Goal: Information Seeking & Learning: Learn about a topic

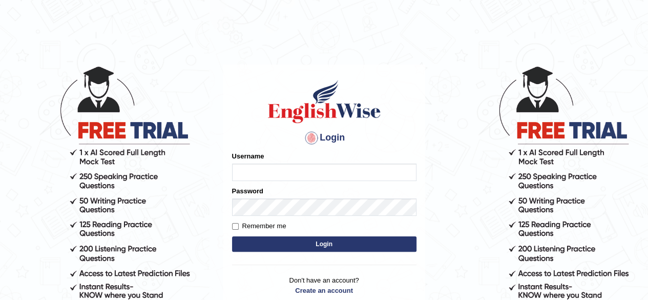
type input "RR12345"
click at [232, 236] on button "Login" at bounding box center [324, 243] width 184 height 15
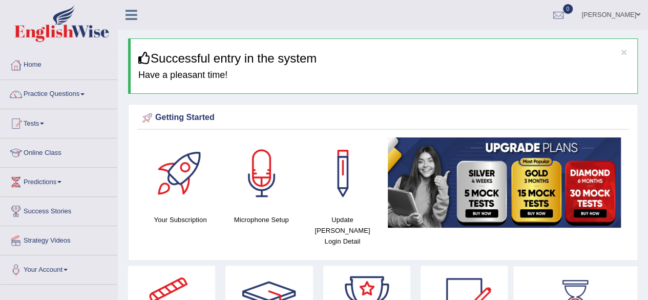
click at [60, 95] on link "Practice Questions" at bounding box center [59, 93] width 117 height 26
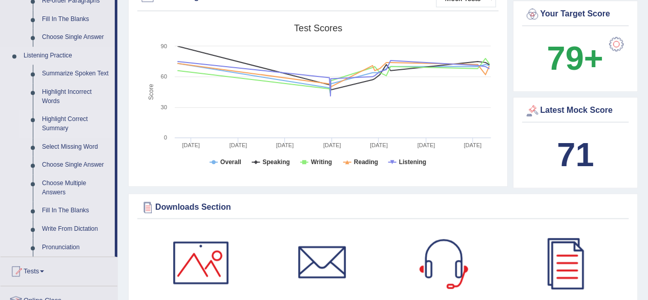
scroll to position [386, 0]
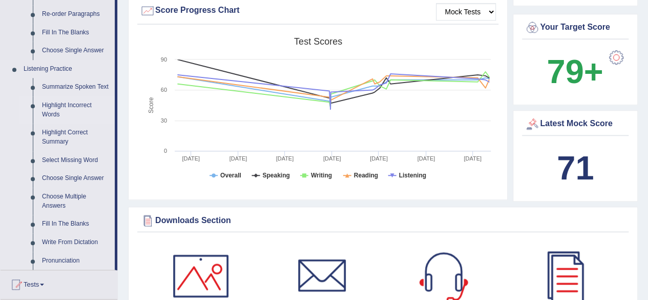
click at [66, 102] on link "Highlight Incorrect Words" at bounding box center [75, 109] width 77 height 27
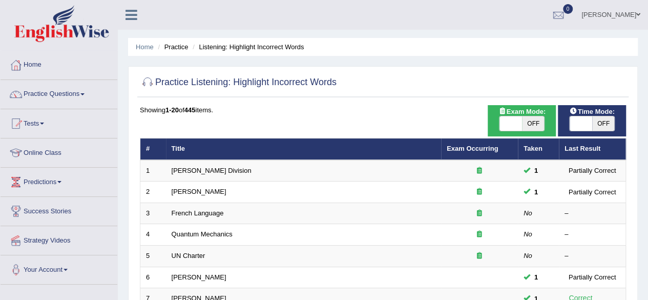
click at [606, 125] on span "OFF" at bounding box center [603, 123] width 23 height 14
checkbox input "true"
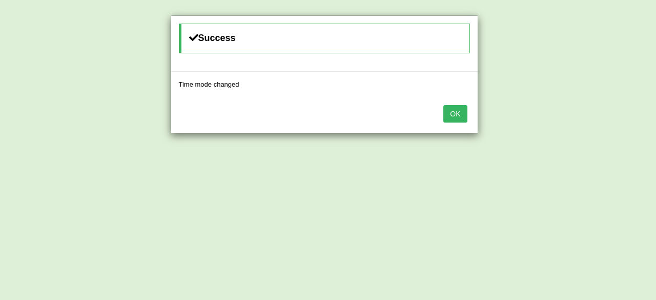
click at [467, 118] on button "OK" at bounding box center [455, 113] width 24 height 17
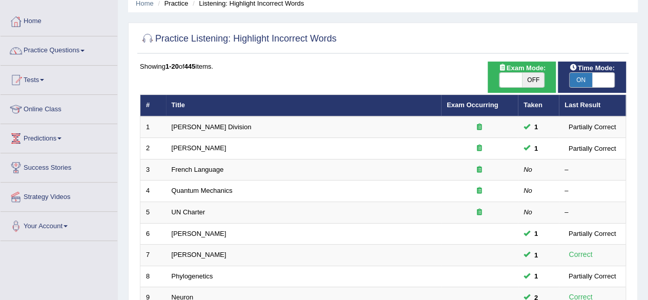
scroll to position [44, 0]
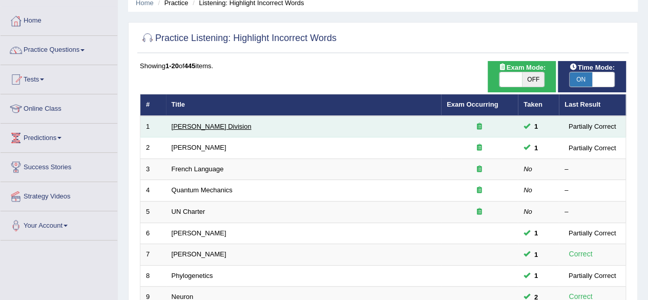
click at [185, 129] on link "Ward Division" at bounding box center [212, 126] width 80 height 8
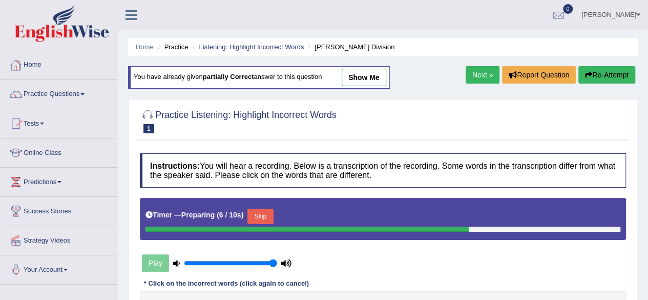
click at [10, 62] on div at bounding box center [15, 64] width 15 height 15
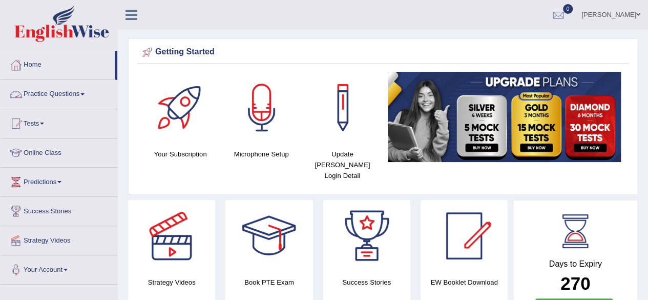
click at [43, 93] on link "Practice Questions" at bounding box center [59, 93] width 117 height 26
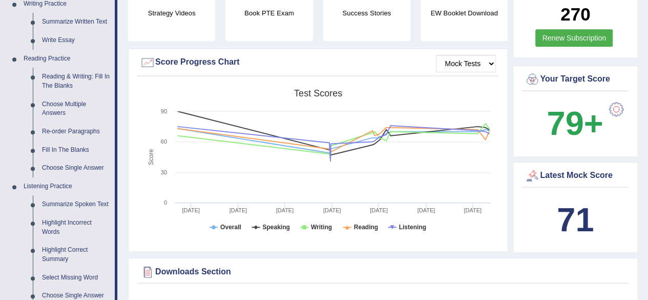
scroll to position [288, 0]
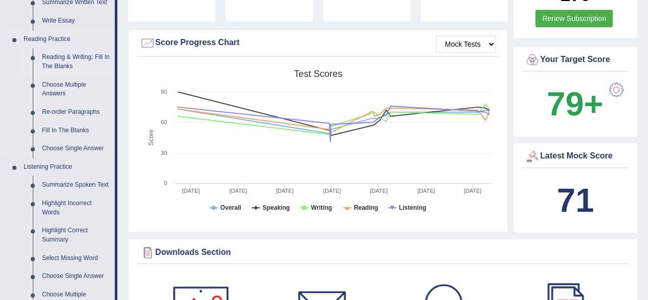
click at [49, 62] on link "Reading & Writing: Fill In The Blanks" at bounding box center [75, 61] width 77 height 27
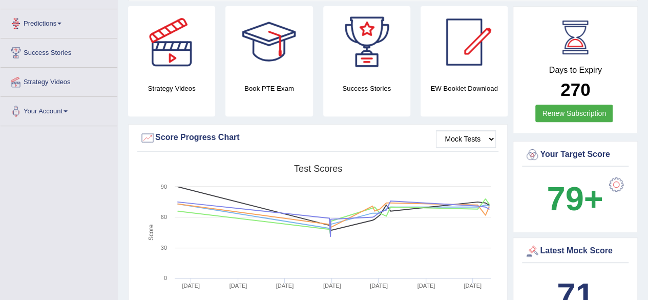
scroll to position [266, 0]
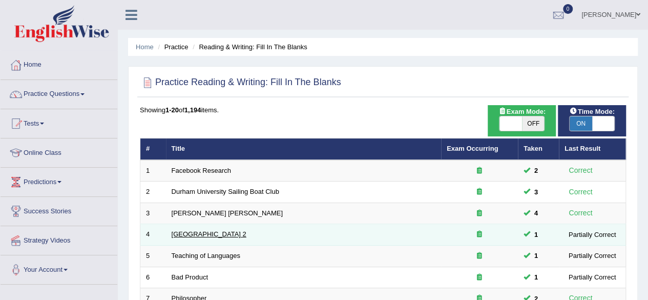
click at [220, 234] on link "[GEOGRAPHIC_DATA] 2" at bounding box center [209, 234] width 75 height 8
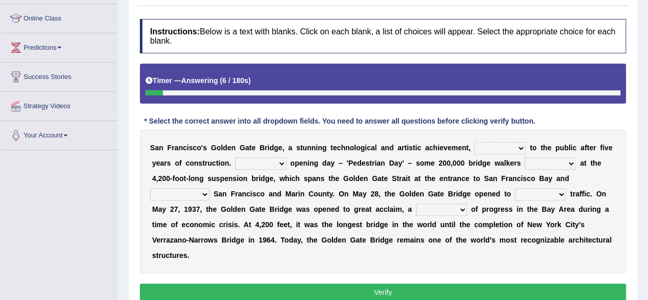
click at [503, 148] on select "opens closes appears equals" at bounding box center [499, 148] width 51 height 12
select select "opens"
click at [474, 142] on select "opens closes appears equals" at bounding box center [499, 148] width 51 height 12
click at [282, 165] on select "On During Since When" at bounding box center [260, 163] width 51 height 12
select select "On"
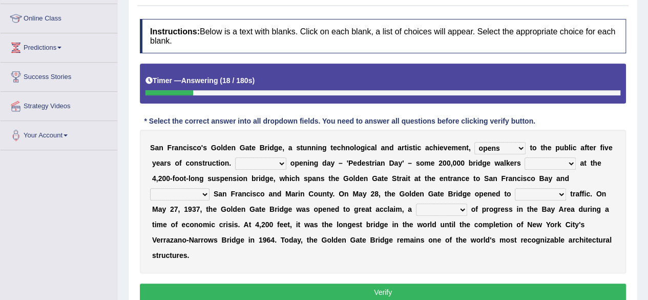
click at [235, 157] on select "On During Since When" at bounding box center [260, 163] width 51 height 12
click at [558, 162] on select "stationed looked marveled laughed" at bounding box center [550, 163] width 51 height 12
select select "stationed"
click at [525, 157] on select "stationed looked marveled laughed" at bounding box center [550, 163] width 51 height 12
click at [203, 194] on select "separates connects channels differentiates" at bounding box center [179, 194] width 59 height 12
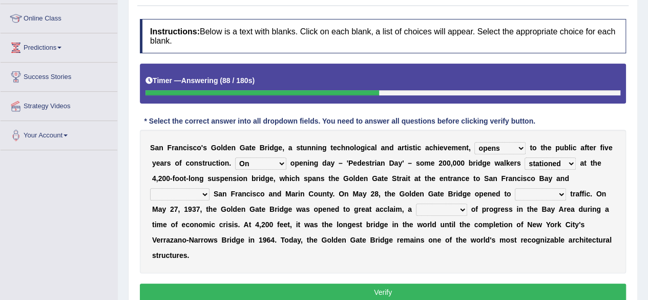
select select "connects"
click at [150, 188] on select "separates connects channels differentiates" at bounding box center [179, 194] width 59 height 12
click at [532, 195] on select "aquatic vehicular airborne watertight" at bounding box center [540, 194] width 51 height 12
select select "vehicular"
click at [515, 188] on select "aquatic vehicular airborne watertight" at bounding box center [540, 194] width 51 height 12
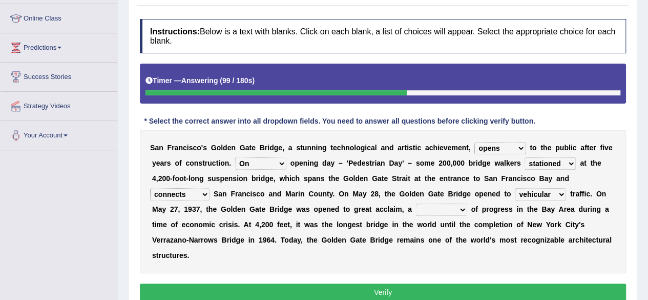
click at [441, 209] on select "denial symbol technique yield" at bounding box center [441, 209] width 51 height 12
select select "symbol"
click at [416, 203] on select "denial symbol technique yield" at bounding box center [441, 209] width 51 height 12
click at [368, 288] on button "Verify" at bounding box center [383, 291] width 486 height 17
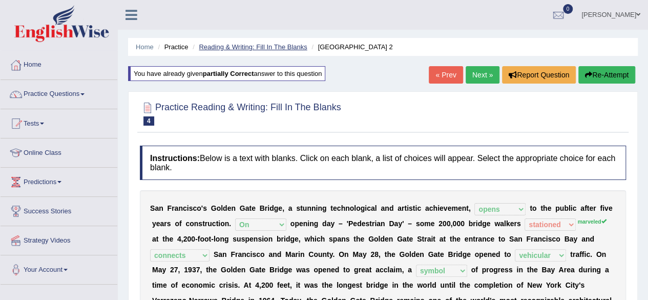
click at [264, 44] on link "Reading & Writing: Fill In The Blanks" at bounding box center [253, 47] width 108 height 8
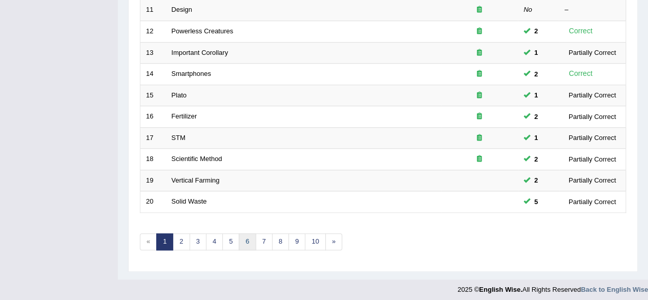
click at [239, 241] on link "6" at bounding box center [247, 241] width 17 height 17
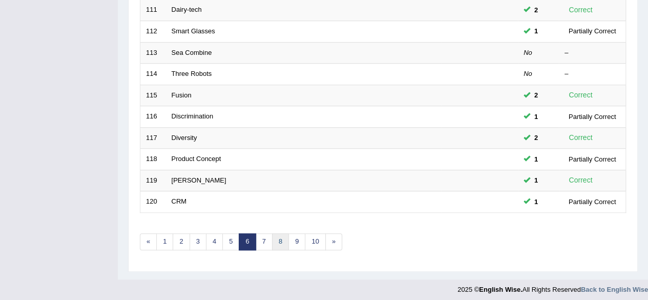
click at [273, 240] on link "8" at bounding box center [280, 241] width 17 height 17
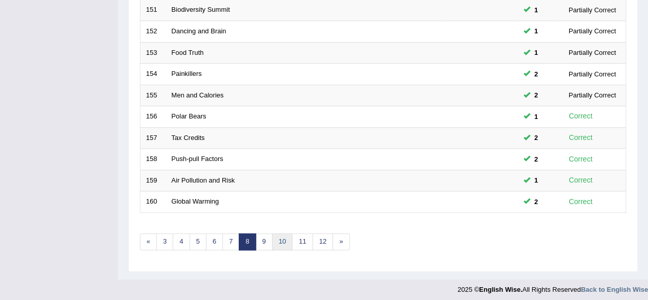
click at [282, 237] on link "10" at bounding box center [282, 241] width 20 height 17
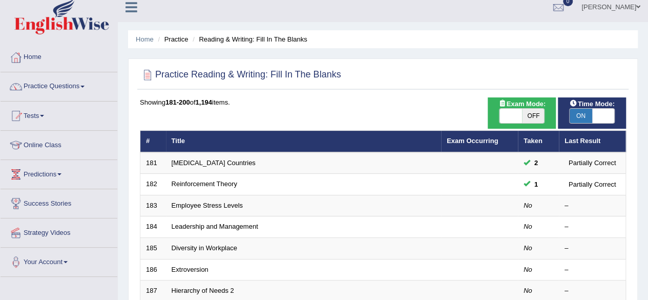
scroll to position [8, 0]
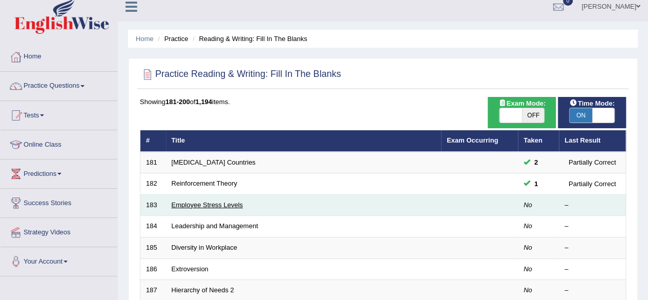
click at [218, 206] on link "Employee Stress Levels" at bounding box center [207, 205] width 71 height 8
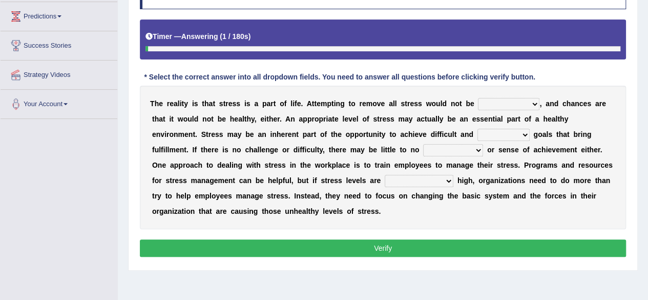
scroll to position [166, 0]
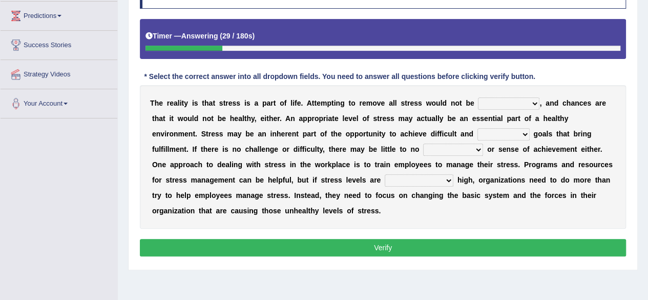
click at [526, 99] on select "characteristic realistic scholastic futuristic" at bounding box center [508, 103] width 61 height 12
select select "realistic"
click at [478, 97] on select "characteristic realistic scholastic futuristic" at bounding box center [508, 103] width 61 height 12
click at [515, 134] on select "worthwhile otherwhile redundant complied" at bounding box center [504, 134] width 52 height 12
select select "worthwhile"
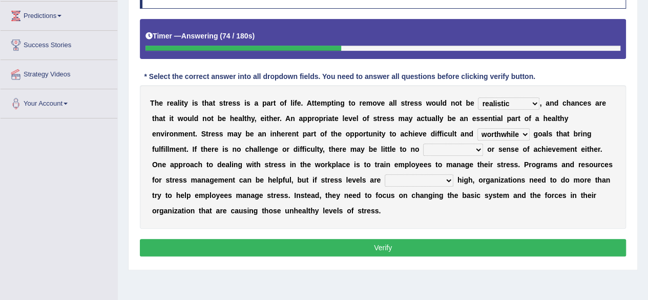
click at [478, 128] on select "worthwhile otherwhile redundant complied" at bounding box center [504, 134] width 52 height 12
click at [455, 156] on div "T h e r e a l i t y i s t h a t s t r e s s i s a p a r t o f l i f e . A t t e…" at bounding box center [383, 156] width 486 height 143
click at [469, 151] on select "introspection satisfaction confection recollection" at bounding box center [453, 149] width 60 height 12
select select "satisfaction"
click at [423, 143] on select "introspection satisfaction confection recollection" at bounding box center [453, 149] width 60 height 12
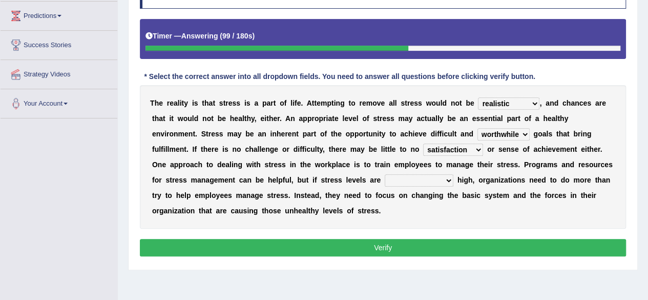
click at [433, 174] on select "unreasonably psychologically necessarily intermediately" at bounding box center [419, 180] width 69 height 12
select select "necessarily"
click at [385, 174] on select "unreasonably psychologically necessarily intermediately" at bounding box center [419, 180] width 69 height 12
click at [422, 245] on button "Verify" at bounding box center [383, 247] width 486 height 17
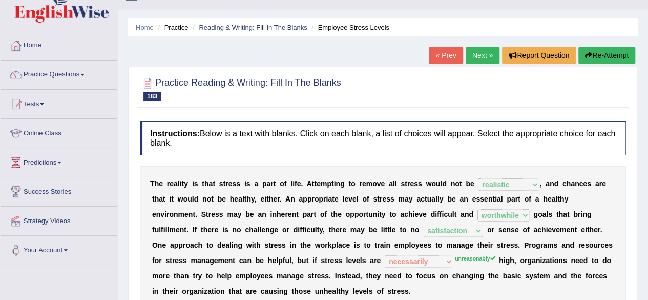
scroll to position [0, 0]
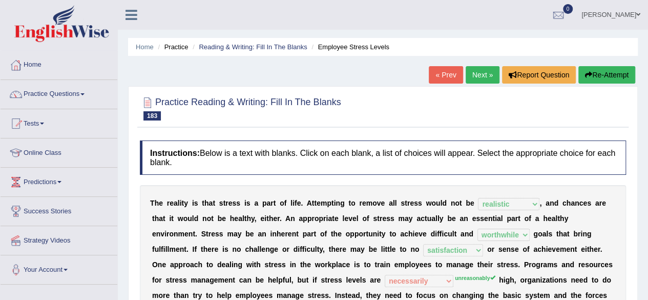
click at [475, 78] on link "Next »" at bounding box center [483, 74] width 34 height 17
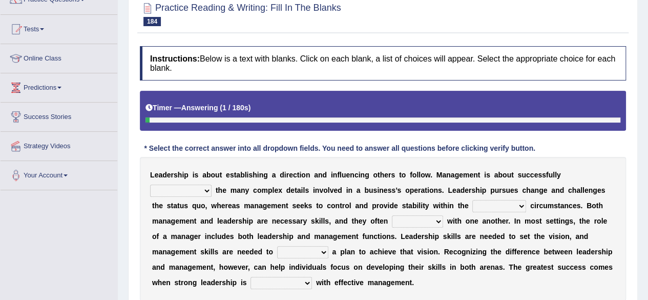
click at [439, 132] on div "Instructions: Below is a text with blanks. Click on each blank, a list of choic…" at bounding box center [382, 188] width 491 height 295
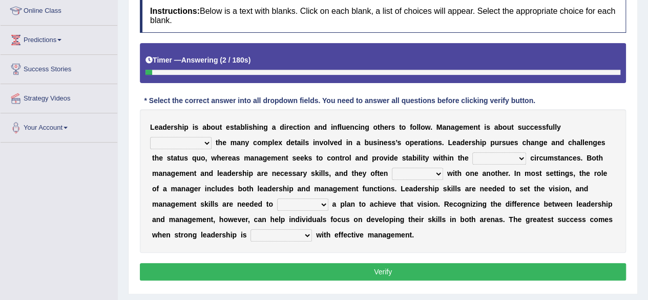
scroll to position [164, 0]
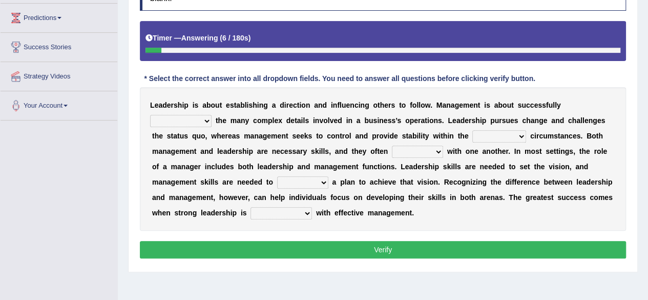
click at [201, 118] on select "Inspiring admiring depicting administering" at bounding box center [180, 121] width 61 height 12
click at [150, 115] on select "Inspiring admiring depicting administering" at bounding box center [180, 121] width 61 height 12
click at [188, 122] on select "Inspiring admiring depicting administering" at bounding box center [180, 121] width 61 height 12
select select "admiring"
click at [150, 115] on select "Inspiring admiring depicting administering" at bounding box center [180, 121] width 61 height 12
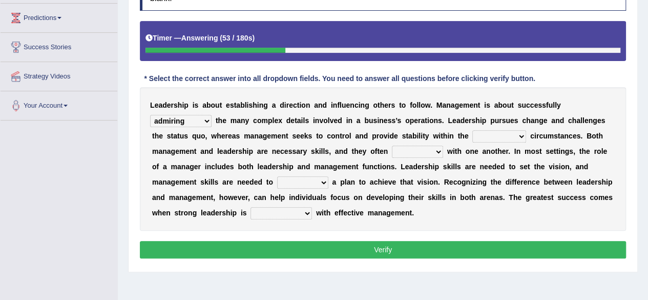
click at [515, 137] on select "mentioning monitoring uninspiring existing" at bounding box center [499, 136] width 54 height 12
select select "existing"
click at [472, 130] on select "mentioning monitoring uninspiring existing" at bounding box center [499, 136] width 54 height 12
click at [418, 155] on select "vitalize overlap reverb resurrect" at bounding box center [417, 152] width 51 height 12
select select "overlap"
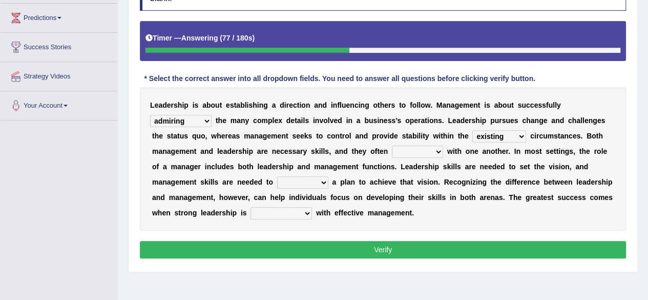
click at [392, 146] on select "vitalize overlap reverb resurrect" at bounding box center [417, 152] width 51 height 12
click at [296, 183] on select "validate antedate reimburse implement" at bounding box center [302, 182] width 51 height 12
select select "implement"
click at [277, 176] on select "validate antedate reimburse implement" at bounding box center [302, 182] width 51 height 12
click at [285, 214] on select "paired impoverished impaired polished" at bounding box center [281, 213] width 61 height 12
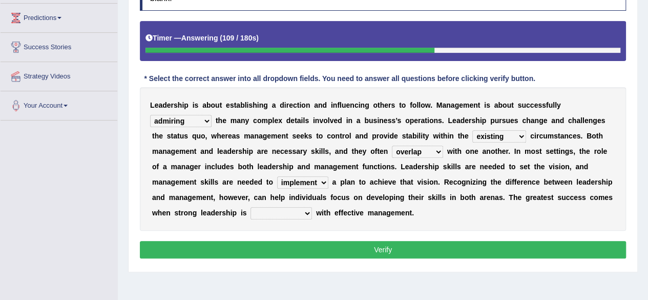
select select "paired"
click at [251, 207] on select "paired impoverished impaired polished" at bounding box center [281, 213] width 61 height 12
click at [293, 251] on button "Verify" at bounding box center [383, 249] width 486 height 17
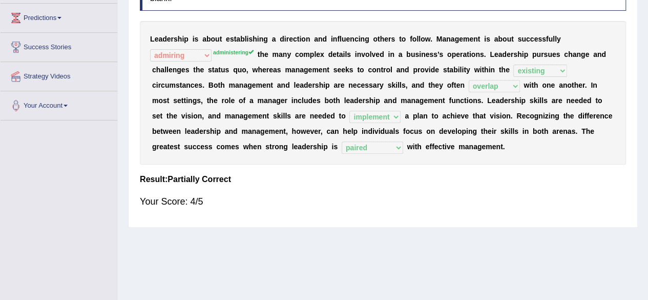
scroll to position [0, 0]
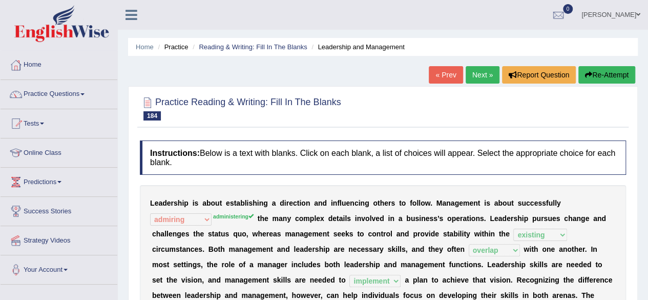
click at [476, 70] on link "Next »" at bounding box center [483, 74] width 34 height 17
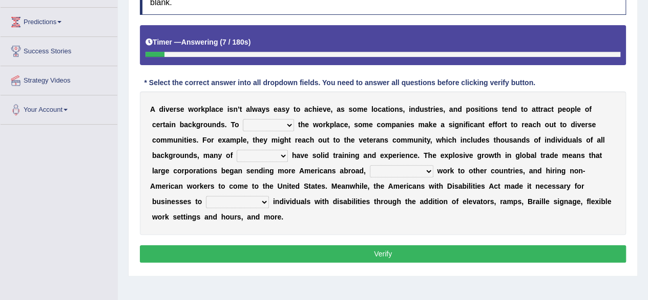
click at [271, 126] on select "intensify solidify simplify diversify" at bounding box center [268, 125] width 51 height 12
select select "diversify"
click at [243, 119] on select "intensify solidify simplify diversify" at bounding box center [268, 125] width 51 height 12
click at [273, 151] on select "which them whom who" at bounding box center [262, 156] width 51 height 12
select select "them"
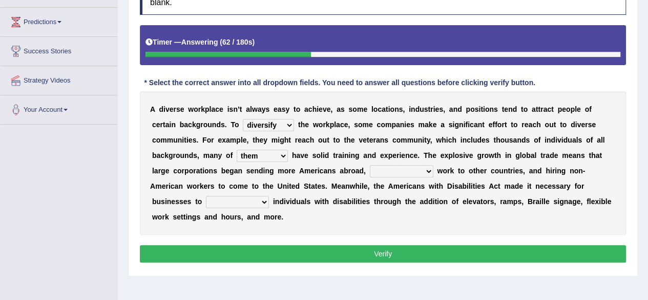
click at [237, 150] on select "which them whom who" at bounding box center [262, 156] width 51 height 12
click at [398, 169] on select "outnumbering outperforming outweighing outsourcing" at bounding box center [402, 171] width 64 height 12
select select "outnumbering"
click at [370, 165] on select "outnumbering outperforming outweighing outsourcing" at bounding box center [402, 171] width 64 height 12
click at [244, 199] on select "accommodate validate antedate reimburse" at bounding box center [237, 202] width 63 height 12
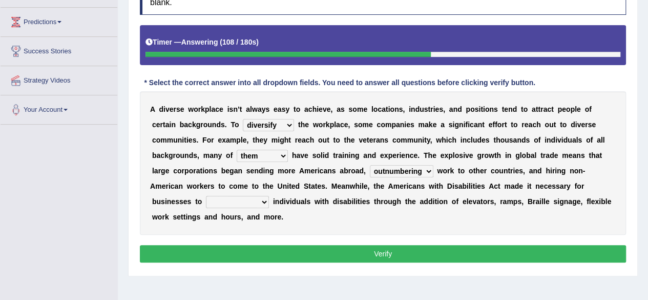
select select "accommodate"
click at [206, 196] on select "accommodate validate antedate reimburse" at bounding box center [237, 202] width 63 height 12
click at [242, 256] on button "Verify" at bounding box center [383, 253] width 486 height 17
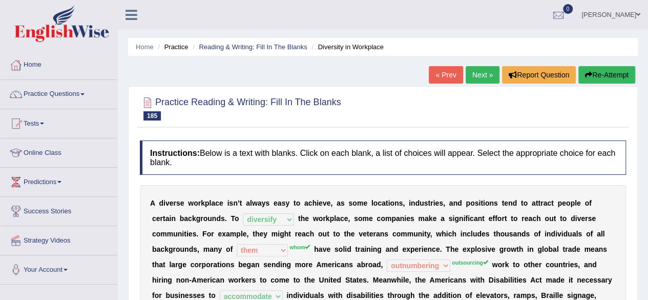
click at [612, 82] on button "Re-Attempt" at bounding box center [606, 74] width 57 height 17
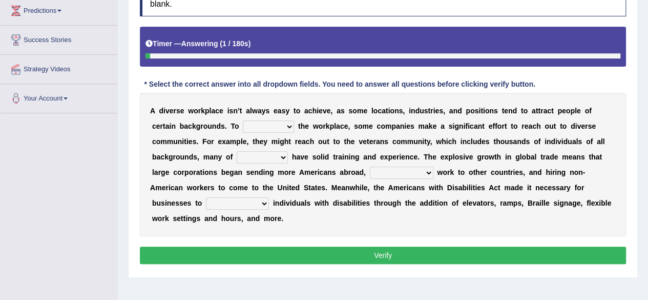
scroll to position [172, 0]
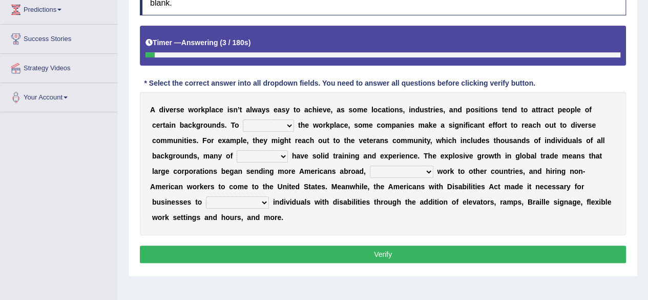
click at [269, 122] on select "intensify solidify simplify diversify" at bounding box center [268, 125] width 51 height 12
select select "diversify"
click at [243, 119] on select "intensify solidify simplify diversify" at bounding box center [268, 125] width 51 height 12
click at [269, 157] on select "which them whom who" at bounding box center [262, 156] width 51 height 12
select select "whom"
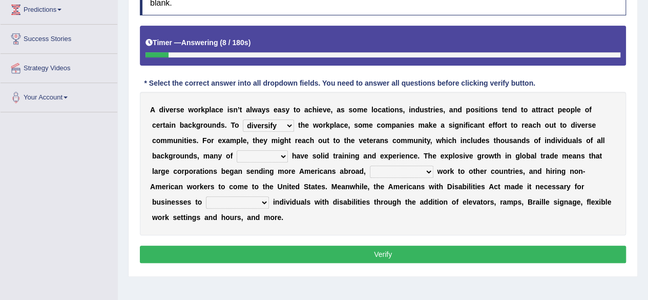
click at [237, 150] on select "which them whom who" at bounding box center [262, 156] width 51 height 12
click at [411, 174] on select "outnumbering outperforming outweighing outsourcing" at bounding box center [402, 171] width 64 height 12
select select "outsourcing"
click at [370, 165] on select "outnumbering outperforming outweighing outsourcing" at bounding box center [402, 171] width 64 height 12
click at [255, 203] on select "accommodate validate antedate reimburse" at bounding box center [237, 202] width 63 height 12
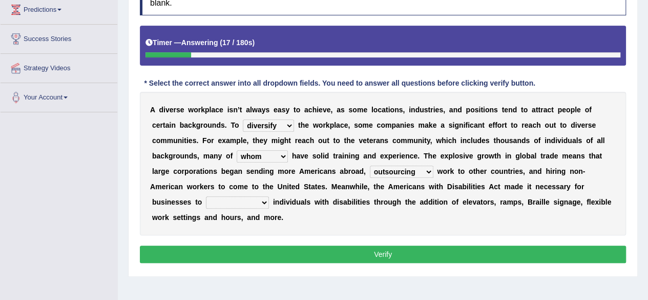
select select "accommodate"
click at [206, 196] on select "accommodate validate antedate reimburse" at bounding box center [237, 202] width 63 height 12
click at [299, 255] on button "Verify" at bounding box center [383, 253] width 486 height 17
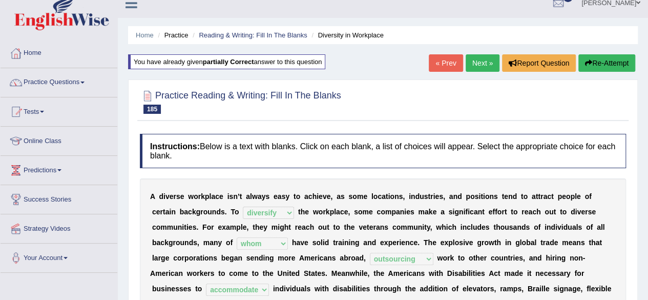
scroll to position [0, 0]
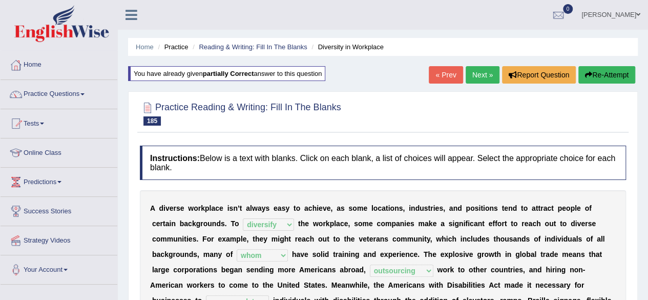
click at [473, 79] on link "Next »" at bounding box center [483, 74] width 34 height 17
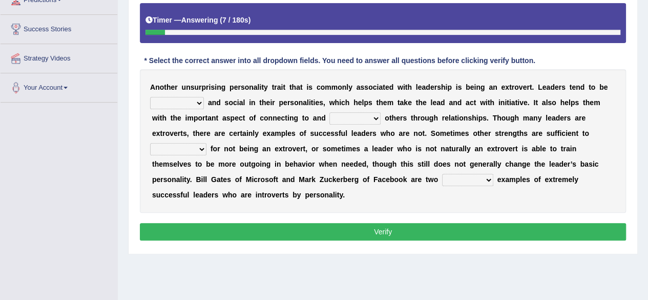
scroll to position [182, 0]
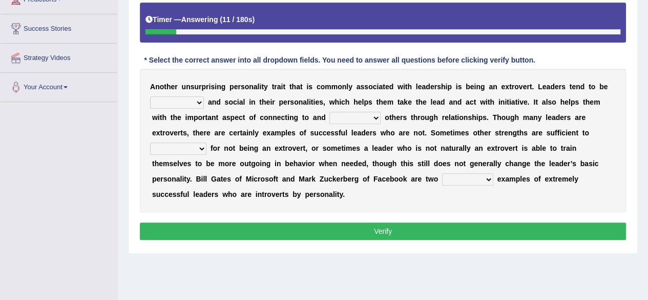
click at [195, 102] on select "ongoing outrageous outgoing forgoing" at bounding box center [177, 102] width 54 height 12
select select "outrageous"
click at [150, 96] on select "ongoing outrageous outgoing forgoing" at bounding box center [177, 102] width 54 height 12
click at [365, 112] on select "inspired respiring inspiring respired" at bounding box center [354, 118] width 51 height 12
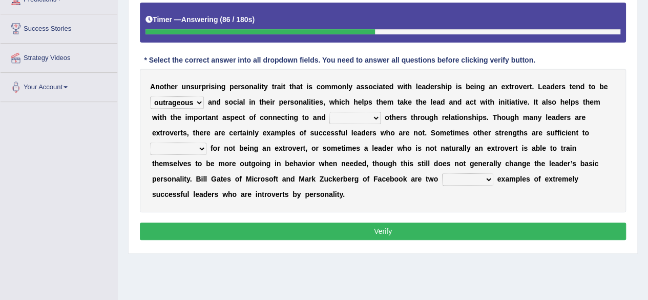
select select "inspiring"
click at [329, 112] on select "inspired respiring inspiring respired" at bounding box center [354, 118] width 51 height 12
click at [175, 148] on select "compensate decorate navigate corporate" at bounding box center [178, 148] width 56 height 12
select select "compensate"
click at [150, 142] on select "compensate decorate navigate corporate" at bounding box center [178, 148] width 56 height 12
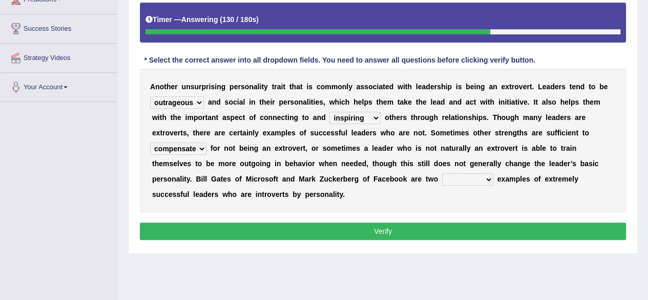
click at [478, 185] on div "A n o t h e r u n s u r p r i s i n g p e r s o n a l i t y t r a i t t h a t i…" at bounding box center [383, 140] width 486 height 143
click at [479, 179] on select "potent pertinent prominent immanent" at bounding box center [467, 179] width 51 height 12
select select "prominent"
click at [442, 173] on select "potent pertinent prominent immanent" at bounding box center [467, 179] width 51 height 12
click at [467, 233] on button "Verify" at bounding box center [383, 230] width 486 height 17
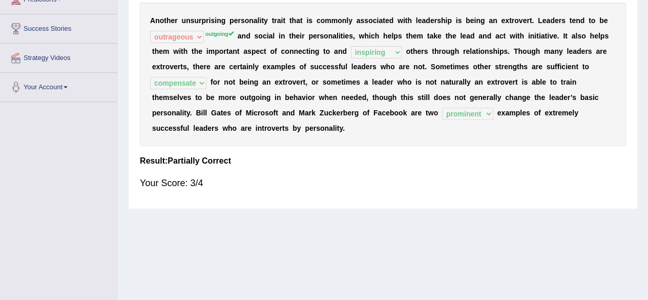
scroll to position [0, 0]
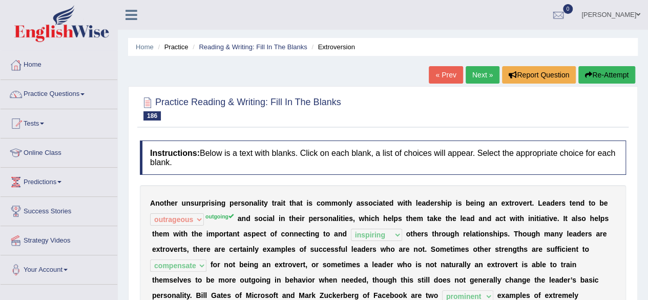
click at [478, 77] on link "Next »" at bounding box center [483, 74] width 34 height 17
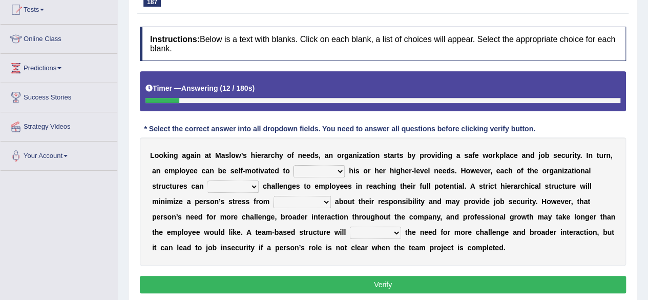
click at [319, 170] on select "fulfill refill relate revive" at bounding box center [319, 171] width 51 height 12
select select "fulfill"
click at [294, 165] on select "fulfill refill relate revive" at bounding box center [319, 171] width 51 height 12
click at [238, 183] on select "hose pose poise dose" at bounding box center [233, 186] width 51 height 12
select select "pose"
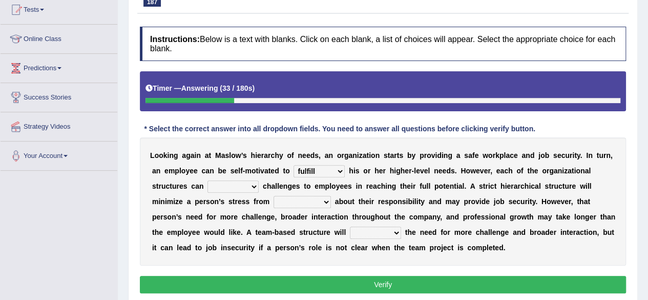
click at [208, 180] on select "hose pose poise dose" at bounding box center [233, 186] width 51 height 12
click at [301, 202] on select "ambiguity accessibility individuality punctuality" at bounding box center [302, 202] width 57 height 12
select select "accessibility"
click at [274, 196] on select "ambiguity accessibility individuality punctuality" at bounding box center [302, 202] width 57 height 12
click at [372, 233] on select "compress confess depress address" at bounding box center [375, 232] width 51 height 12
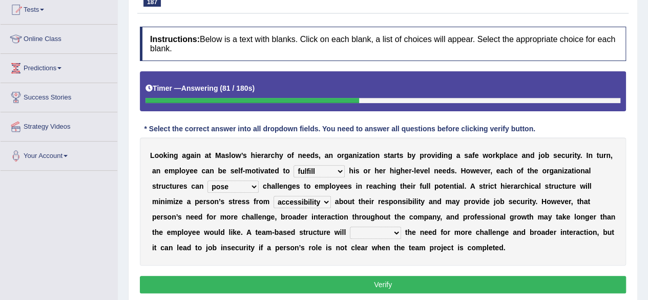
select select "address"
click at [350, 226] on select "compress confess depress address" at bounding box center [375, 232] width 51 height 12
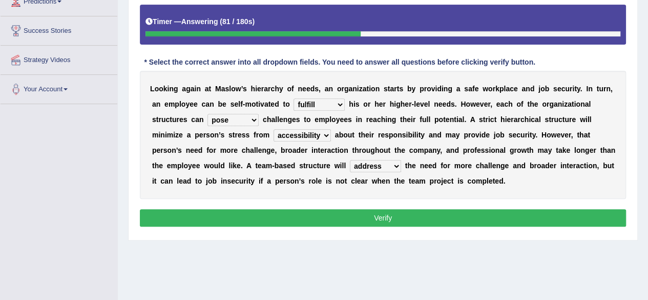
scroll to position [183, 0]
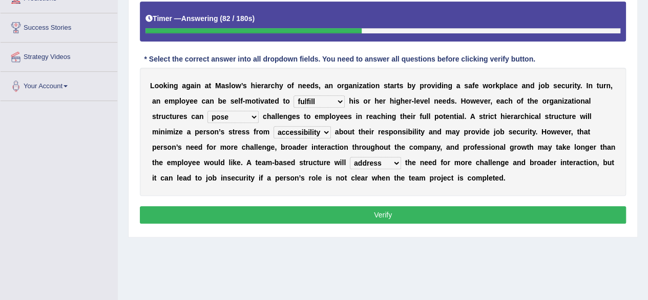
click at [387, 215] on button "Verify" at bounding box center [383, 214] width 486 height 17
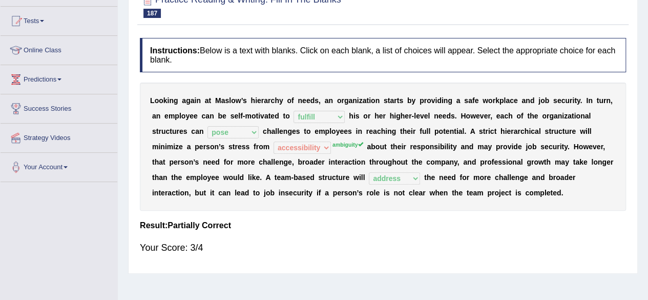
scroll to position [0, 0]
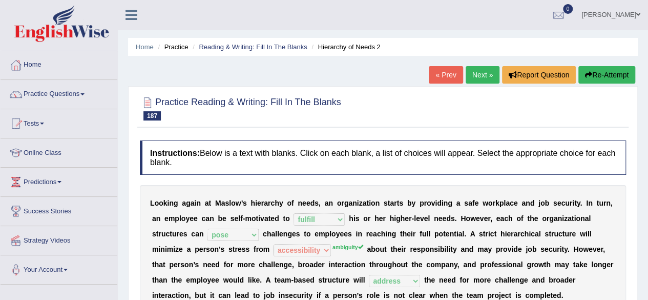
click at [484, 75] on link "Next »" at bounding box center [483, 74] width 34 height 17
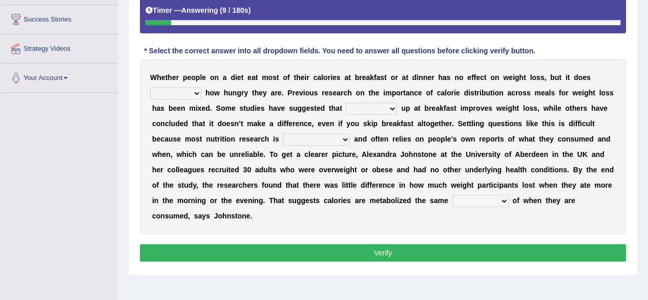
click at [172, 93] on select "affect defect effect collect" at bounding box center [175, 93] width 51 height 12
select select "affect"
click at [150, 87] on select "affect defect effect collect" at bounding box center [175, 93] width 51 height 12
click at [388, 106] on select "firing defiling filling compiling" at bounding box center [371, 108] width 51 height 12
select select "filling"
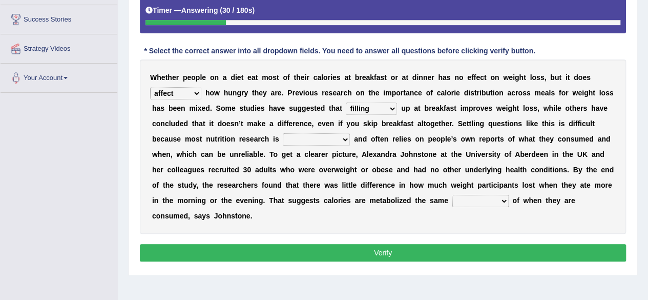
click at [346, 102] on select "firing defiling filling compiling" at bounding box center [371, 108] width 51 height 12
click at [302, 140] on select "conventional gravitational observational disproportional" at bounding box center [316, 139] width 67 height 12
select select "observational"
click at [283, 133] on select "conventional gravitational observational disproportional" at bounding box center [316, 139] width 67 height 12
click at [473, 198] on select "seedless priceless emotionless regardless" at bounding box center [480, 201] width 56 height 12
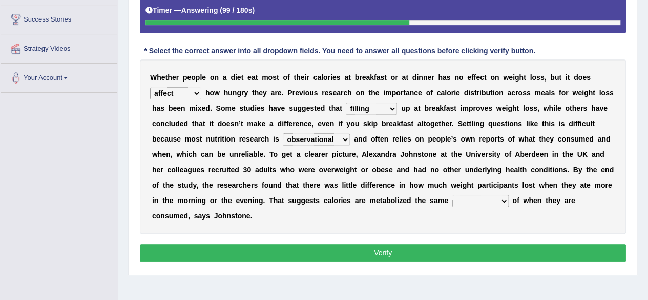
select select "regardless"
click at [452, 195] on select "seedless priceless emotionless regardless" at bounding box center [480, 201] width 56 height 12
click at [461, 255] on button "Verify" at bounding box center [383, 252] width 486 height 17
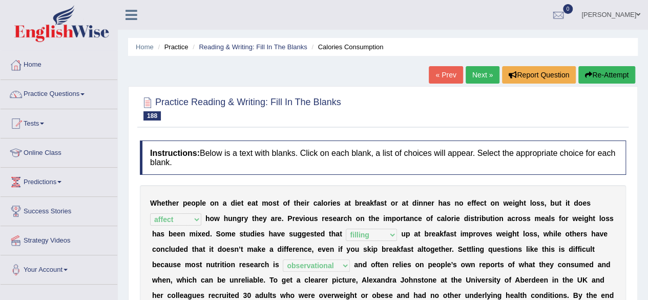
click at [474, 76] on link "Next »" at bounding box center [483, 74] width 34 height 17
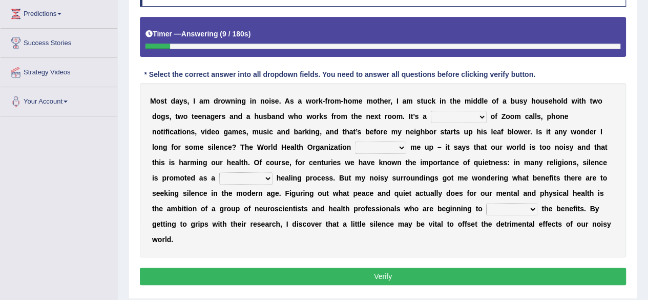
click at [456, 120] on select "euphony cacophony symphony monophony" at bounding box center [459, 117] width 56 height 12
select select "symphony"
click at [431, 111] on select "euphony cacophony symphony monophony" at bounding box center [459, 117] width 56 height 12
click at [355, 149] on select "keeps packs carries backs" at bounding box center [380, 147] width 51 height 12
select select "keeps"
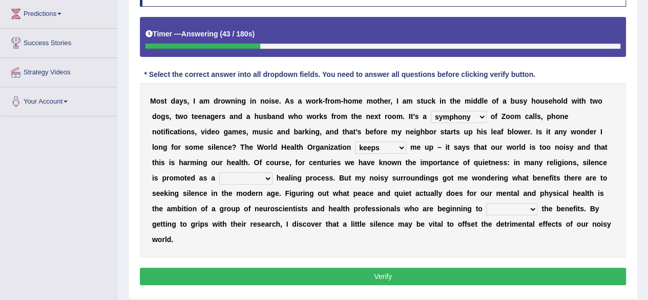
click at [355, 141] on select "keeps packs carries backs" at bounding box center [380, 147] width 51 height 12
click at [197, 184] on div "M o s t d a y s , I a m d r o w n i n g i n n o i s e . A s a w o r k - f r o m…" at bounding box center [383, 170] width 486 height 174
click at [219, 177] on select "vital functional celestial detrimental" at bounding box center [245, 178] width 53 height 12
select select "vital"
click at [219, 172] on select "vital functional celestial detrimental" at bounding box center [245, 178] width 53 height 12
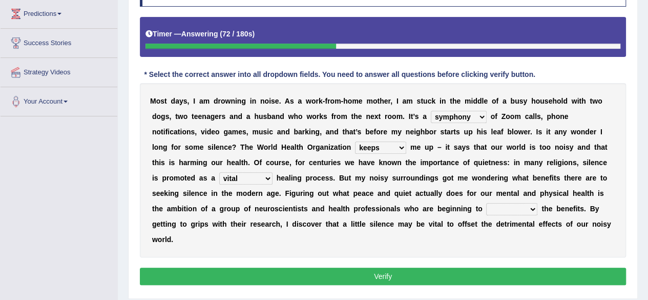
click at [486, 210] on select "retrieve unravel relieve unleash" at bounding box center [511, 209] width 51 height 12
select select "retrieve"
click at [486, 203] on select "retrieve unravel relieve unleash" at bounding box center [511, 209] width 51 height 12
click at [440, 214] on div "M o s t d a y s , I a m d r o w n i n g i n n o i s e . A s a w o r k - f r o m…" at bounding box center [383, 170] width 486 height 174
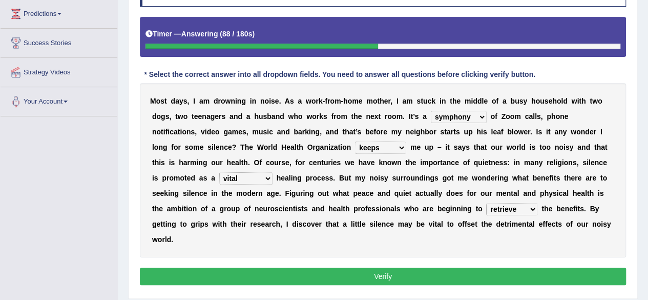
click at [486, 203] on select "retrieve unravel relieve unleash" at bounding box center [511, 209] width 51 height 12
click at [493, 267] on button "Verify" at bounding box center [383, 275] width 486 height 17
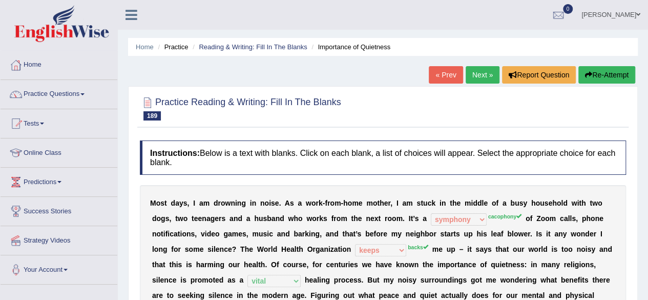
click at [590, 80] on button "Re-Attempt" at bounding box center [606, 74] width 57 height 17
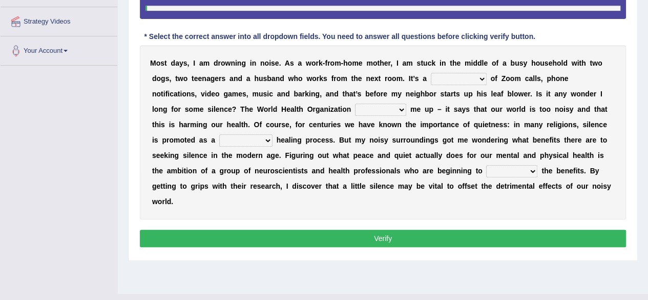
scroll to position [219, 0]
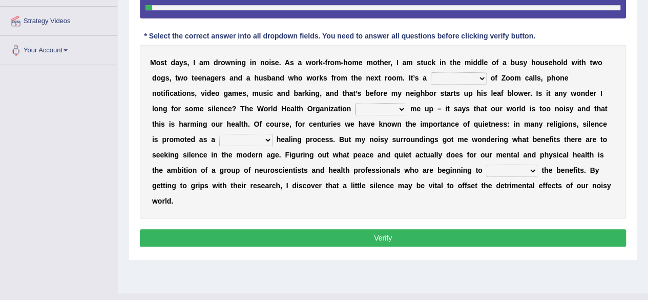
click at [460, 75] on select "euphony cacophony symphony monophony" at bounding box center [459, 78] width 56 height 12
select select "cacophony"
click at [431, 72] on select "euphony cacophony symphony monophony" at bounding box center [459, 78] width 56 height 12
click at [355, 106] on select "keeps packs carries backs" at bounding box center [380, 109] width 51 height 12
select select "backs"
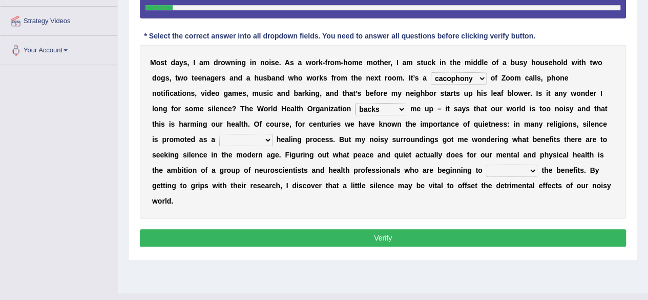
click at [355, 103] on select "keeps packs carries backs" at bounding box center [380, 109] width 51 height 12
click at [219, 136] on select "vital functional celestial detrimental" at bounding box center [245, 140] width 53 height 12
select select "vital"
click at [219, 134] on select "vital functional celestial detrimental" at bounding box center [245, 140] width 53 height 12
click at [486, 172] on select "retrieve unravel relieve unleash" at bounding box center [511, 170] width 51 height 12
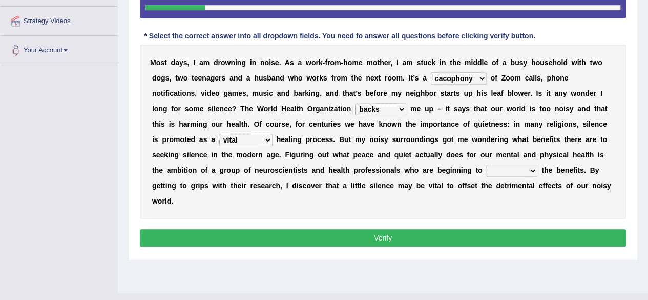
select select "unravel"
click at [486, 164] on select "retrieve unravel relieve unleash" at bounding box center [511, 170] width 51 height 12
click at [437, 229] on button "Verify" at bounding box center [383, 237] width 486 height 17
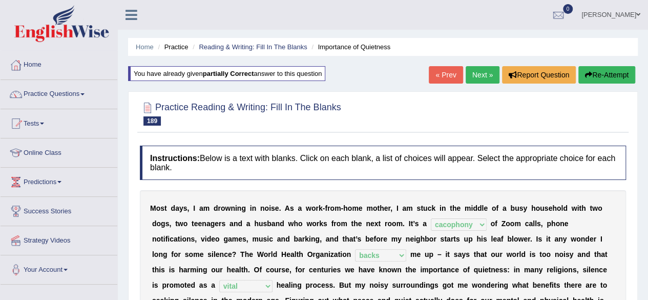
scroll to position [12, 0]
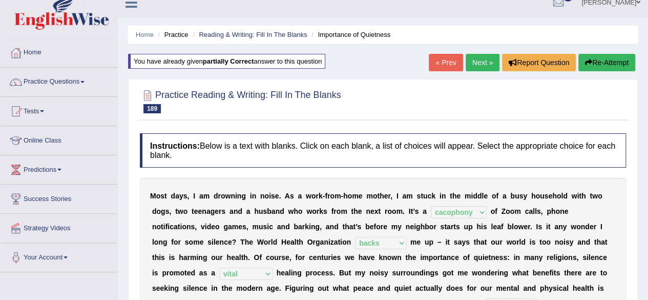
click at [471, 62] on link "Next »" at bounding box center [483, 62] width 34 height 17
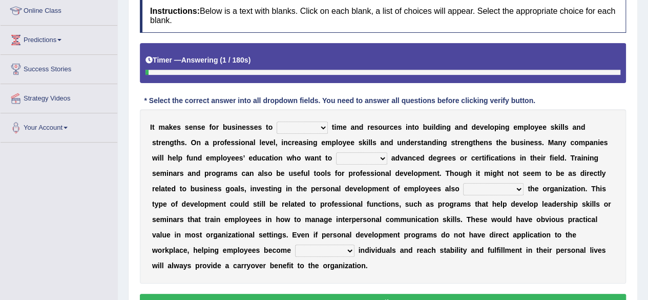
scroll to position [144, 0]
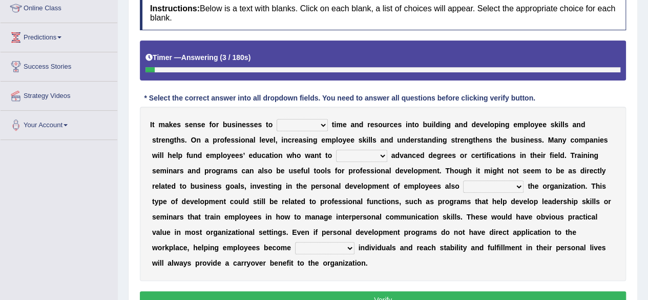
click at [313, 126] on select "inject displace invest remove" at bounding box center [302, 125] width 51 height 12
select select "invest"
click at [277, 119] on select "inject displace invest remove" at bounding box center [302, 125] width 51 height 12
click at [355, 151] on select "satisfy persuade pursue pacify" at bounding box center [361, 156] width 51 height 12
select select "pursue"
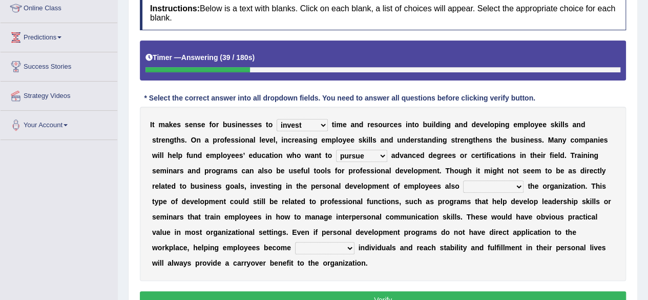
click at [336, 150] on select "satisfy persuade pursue pacify" at bounding box center [361, 156] width 51 height 12
click at [505, 189] on select "defines benefits placates compensates" at bounding box center [493, 186] width 60 height 12
select select "benefits"
click at [463, 180] on select "defines benefits placates compensates" at bounding box center [493, 186] width 60 height 12
click at [328, 250] on select "pious well-rounded waddled bristle" at bounding box center [324, 248] width 59 height 12
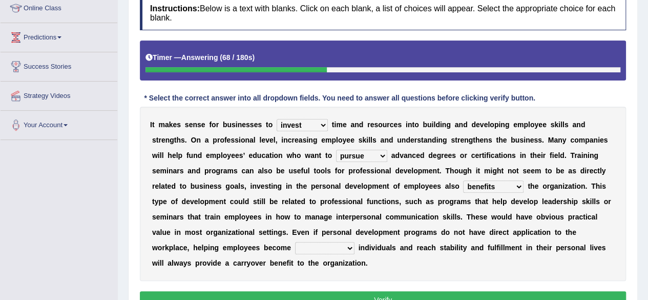
select select "pious"
click at [295, 242] on select "pious well-rounded waddled bristle" at bounding box center [324, 248] width 59 height 12
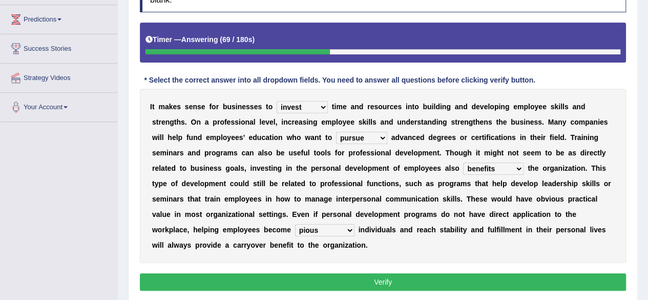
scroll to position [163, 0]
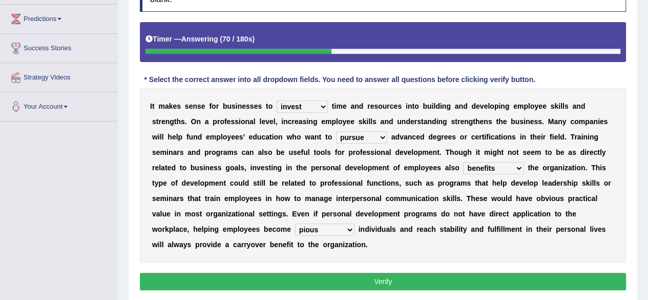
click at [336, 276] on button "Verify" at bounding box center [383, 281] width 486 height 17
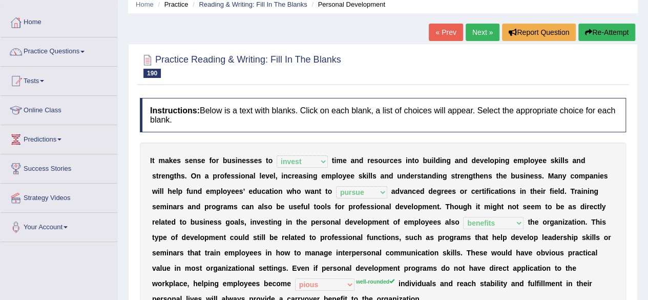
scroll to position [0, 0]
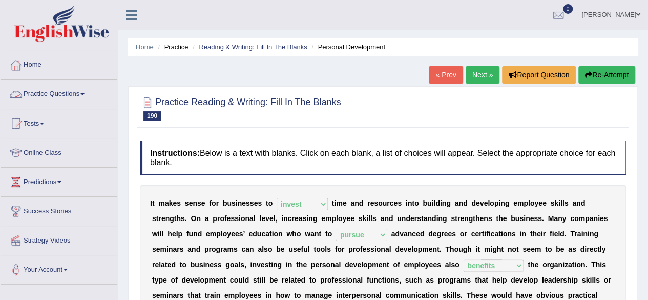
click at [85, 94] on span at bounding box center [82, 94] width 4 height 2
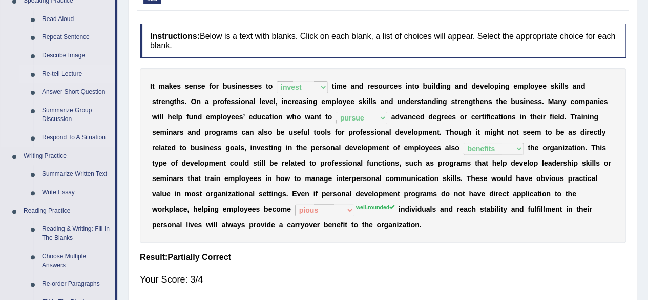
scroll to position [118, 0]
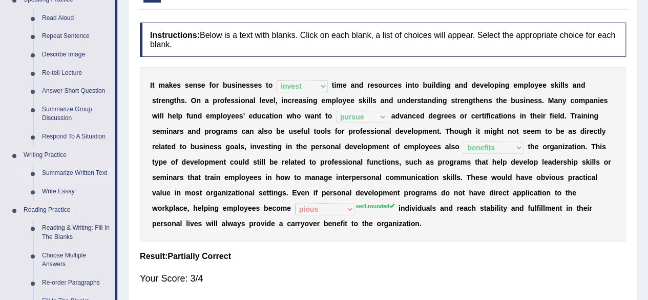
click at [89, 169] on link "Summarize Written Text" at bounding box center [75, 173] width 77 height 18
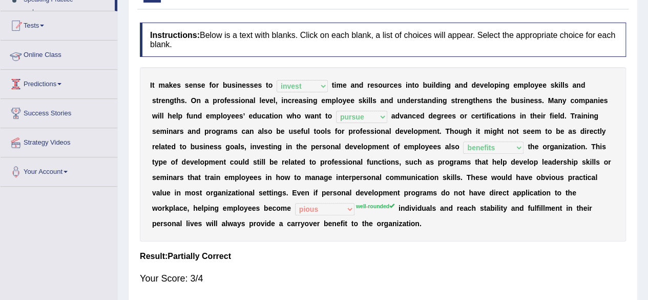
scroll to position [116, 0]
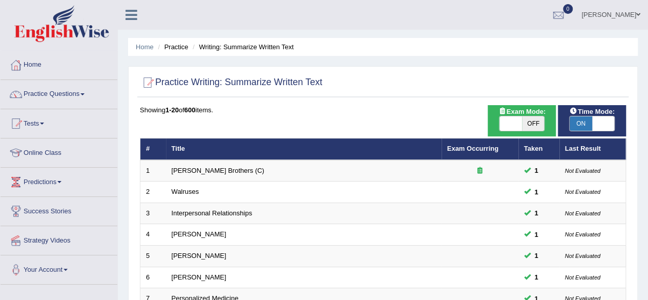
scroll to position [159, 0]
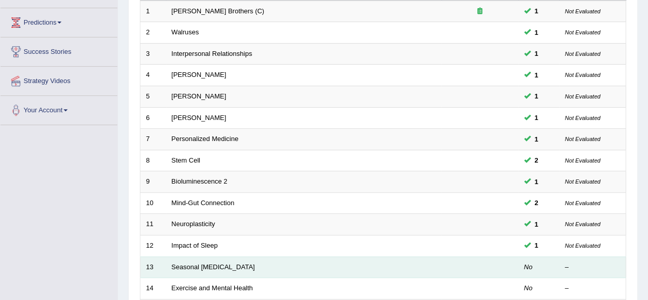
click at [208, 267] on td "Seasonal Affective Disorder" at bounding box center [304, 267] width 276 height 22
click at [215, 265] on link "Seasonal Affective Disorder" at bounding box center [214, 266] width 84 height 8
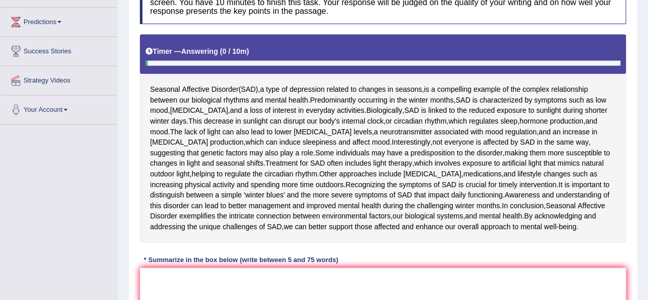
scroll to position [162, 0]
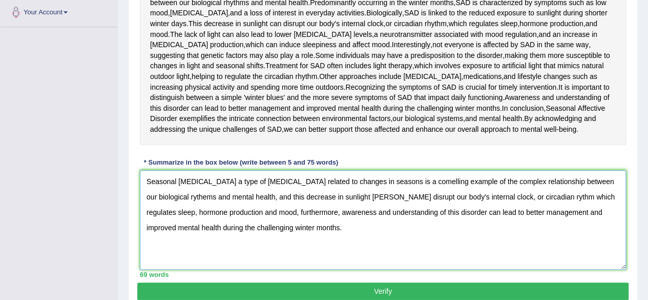
scroll to position [215, 0]
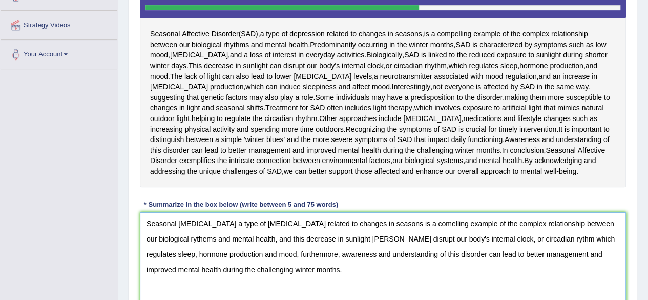
click at [420, 224] on textarea "Seasonal [MEDICAL_DATA] a type of [MEDICAL_DATA] related to changes in seasons …" at bounding box center [383, 261] width 486 height 99
click at [196, 241] on textarea "Seasonal [MEDICAL_DATA] a type of [MEDICAL_DATA] related to changes in seasons …" at bounding box center [383, 261] width 486 height 99
click at [377, 238] on textarea "Seasonal [MEDICAL_DATA] a type of [MEDICAL_DATA] related to changes in seasons …" at bounding box center [383, 261] width 486 height 99
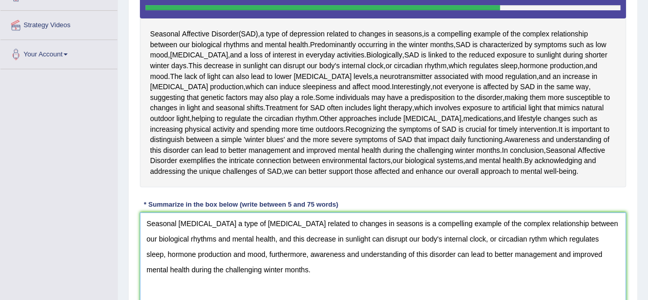
click at [524, 241] on textarea "Seasonal [MEDICAL_DATA] a type of [MEDICAL_DATA] related to changes in seasons …" at bounding box center [383, 261] width 486 height 99
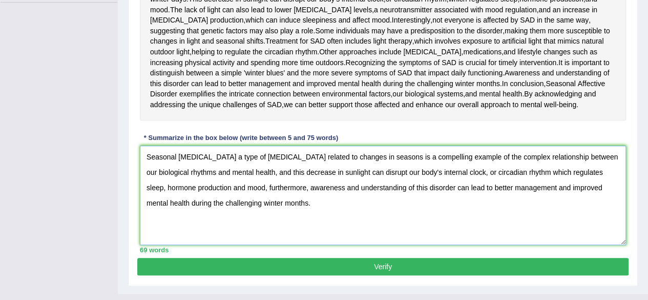
scroll to position [283, 0]
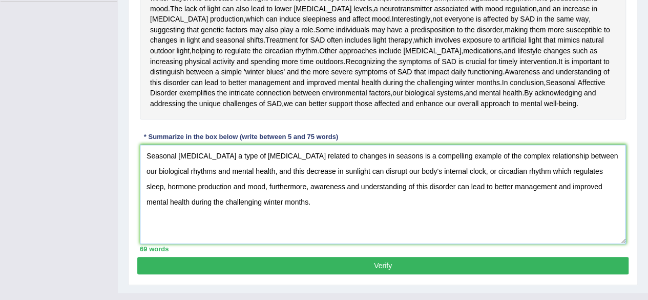
type textarea "Seasonal [MEDICAL_DATA] a type of [MEDICAL_DATA] related to changes in seasons …"
click at [289, 261] on button "Verify" at bounding box center [382, 265] width 491 height 17
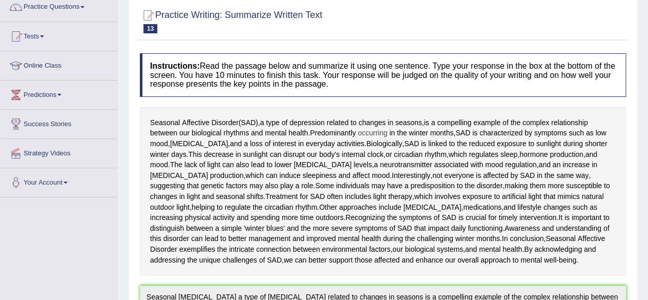
scroll to position [0, 0]
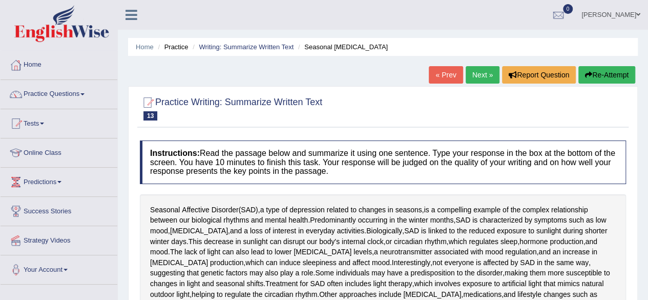
click at [478, 71] on link "Next »" at bounding box center [483, 74] width 34 height 17
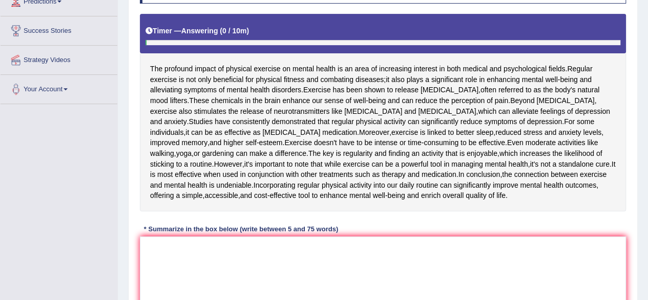
scroll to position [185, 0]
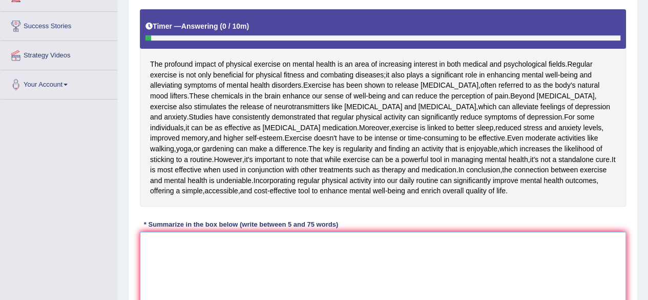
click at [255, 294] on textarea at bounding box center [383, 281] width 486 height 99
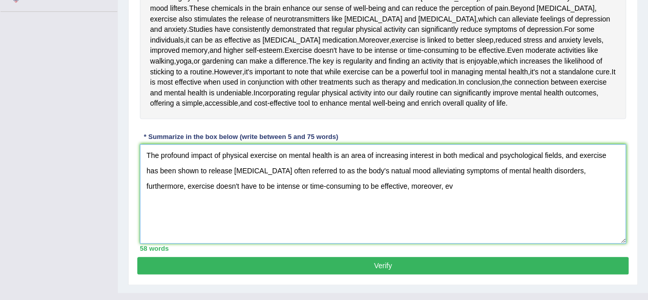
scroll to position [273, 0]
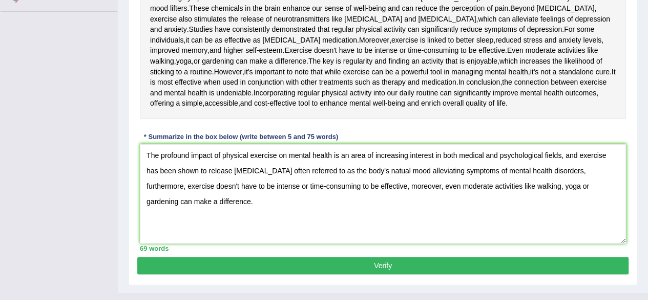
click at [408, 119] on div "The profound impact of physical exercise on mental health is an area of increas…" at bounding box center [383, 20] width 486 height 197
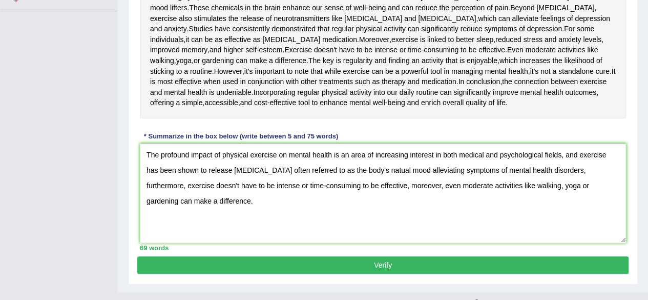
scroll to position [239, 0]
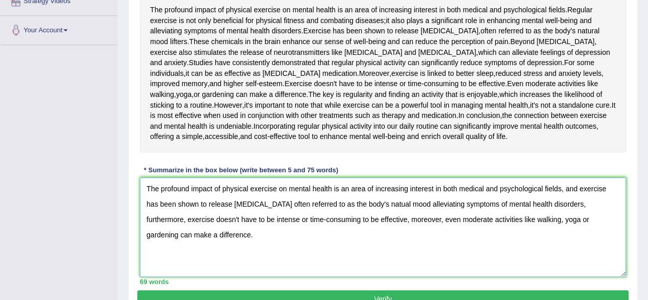
click at [579, 238] on textarea "The profound impact of physical exercise on mental health is an area of increas…" at bounding box center [383, 226] width 486 height 99
click at [375, 251] on textarea "The profound impact of physical exercise on mental health is an area of increas…" at bounding box center [383, 226] width 486 height 99
drag, startPoint x: 639, startPoint y: 10, endPoint x: 606, endPoint y: 22, distance: 35.2
click at [606, 22] on div "Home Practice Writing: Summarize Written Text Exercise and Mental Health « Prev…" at bounding box center [383, 43] width 530 height 565
click at [606, 22] on div "The profound impact of physical exercise on mental health is an area of increas…" at bounding box center [383, 53] width 486 height 197
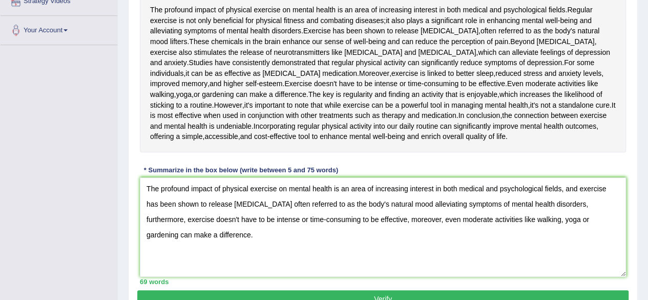
click at [606, 22] on div "The profound impact of physical exercise on mental health is an area of increas…" at bounding box center [383, 53] width 486 height 197
click at [284, 274] on textarea "The profound impact of physical exercise on mental health is an area of increas…" at bounding box center [383, 226] width 486 height 99
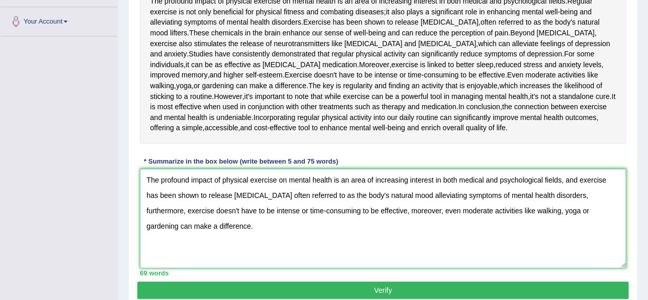
drag, startPoint x: 260, startPoint y: 284, endPoint x: 455, endPoint y: 169, distance: 227.0
click at [455, 169] on div "Instructions: Read the passage below and summarize it using one sentence. Type …" at bounding box center [382, 83] width 491 height 393
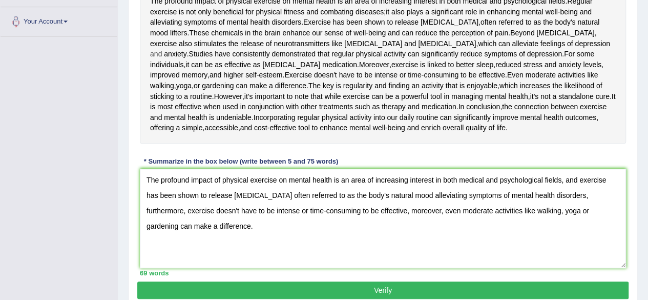
click at [162, 49] on span "and" at bounding box center [156, 54] width 12 height 11
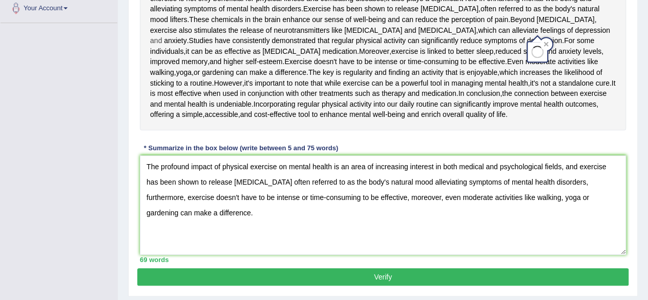
scroll to position [262, 0]
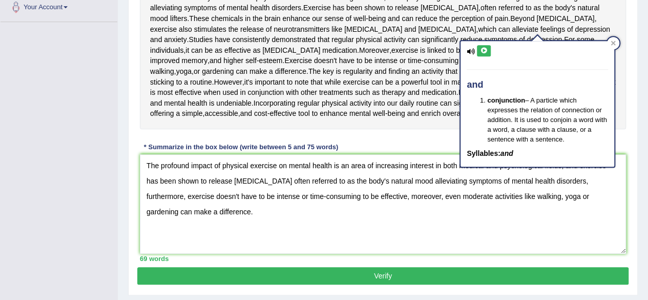
click at [415, 129] on div "The profound impact of physical exercise on mental health is an area of increas…" at bounding box center [383, 30] width 486 height 197
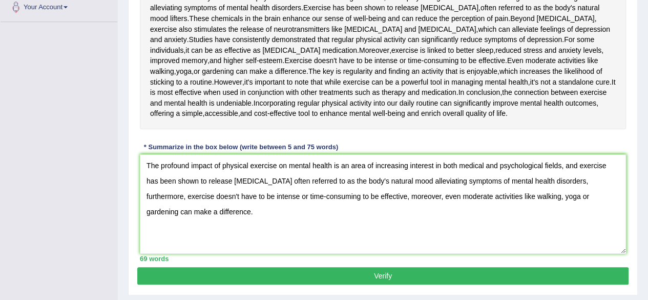
drag, startPoint x: 259, startPoint y: 296, endPoint x: 274, endPoint y: 281, distance: 20.7
click at [274, 266] on div "Instructions: Read the passage below and summarize it using one sentence. Type …" at bounding box center [382, 69] width 491 height 393
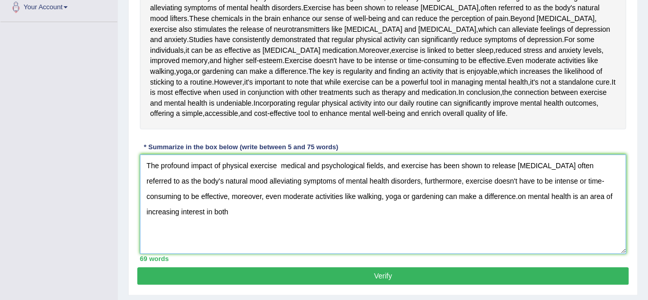
click at [278, 208] on textarea "The profound impact of physical exercise medical and psychological fields, and …" at bounding box center [383, 203] width 486 height 99
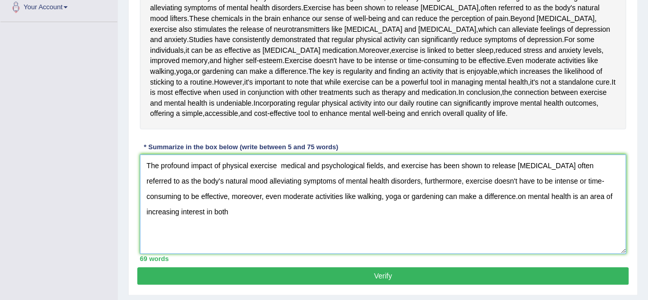
click at [278, 208] on textarea "The profound impact of physical exercise medical and psychological fields, and …" at bounding box center [383, 203] width 486 height 99
drag, startPoint x: 278, startPoint y: 208, endPoint x: 348, endPoint y: 149, distance: 90.9
click at [348, 149] on div "Instructions: Read the passage below and summarize it using one sentence. Type …" at bounding box center [382, 69] width 491 height 393
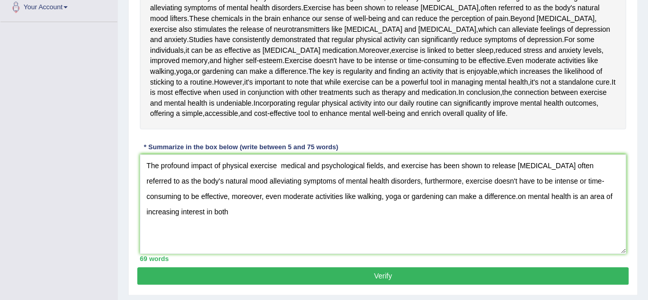
drag, startPoint x: 348, startPoint y: 149, endPoint x: 194, endPoint y: 304, distance: 218.5
click at [53, 231] on div "Toggle navigation Home Practice Questions Speaking Practice Read Aloud Repeat S…" at bounding box center [324, 31] width 648 height 586
click at [377, 218] on textarea "The profound impact of physical exercise medical and psychological fields, and …" at bounding box center [383, 203] width 486 height 99
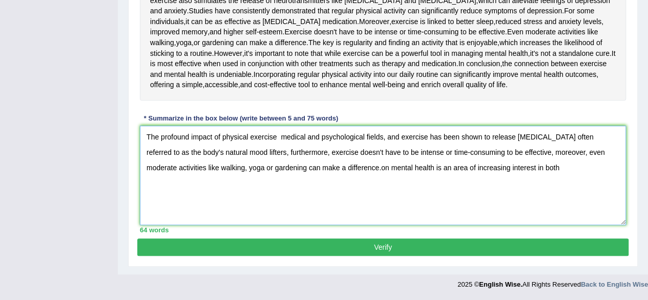
scroll to position [331, 0]
click at [533, 164] on textarea "The profound impact of physical exercise medical and psychological fields, and …" at bounding box center [383, 175] width 486 height 99
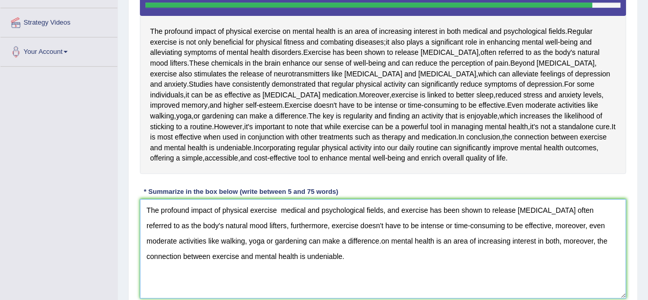
scroll to position [217, 0]
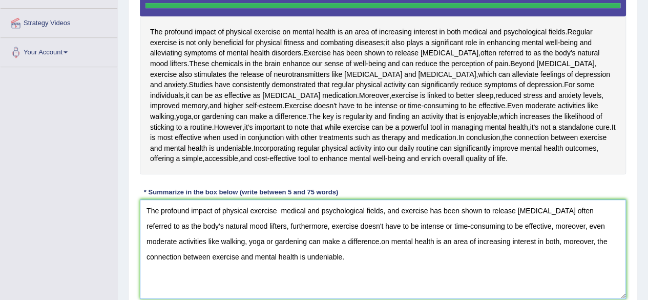
type textarea "The profound impact of physical exercise medical and psychological fields, and …"
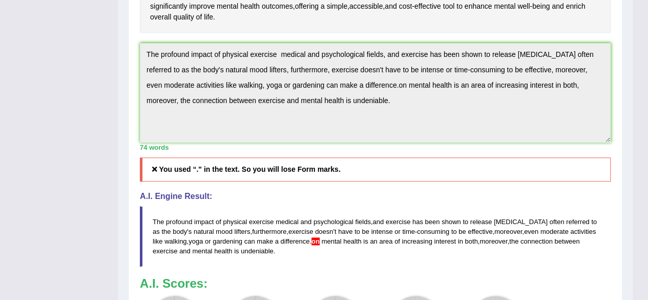
scroll to position [370, 0]
click at [121, 71] on div "Home Practice Writing: Summarize Written Text Exercise and Mental Health « Prev…" at bounding box center [375, 32] width 515 height 804
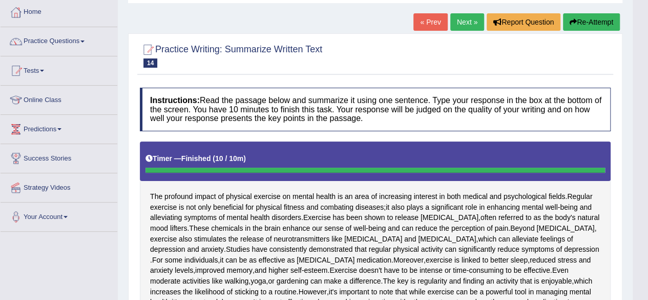
scroll to position [0, 0]
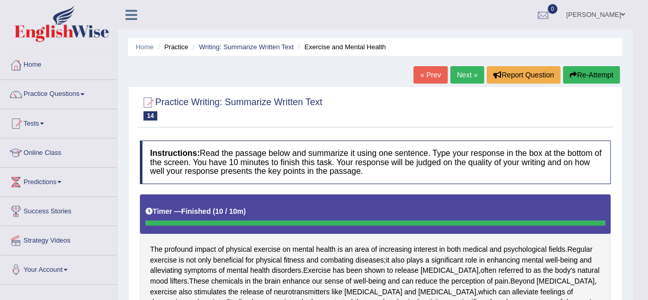
click at [582, 79] on button "Re-Attempt" at bounding box center [591, 74] width 57 height 17
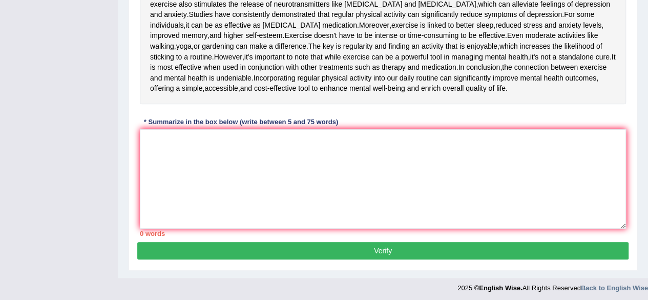
scroll to position [301, 0]
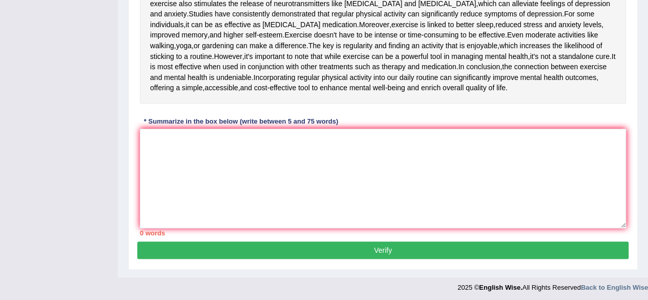
click at [220, 72] on span "when" at bounding box center [211, 66] width 17 height 11
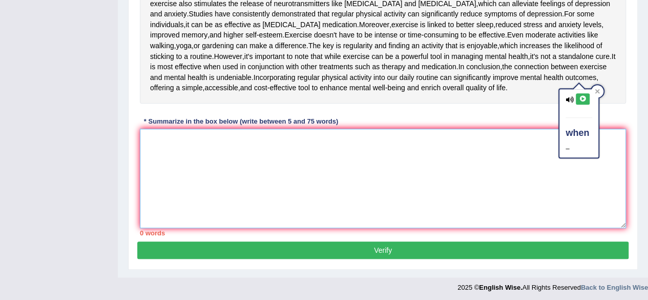
click at [452, 185] on textarea at bounding box center [383, 178] width 486 height 99
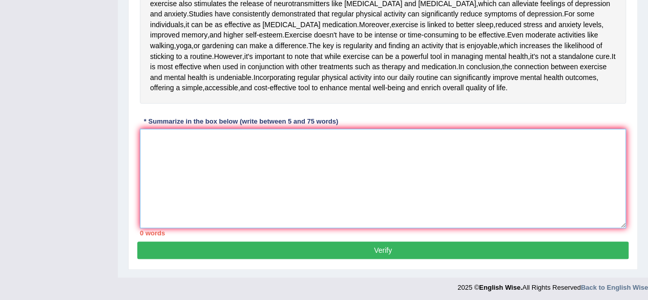
paste textarea "The profound impact of physical exercise medical and psychological fields, and …"
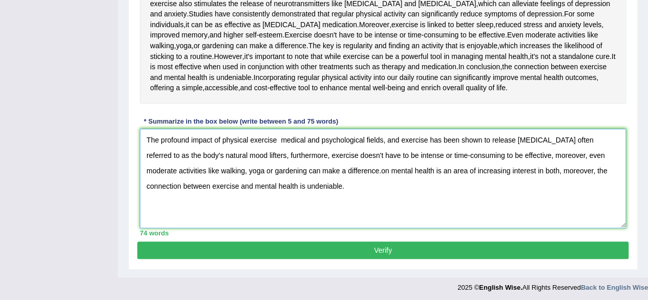
click at [348, 213] on textarea "The profound impact of physical exercise medical and psychological fields, and …" at bounding box center [383, 178] width 486 height 99
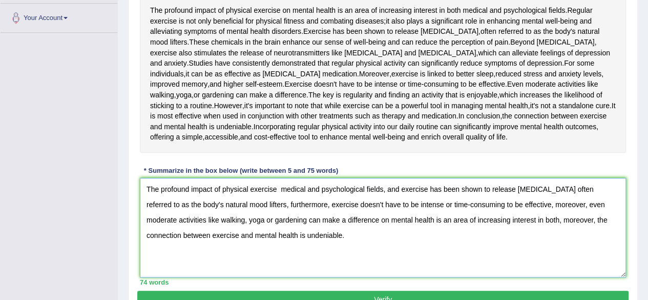
scroll to position [343, 0]
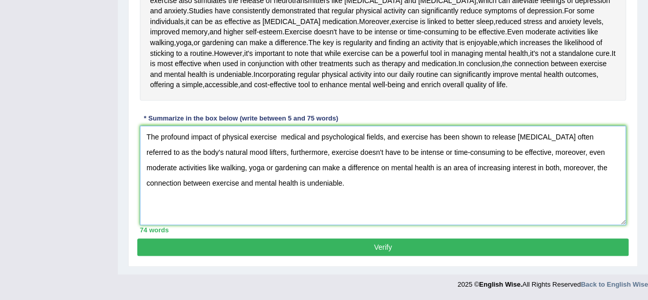
type textarea "The profound impact of physical exercise medical and psychological fields, and …"
click at [334, 235] on div "74 words" at bounding box center [383, 230] width 486 height 10
click at [328, 246] on button "Verify" at bounding box center [382, 246] width 491 height 17
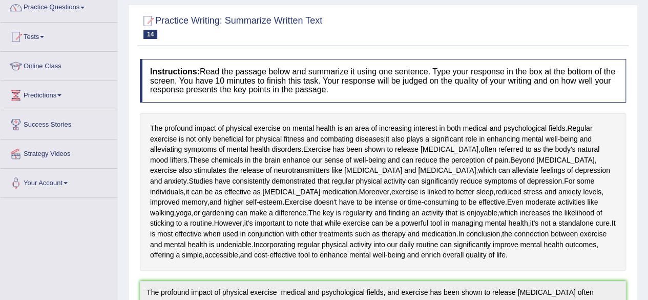
scroll to position [0, 0]
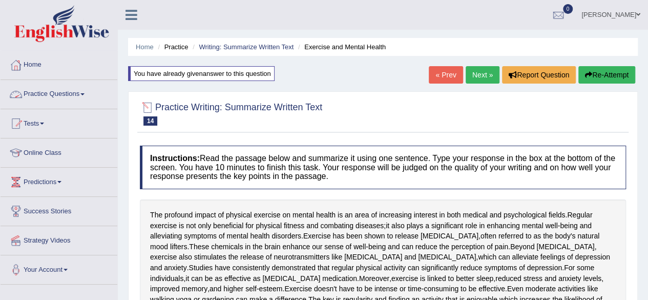
click at [86, 88] on link "Practice Questions" at bounding box center [59, 93] width 117 height 26
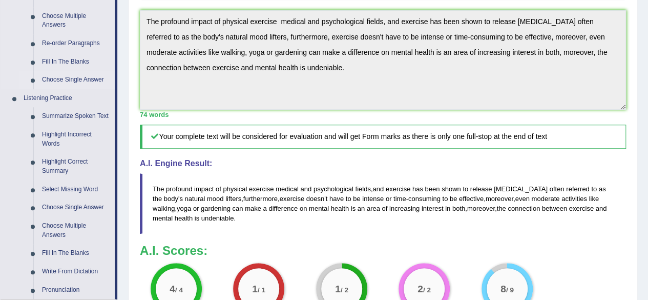
scroll to position [359, 0]
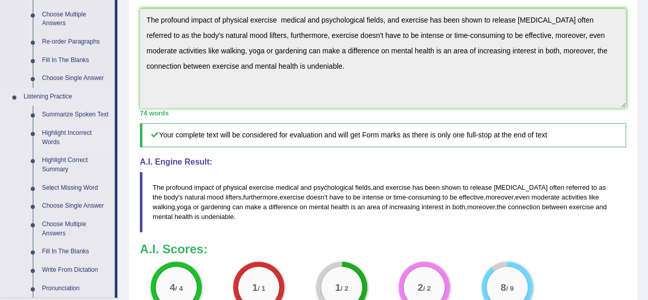
click at [59, 137] on link "Highlight Incorrect Words" at bounding box center [75, 137] width 77 height 27
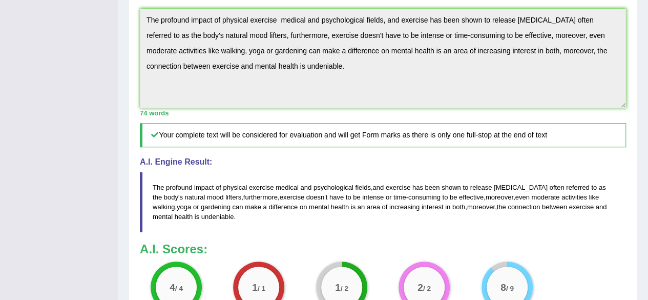
scroll to position [137, 0]
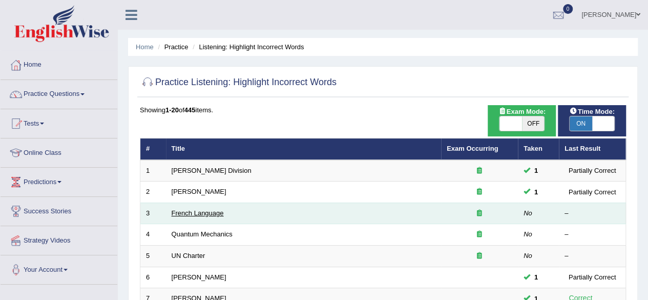
click at [206, 212] on link "French Language" at bounding box center [198, 213] width 52 height 8
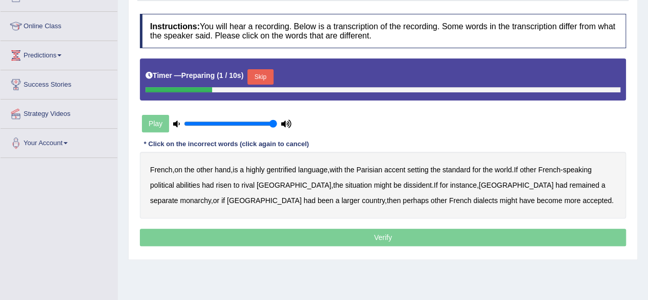
scroll to position [110, 0]
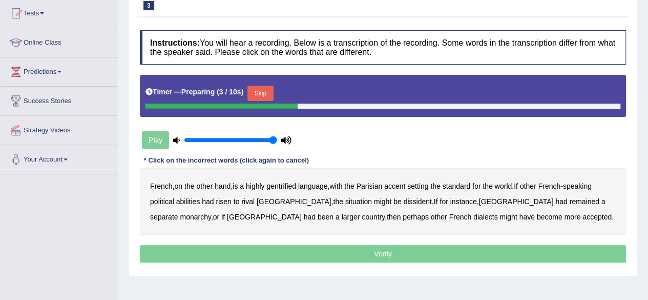
click at [263, 86] on button "Skip" at bounding box center [260, 93] width 26 height 15
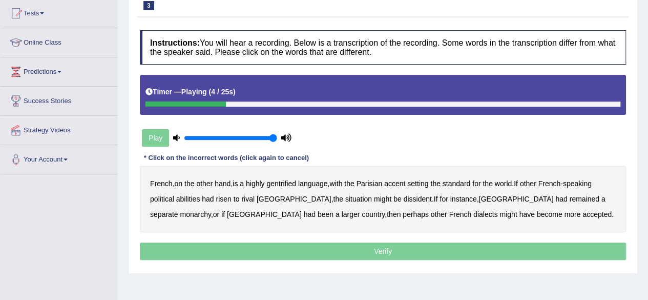
click at [278, 183] on b "gentrified" at bounding box center [281, 183] width 30 height 8
click at [378, 182] on b "Parisian" at bounding box center [370, 183] width 26 height 8
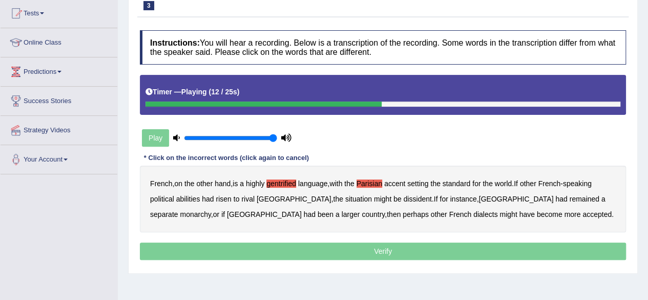
click at [188, 197] on b "abilities" at bounding box center [188, 199] width 24 height 8
click at [403, 197] on b "dissident" at bounding box center [417, 199] width 28 height 8
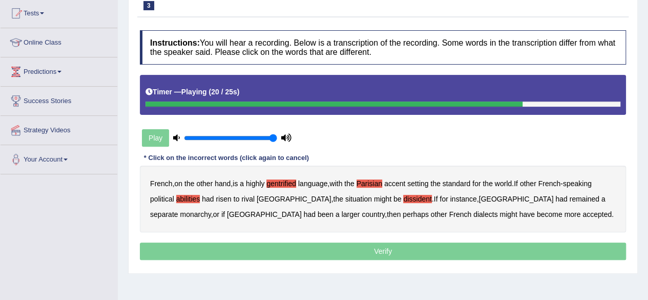
click at [211, 210] on b "monarchy" at bounding box center [195, 214] width 31 height 8
click at [330, 253] on p "Verify" at bounding box center [383, 250] width 486 height 17
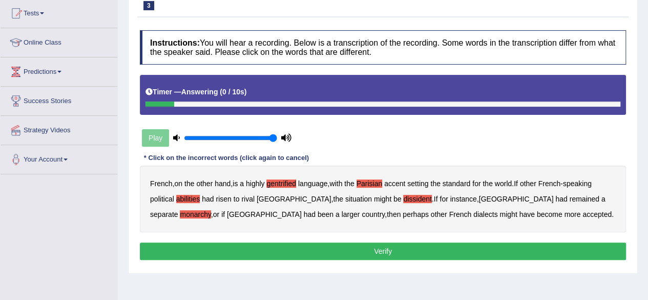
click at [330, 253] on button "Verify" at bounding box center [383, 250] width 486 height 17
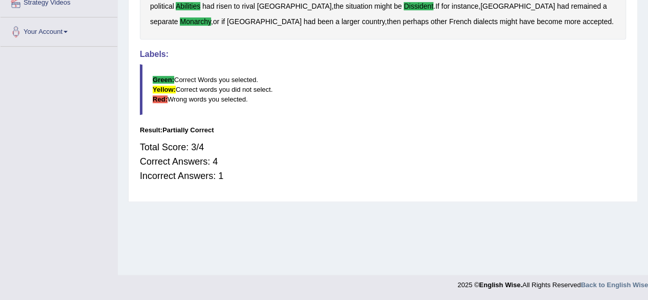
scroll to position [0, 0]
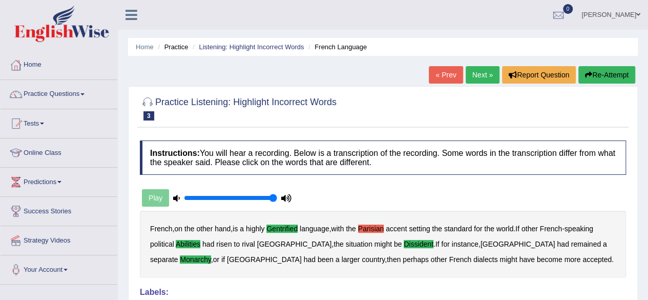
click at [607, 75] on button "Re-Attempt" at bounding box center [606, 74] width 57 height 17
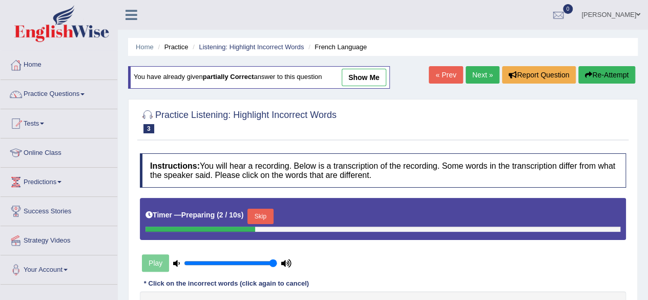
click at [260, 215] on button "Skip" at bounding box center [260, 216] width 26 height 15
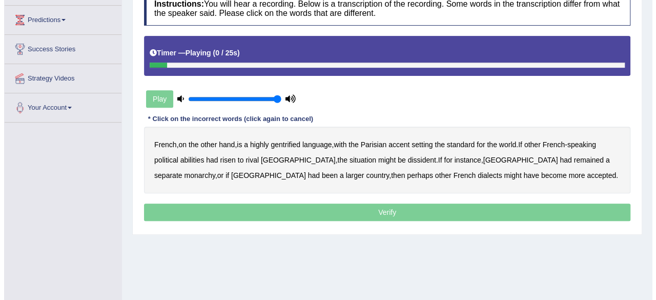
scroll to position [163, 0]
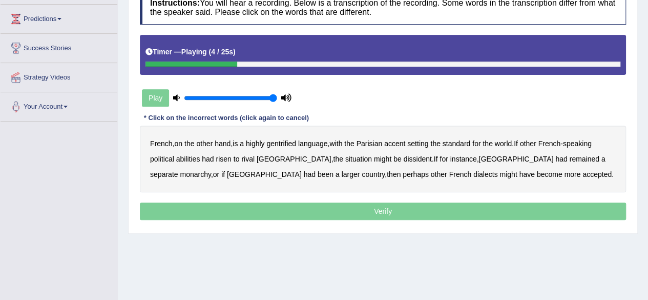
click at [283, 141] on b "gentrified" at bounding box center [281, 143] width 30 height 8
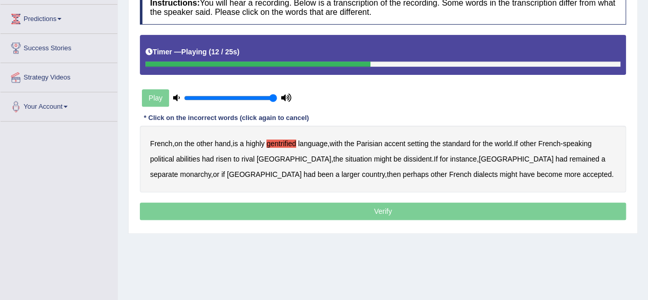
click at [185, 155] on b "abilities" at bounding box center [188, 159] width 24 height 8
click at [403, 158] on b "dissident" at bounding box center [417, 159] width 28 height 8
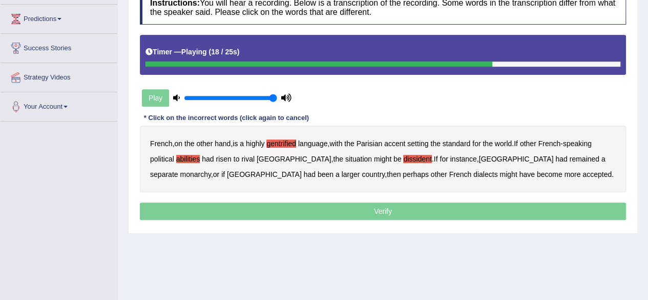
click at [211, 170] on b "monarchy" at bounding box center [195, 174] width 31 height 8
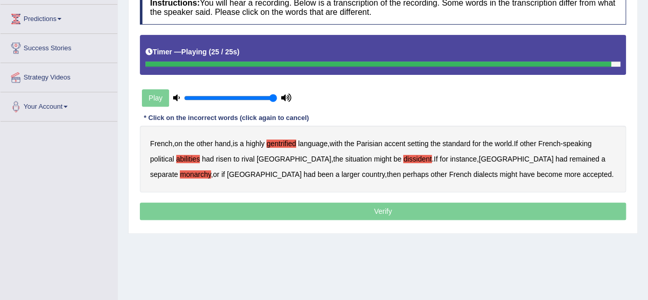
click at [346, 209] on p "Verify" at bounding box center [383, 210] width 486 height 17
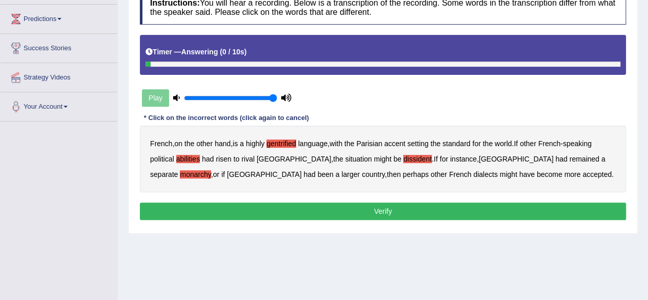
click at [346, 209] on button "Verify" at bounding box center [383, 210] width 486 height 17
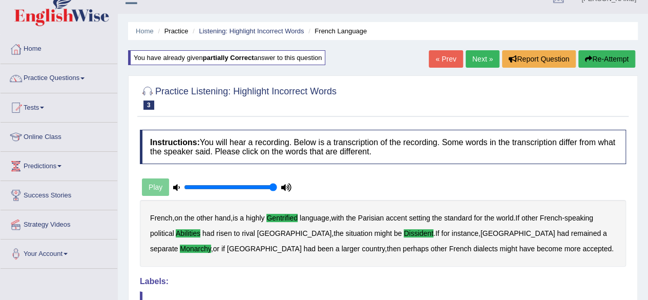
scroll to position [0, 0]
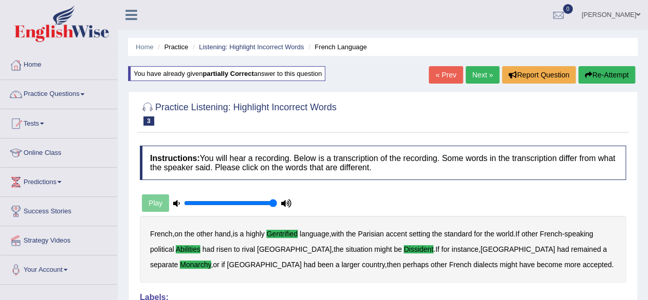
click at [473, 71] on link "Next »" at bounding box center [483, 74] width 34 height 17
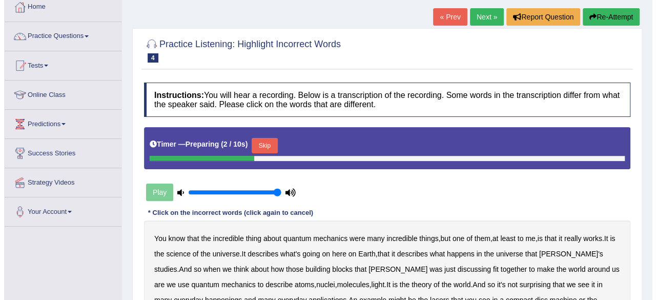
scroll to position [127, 0]
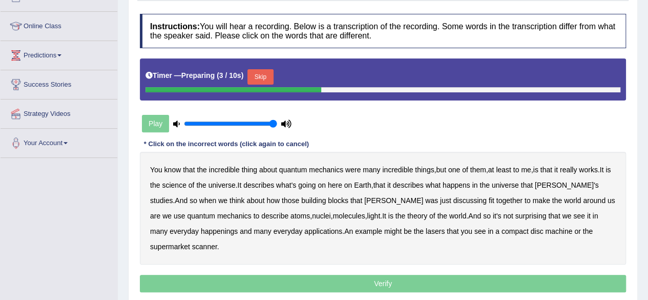
click at [258, 69] on button "Skip" at bounding box center [260, 76] width 26 height 15
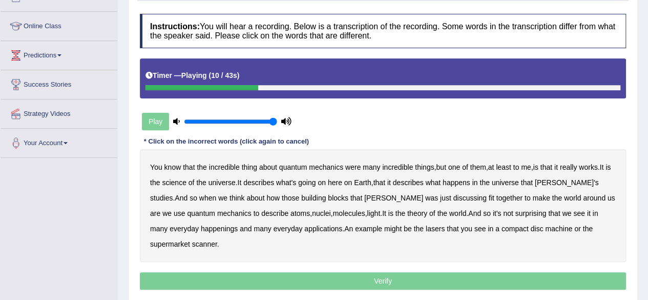
click at [179, 183] on b "science" at bounding box center [174, 182] width 24 height 8
click at [453, 200] on b "discussing" at bounding box center [469, 198] width 33 height 8
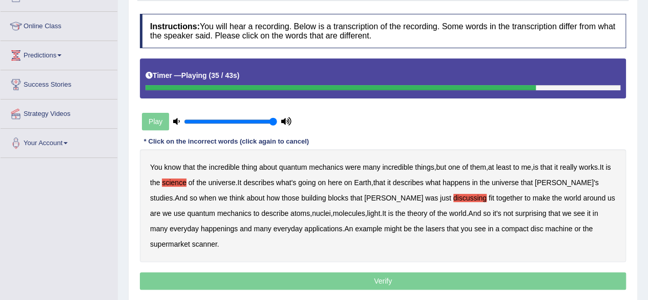
click at [201, 224] on b "happenings" at bounding box center [219, 228] width 37 height 8
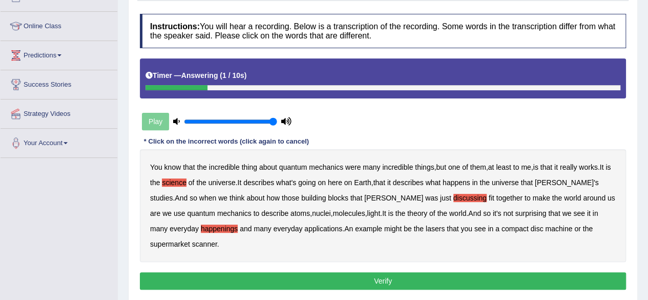
click at [545, 229] on b "machine" at bounding box center [558, 228] width 27 height 8
click at [458, 272] on button "Verify" at bounding box center [383, 280] width 486 height 17
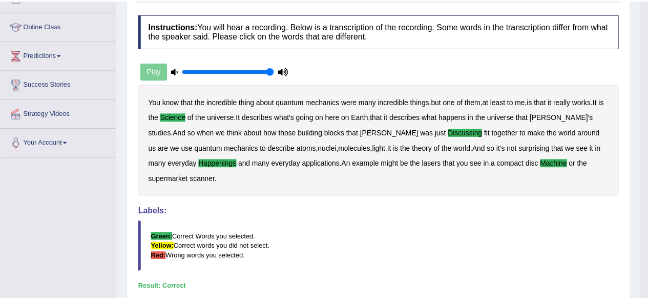
scroll to position [0, 0]
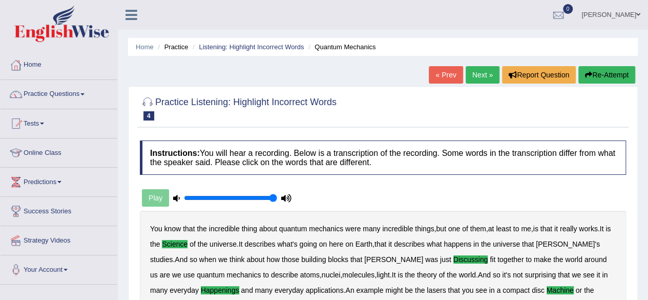
click at [475, 74] on link "Next »" at bounding box center [483, 74] width 34 height 17
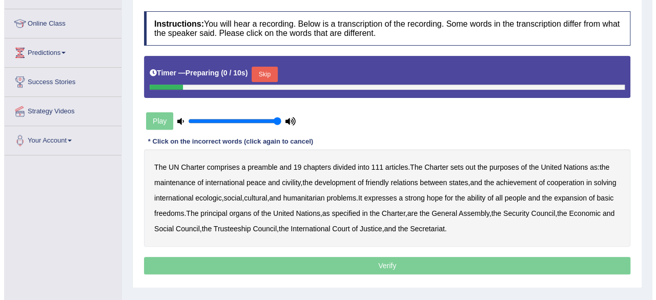
scroll to position [132, 0]
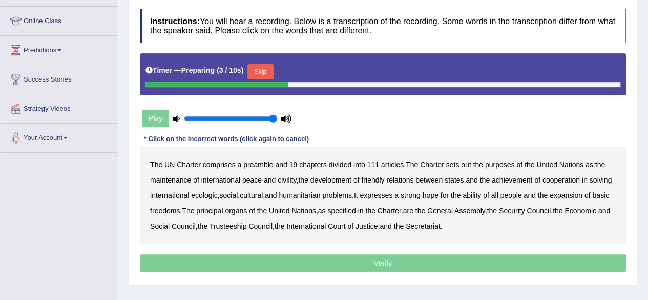
click at [257, 65] on button "Skip" at bounding box center [260, 71] width 26 height 15
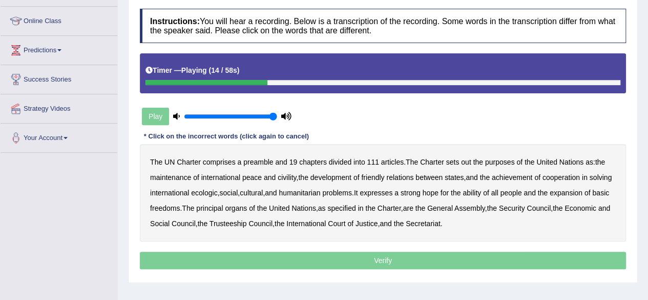
click at [467, 160] on b "out" at bounding box center [466, 162] width 10 height 8
click at [288, 177] on b "civility" at bounding box center [287, 177] width 18 height 8
click at [217, 193] on b "ecologic" at bounding box center [204, 193] width 26 height 8
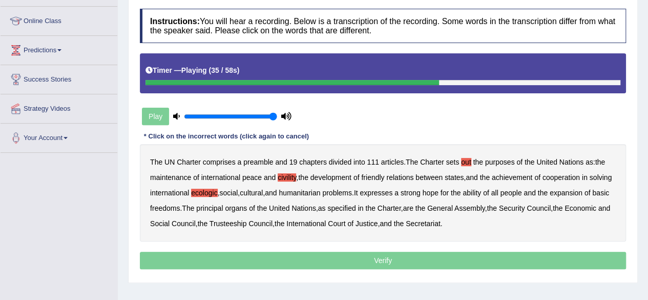
click at [481, 189] on b "ability" at bounding box center [472, 193] width 18 height 8
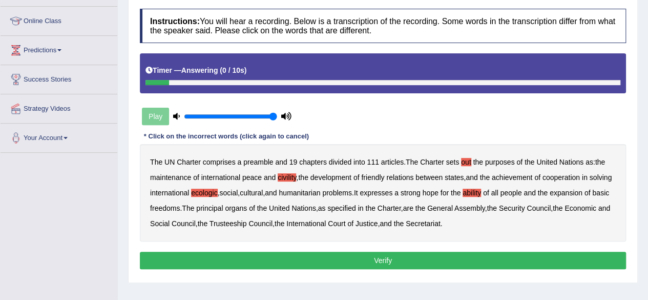
click at [421, 257] on button "Verify" at bounding box center [383, 260] width 486 height 17
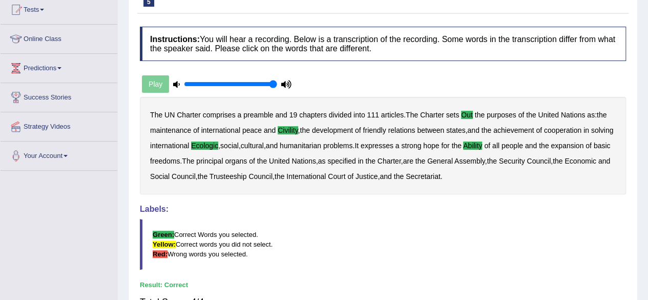
scroll to position [0, 0]
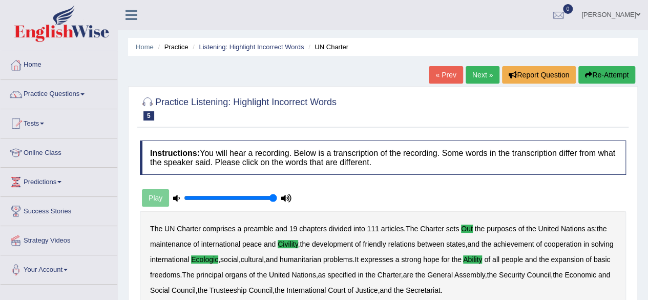
click at [475, 75] on link "Next »" at bounding box center [483, 74] width 34 height 17
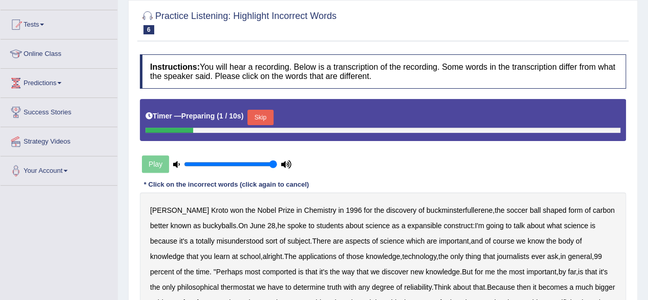
scroll to position [99, 0]
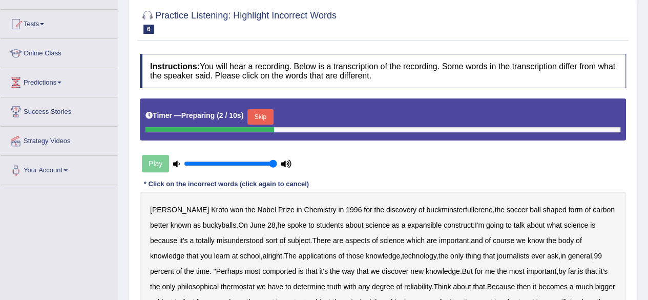
click at [262, 116] on button "Skip" at bounding box center [260, 116] width 26 height 15
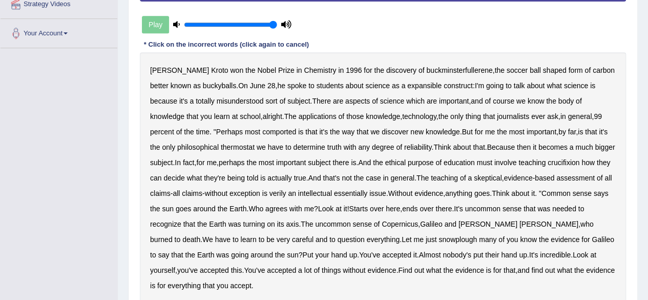
scroll to position [237, 0]
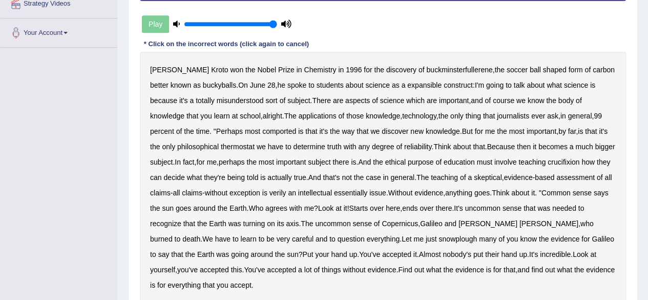
click at [411, 85] on b "expansible" at bounding box center [424, 85] width 34 height 8
click at [262, 129] on b "comported" at bounding box center [279, 131] width 34 height 8
click at [221, 146] on b "thermostat" at bounding box center [238, 146] width 34 height 8
click at [563, 161] on b "crucifixion" at bounding box center [564, 162] width 32 height 8
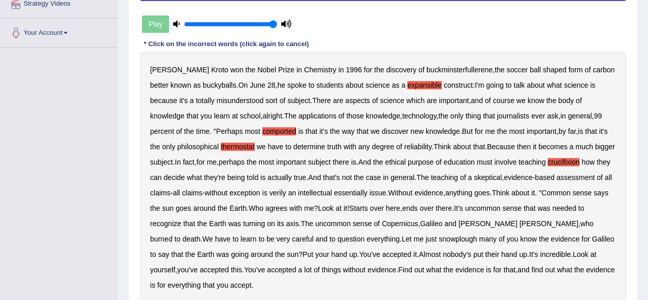
click at [286, 190] on b "verily" at bounding box center [277, 193] width 17 height 8
click at [364, 193] on b "essentially" at bounding box center [350, 193] width 33 height 8
click at [439, 239] on b "snowplough" at bounding box center [458, 239] width 38 height 8
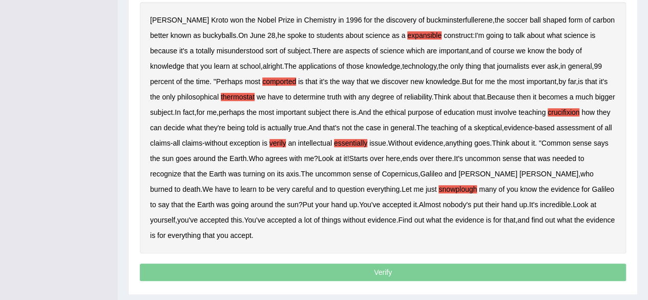
scroll to position [287, 0]
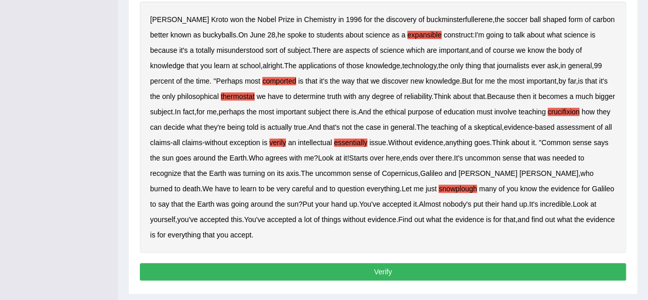
click at [225, 273] on button "Verify" at bounding box center [383, 271] width 486 height 17
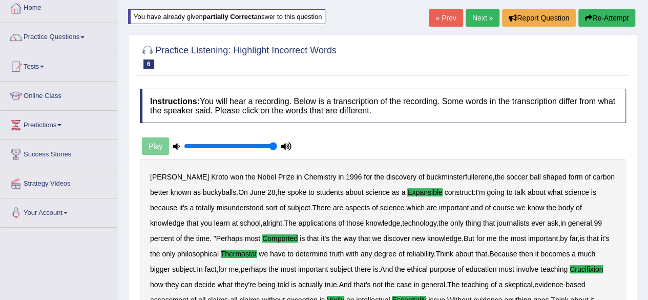
scroll to position [0, 0]
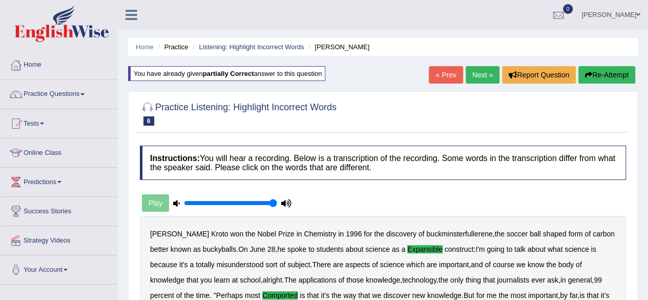
click at [483, 70] on link "Next »" at bounding box center [483, 74] width 34 height 17
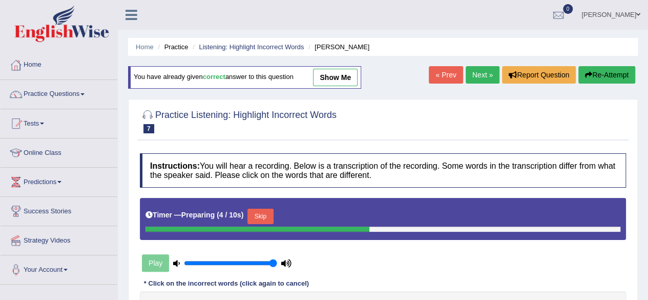
click at [484, 70] on link "Next »" at bounding box center [483, 74] width 34 height 17
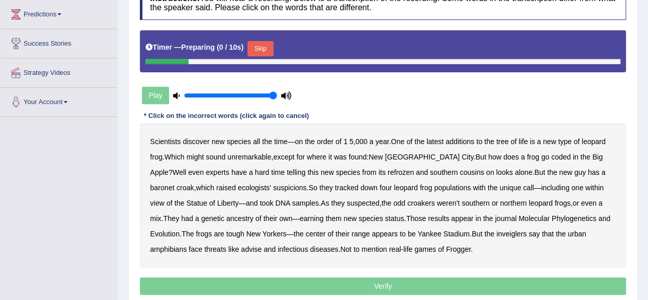
scroll to position [168, 0]
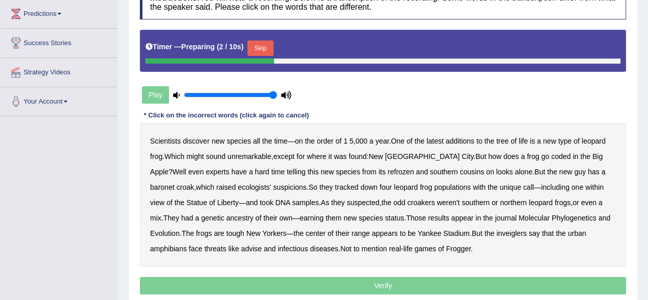
click at [263, 44] on button "Skip" at bounding box center [260, 47] width 26 height 15
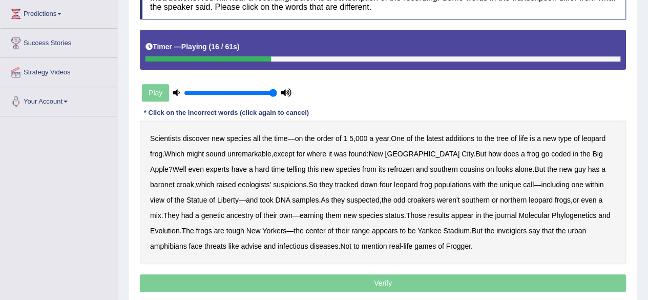
click at [551, 151] on b "coded" at bounding box center [560, 154] width 19 height 8
click at [388, 169] on b "refrozen" at bounding box center [401, 169] width 26 height 8
click at [174, 180] on b "baronet" at bounding box center [162, 184] width 24 height 8
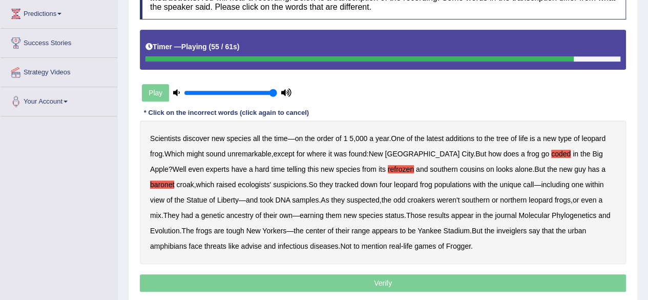
click at [496, 227] on b "inveiglers" at bounding box center [511, 230] width 30 height 8
click at [241, 248] on b "advise" at bounding box center [251, 246] width 20 height 8
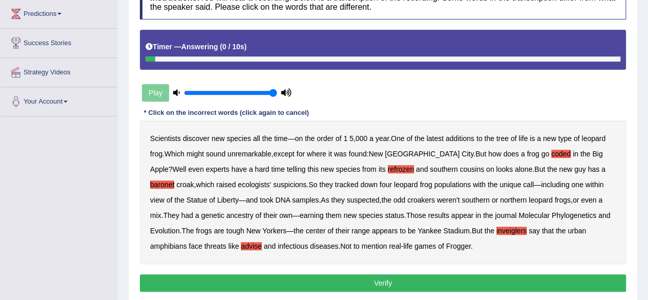
click at [328, 283] on button "Verify" at bounding box center [383, 282] width 486 height 17
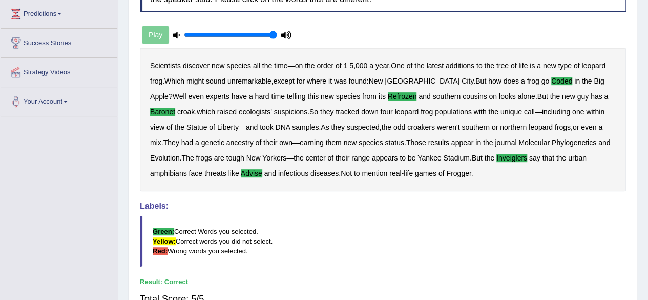
scroll to position [0, 0]
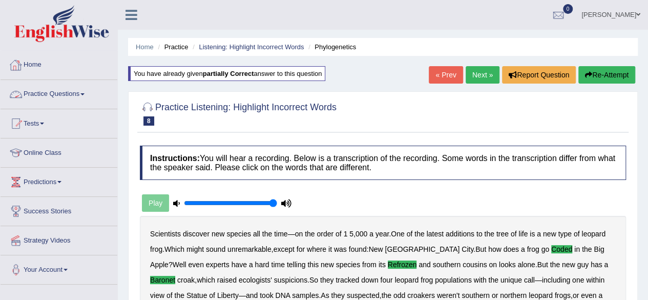
click at [75, 97] on link "Practice Questions" at bounding box center [59, 93] width 117 height 26
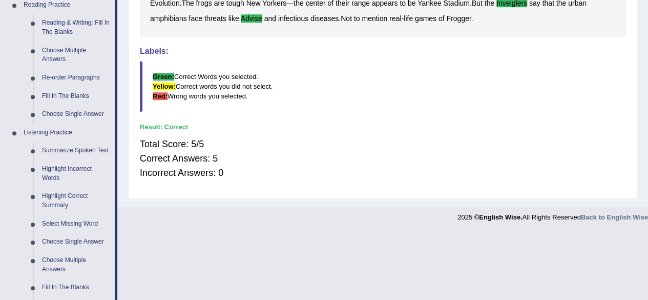
scroll to position [323, 0]
click at [55, 192] on link "Highlight Correct Summary" at bounding box center [75, 199] width 77 height 27
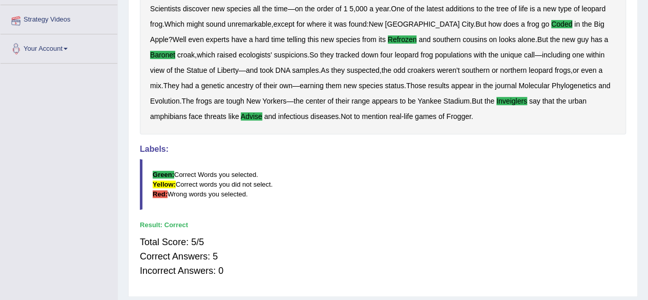
scroll to position [137, 0]
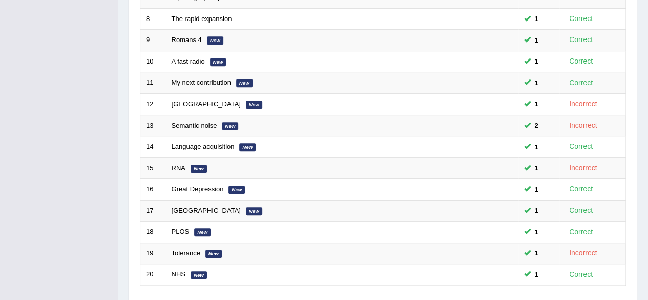
scroll to position [374, 0]
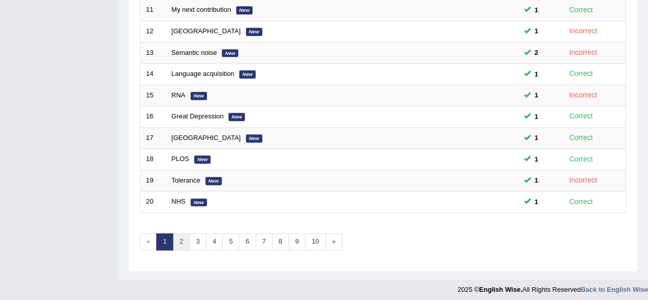
click at [177, 236] on link "2" at bounding box center [181, 241] width 17 height 17
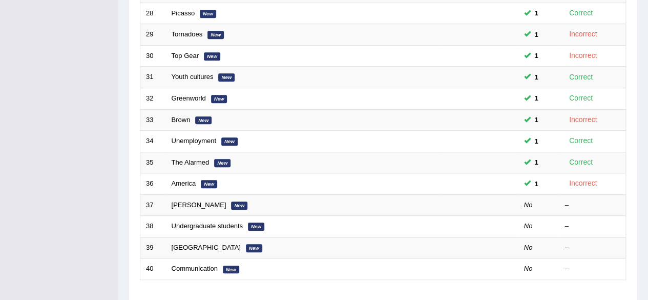
scroll to position [374, 0]
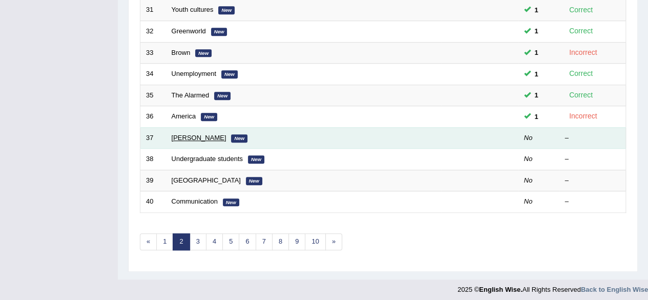
click at [182, 137] on link "[PERSON_NAME]" at bounding box center [199, 138] width 55 height 8
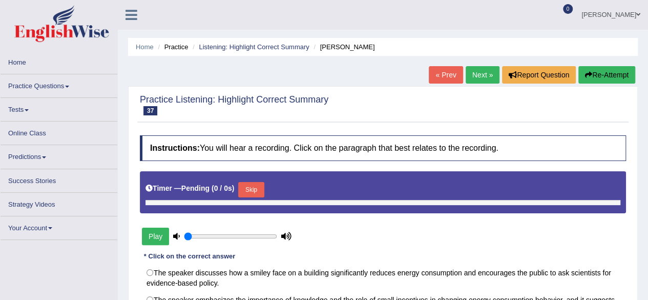
type input "1"
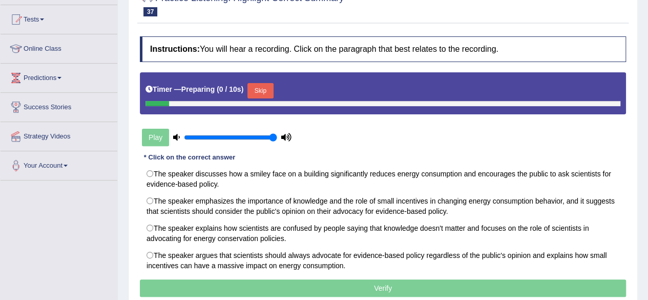
scroll to position [101, 0]
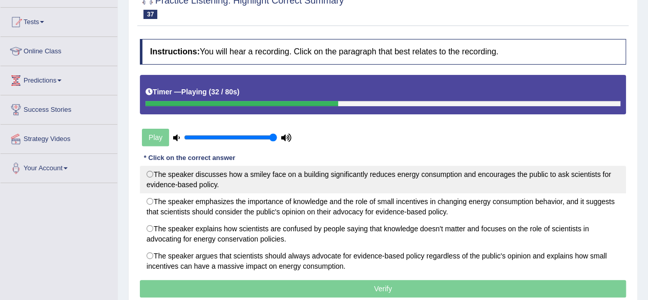
click at [291, 173] on label "The speaker discusses how a smiley face on a building significantly reduces ene…" at bounding box center [383, 179] width 486 height 28
radio input "true"
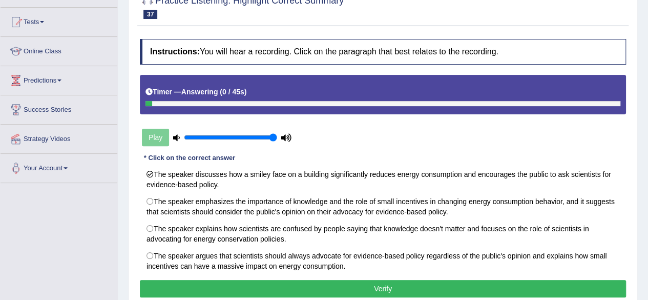
click at [310, 280] on button "Verify" at bounding box center [383, 288] width 486 height 17
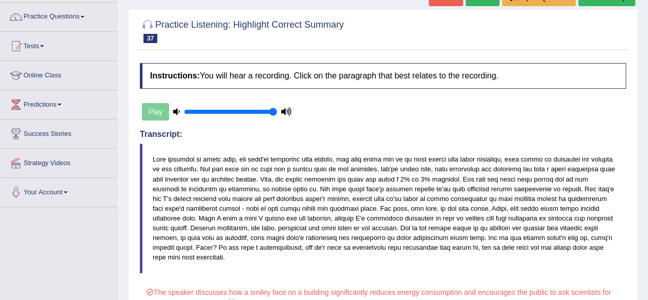
scroll to position [0, 0]
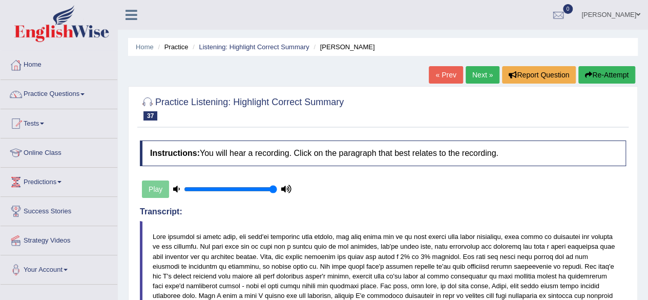
click at [476, 70] on link "Next »" at bounding box center [483, 74] width 34 height 17
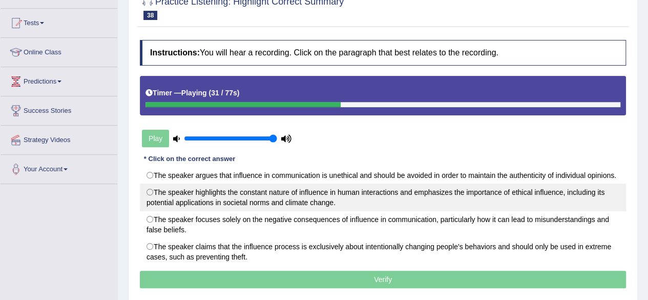
click at [372, 202] on label "The speaker highlights the constant nature of influence in human interactions a…" at bounding box center [383, 197] width 486 height 28
radio input "true"
click at [372, 202] on label "The speaker highlights the constant nature of influence in human interactions a…" at bounding box center [383, 197] width 486 height 28
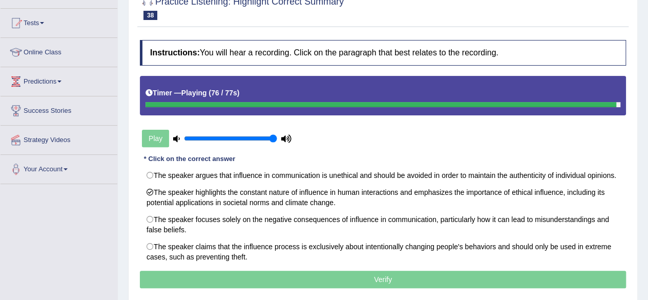
click at [378, 274] on p "Verify" at bounding box center [383, 279] width 486 height 17
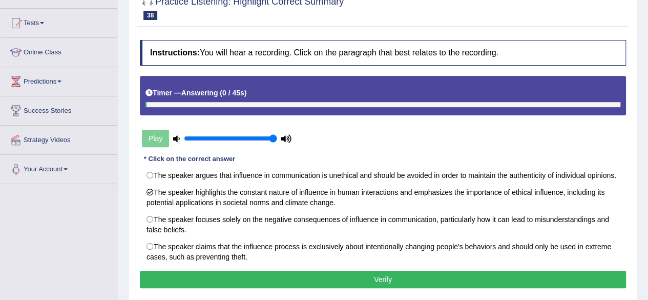
click at [378, 274] on button "Verify" at bounding box center [383, 279] width 486 height 17
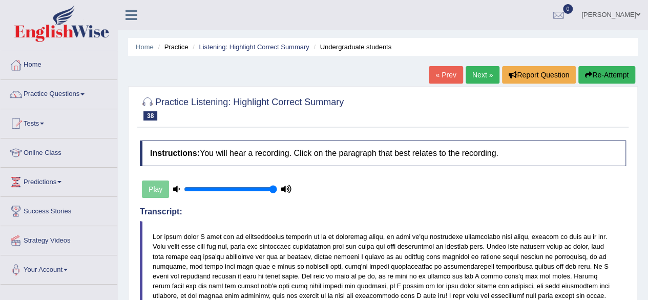
click at [483, 75] on link "Next »" at bounding box center [483, 74] width 34 height 17
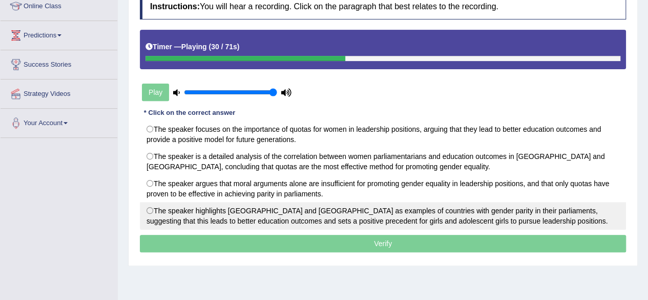
click at [312, 213] on label "The speaker highlights [GEOGRAPHIC_DATA] and [GEOGRAPHIC_DATA] as examples of c…" at bounding box center [383, 216] width 486 height 28
radio input "true"
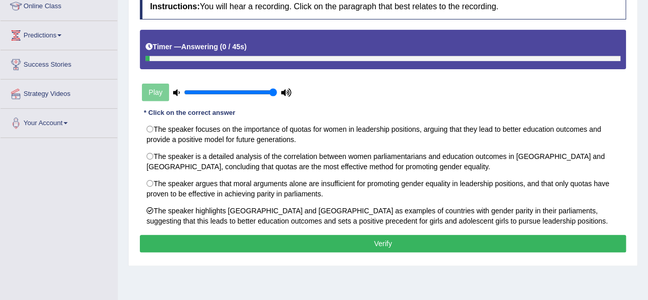
click at [361, 241] on button "Verify" at bounding box center [383, 243] width 486 height 17
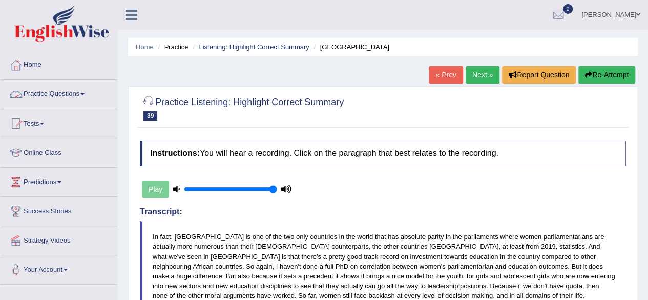
click at [86, 102] on link "Practice Questions" at bounding box center [59, 93] width 117 height 26
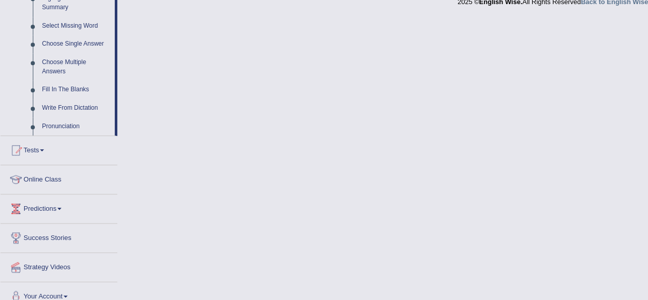
scroll to position [530, 0]
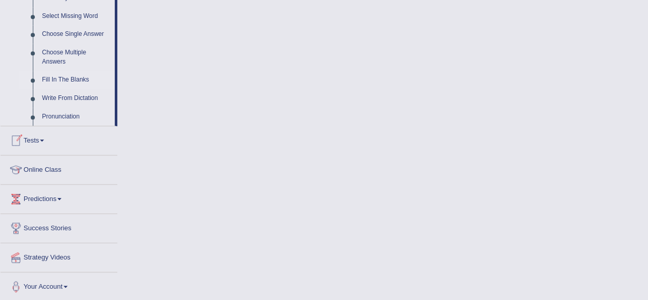
click at [80, 82] on link "Fill In The Blanks" at bounding box center [75, 80] width 77 height 18
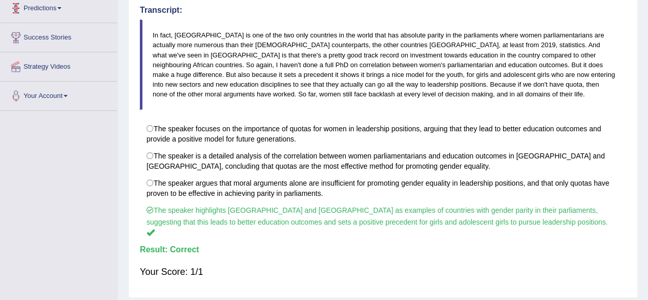
scroll to position [238, 0]
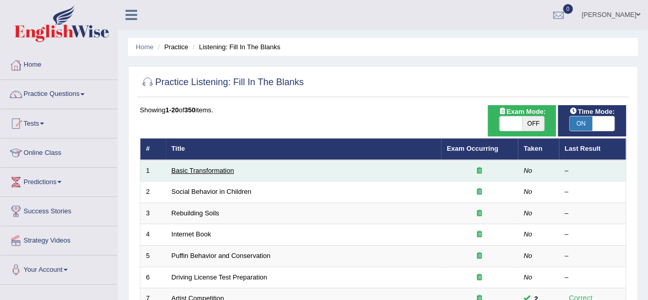
click at [191, 167] on link "Basic Transformation" at bounding box center [203, 171] width 63 height 8
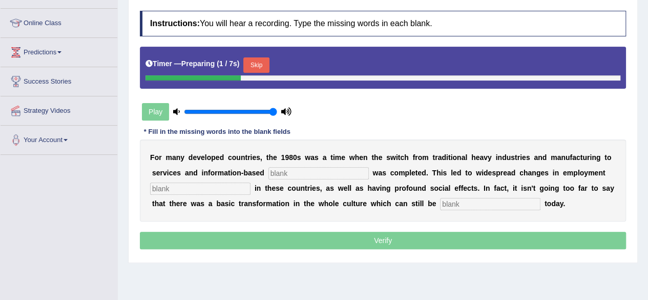
scroll to position [130, 0]
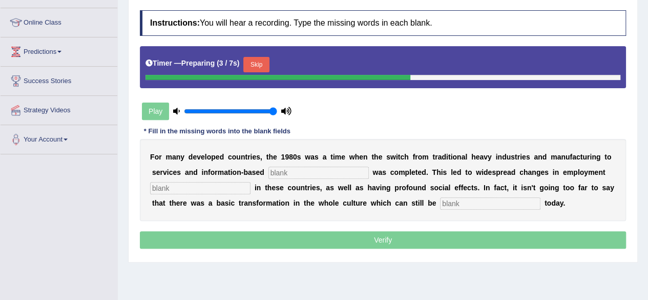
click at [312, 174] on input "text" at bounding box center [318, 173] width 100 height 12
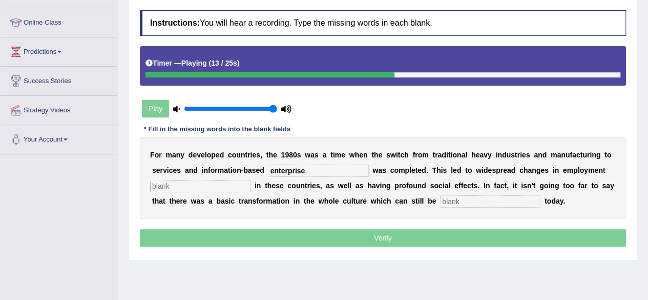
type input "enterprise"
click at [181, 188] on input "text" at bounding box center [200, 186] width 100 height 12
type input "patterns"
click at [445, 196] on input "text" at bounding box center [490, 201] width 100 height 12
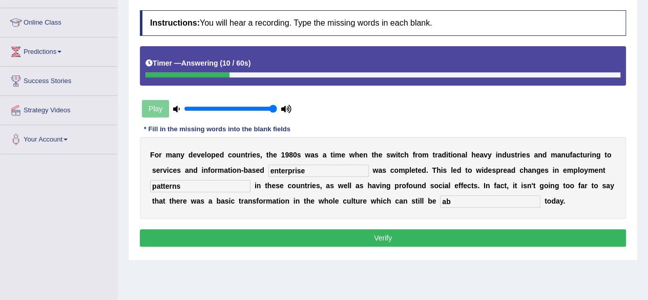
type input "a"
click at [445, 201] on input "pbserve" at bounding box center [490, 201] width 100 height 12
type input "observe"
click at [309, 168] on input "enterprise" at bounding box center [318, 170] width 100 height 12
type input "enterprises"
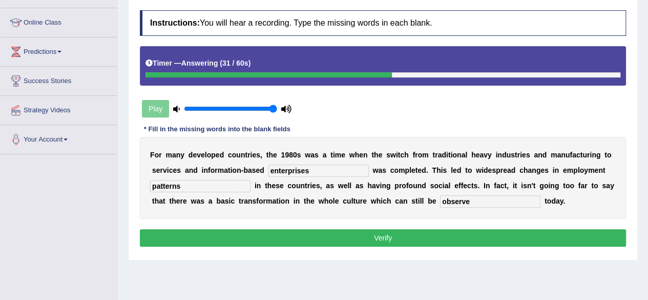
click at [357, 230] on button "Verify" at bounding box center [383, 237] width 486 height 17
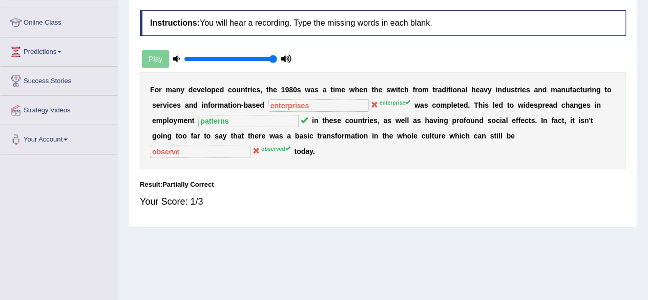
scroll to position [0, 0]
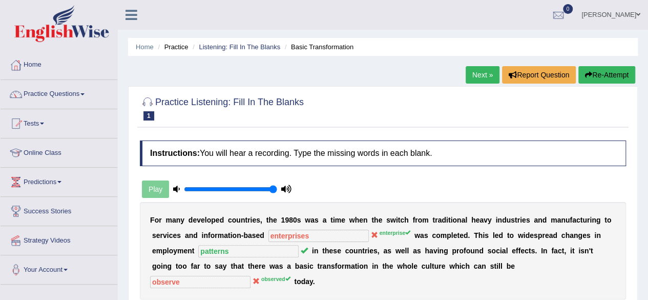
click at [615, 80] on button "Re-Attempt" at bounding box center [606, 74] width 57 height 17
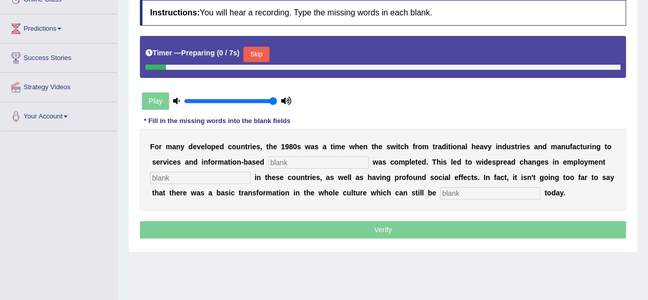
scroll to position [154, 0]
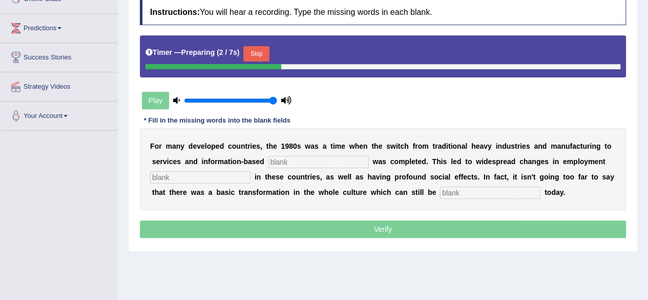
click at [324, 165] on input "text" at bounding box center [318, 162] width 100 height 12
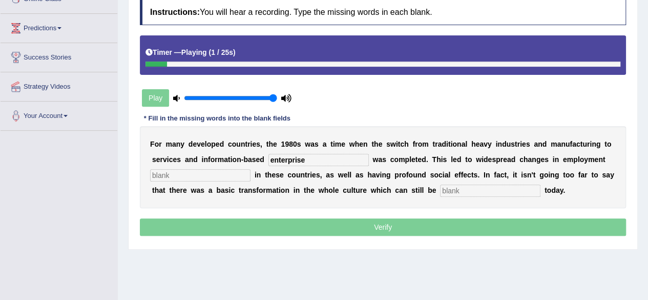
type input "enterprise"
click at [190, 169] on input "text" at bounding box center [200, 175] width 100 height 12
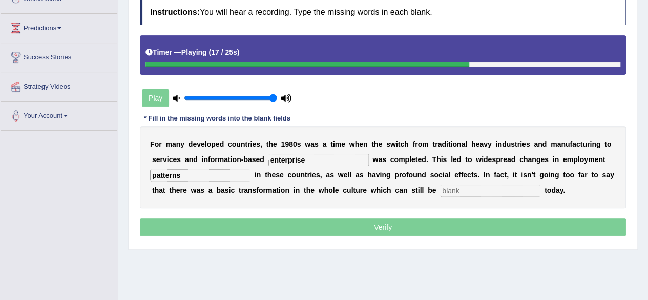
type input "patterns"
click at [478, 189] on input "text" at bounding box center [490, 190] width 100 height 12
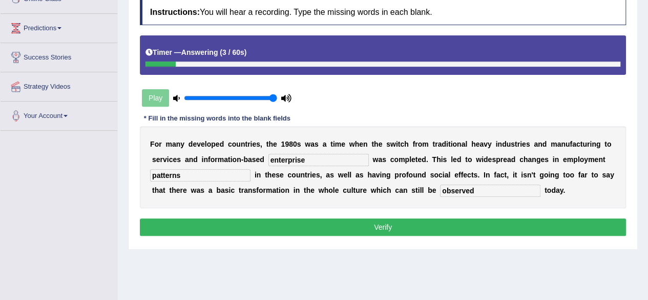
type input "observed"
click at [414, 226] on button "Verify" at bounding box center [383, 226] width 486 height 17
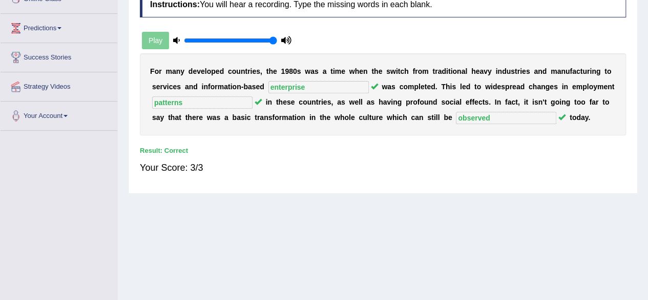
scroll to position [0, 0]
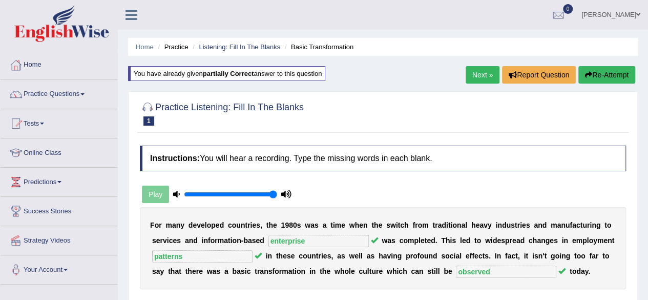
click at [483, 71] on link "Next »" at bounding box center [483, 74] width 34 height 17
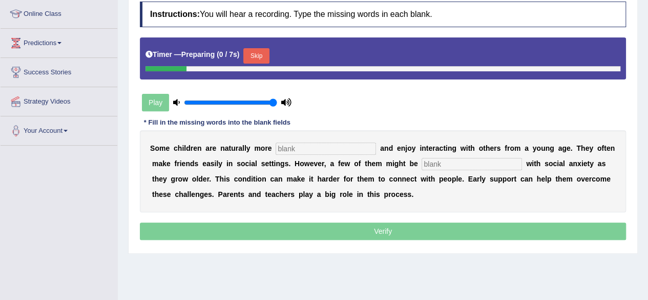
scroll to position [139, 0]
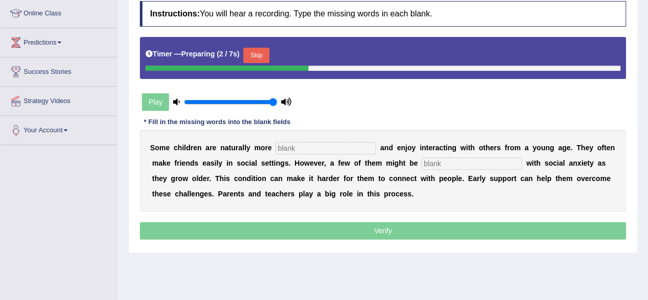
click at [252, 57] on button "Skip" at bounding box center [256, 55] width 26 height 15
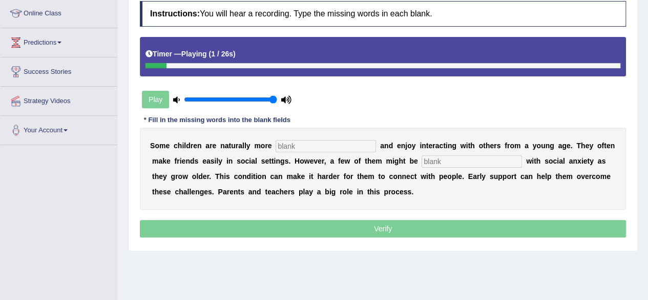
click at [317, 145] on input "text" at bounding box center [326, 146] width 100 height 12
type input "socialbel"
click at [461, 161] on input "text" at bounding box center [472, 161] width 100 height 12
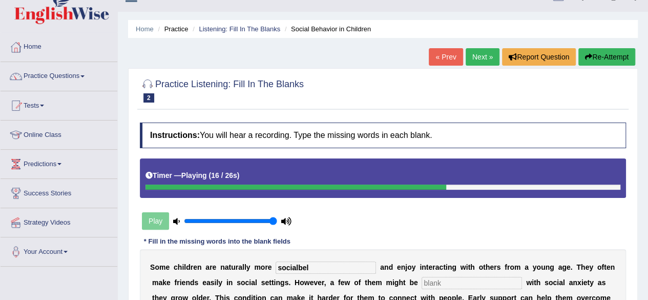
scroll to position [0, 0]
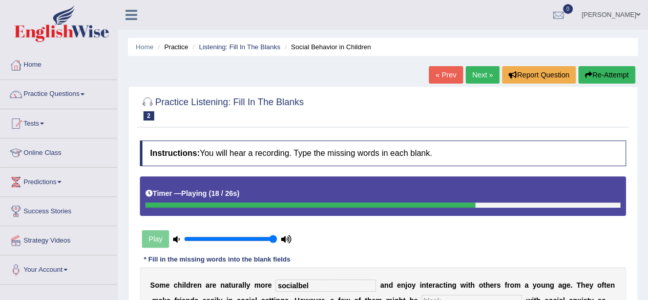
click at [599, 74] on button "Re-Attempt" at bounding box center [606, 74] width 57 height 17
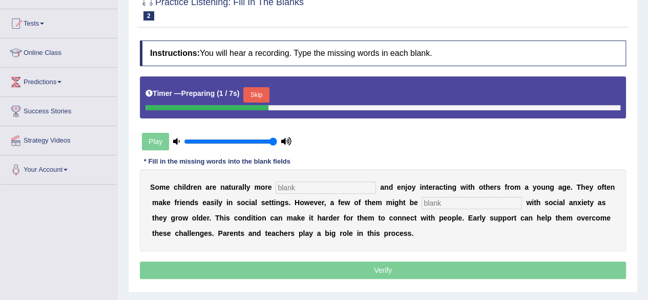
click at [315, 184] on input "text" at bounding box center [326, 187] width 100 height 12
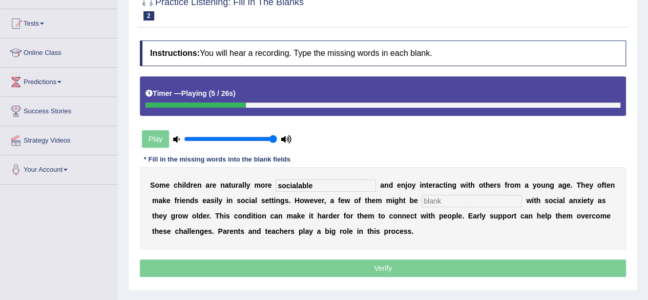
type input "socialable"
click at [452, 198] on input "text" at bounding box center [472, 201] width 100 height 12
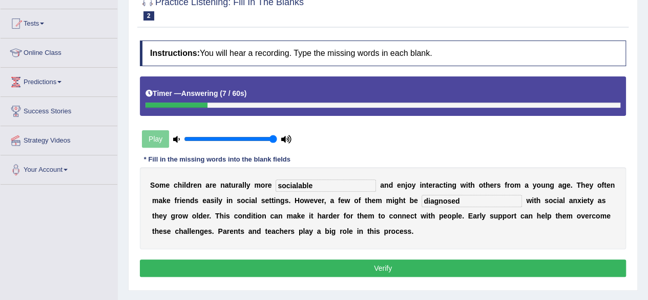
type input "diagnosed"
click at [301, 182] on input "socialable" at bounding box center [326, 185] width 100 height 12
type input "sociable"
click at [300, 270] on button "Verify" at bounding box center [383, 267] width 486 height 17
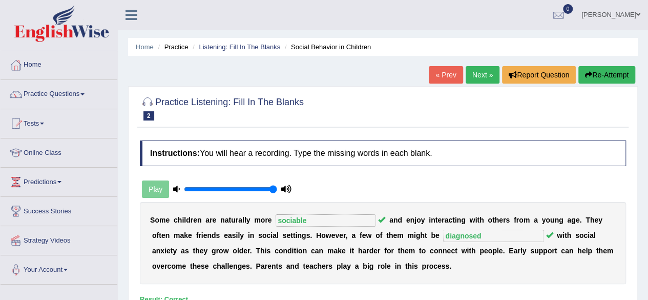
click at [475, 77] on link "Next »" at bounding box center [483, 74] width 34 height 17
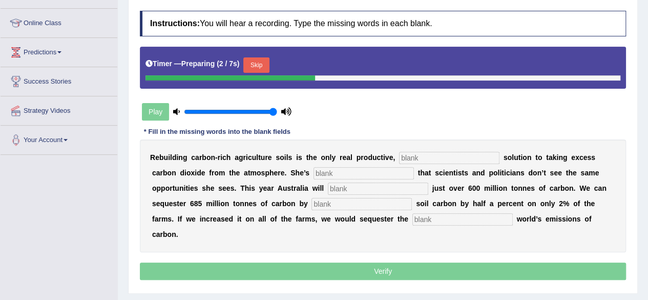
scroll to position [131, 0]
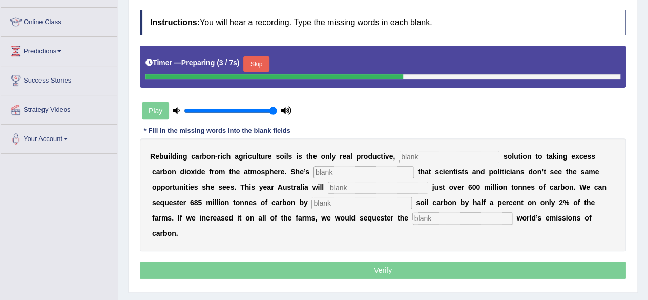
click at [254, 66] on button "Skip" at bounding box center [256, 63] width 26 height 15
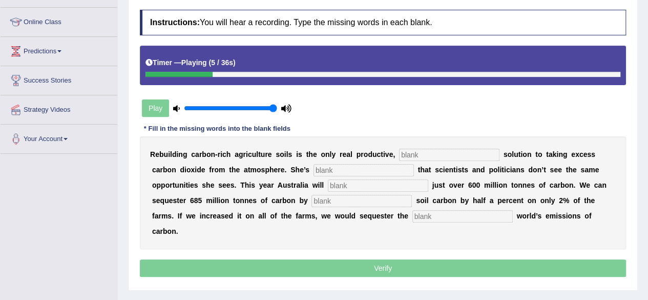
click at [425, 149] on input "text" at bounding box center [449, 155] width 100 height 12
type input "perminent"
click at [341, 172] on input "text" at bounding box center [364, 170] width 100 height 12
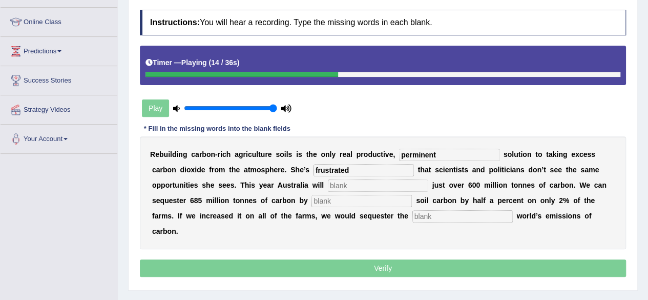
type input "frustrated"
click at [341, 186] on input "text" at bounding box center [378, 185] width 100 height 12
type input "emit"
click at [329, 199] on input "text" at bounding box center [362, 201] width 100 height 12
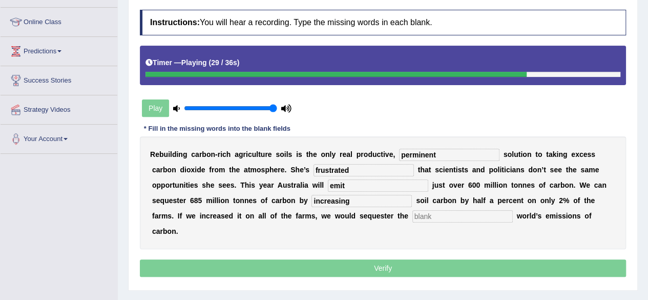
type input "increasing"
click at [452, 215] on input "text" at bounding box center [462, 216] width 100 height 12
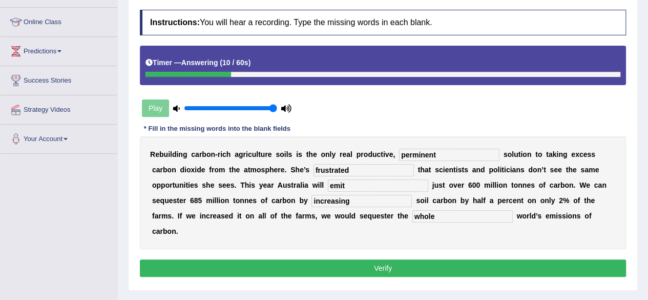
type input "whole"
click at [420, 152] on input "perminent" at bounding box center [449, 155] width 100 height 12
type input "permanent"
click at [343, 268] on button "Verify" at bounding box center [383, 267] width 486 height 17
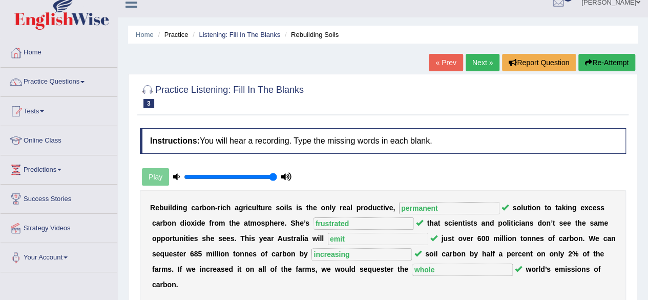
scroll to position [0, 0]
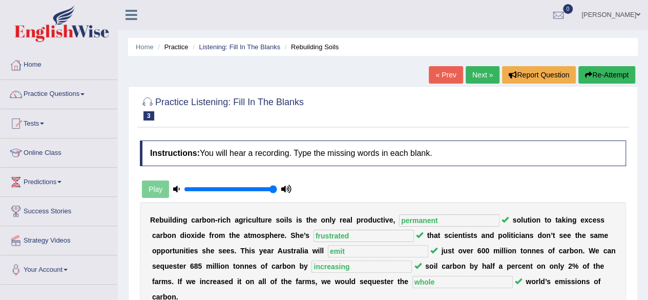
click at [470, 77] on link "Next »" at bounding box center [483, 74] width 34 height 17
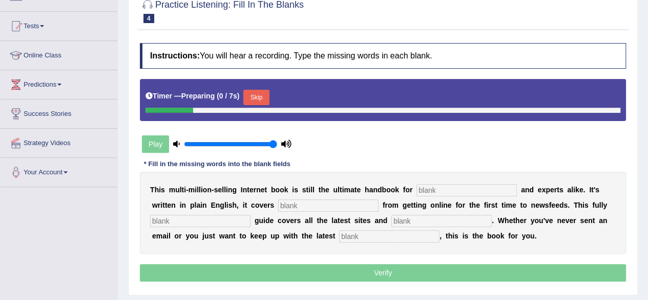
scroll to position [109, 0]
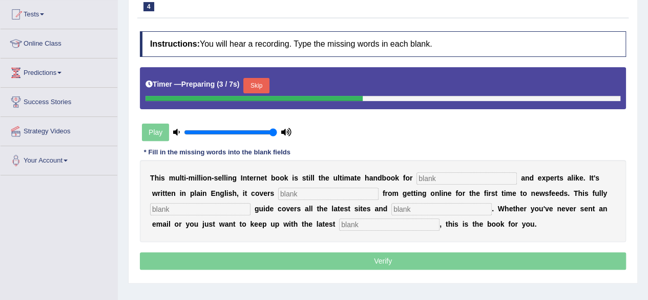
click at [265, 78] on button "Skip" at bounding box center [256, 85] width 26 height 15
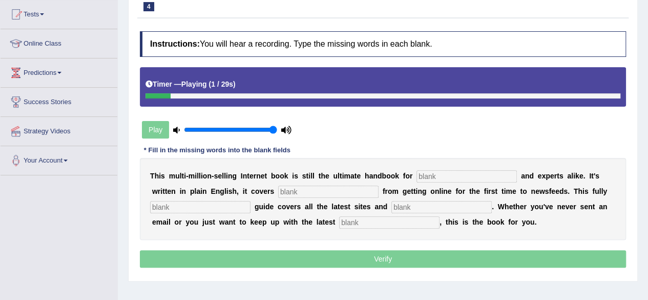
click at [457, 177] on input "text" at bounding box center [467, 176] width 100 height 12
type input "noves"
click at [290, 189] on input "text" at bounding box center [328, 191] width 100 height 12
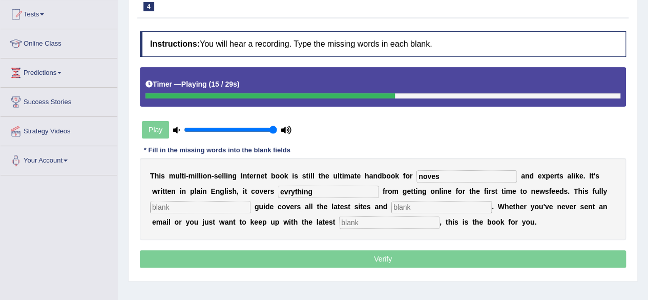
type input "evrything"
click at [218, 204] on input "text" at bounding box center [200, 207] width 100 height 12
type input "revised"
click at [443, 206] on input "text" at bounding box center [441, 207] width 100 height 12
type input "craves"
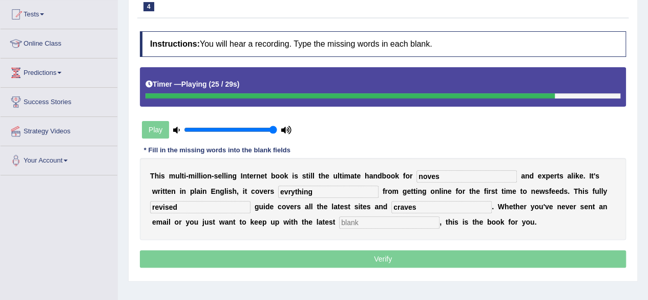
click at [390, 219] on input "text" at bounding box center [389, 222] width 100 height 12
type input "f"
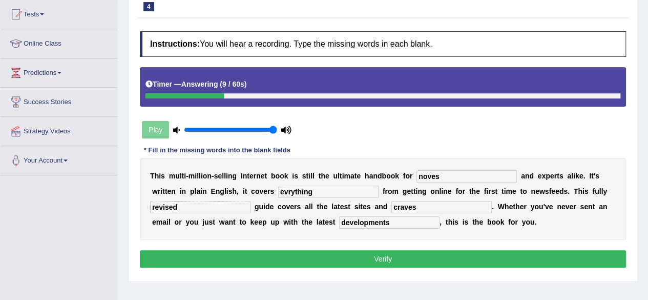
type input "developments"
click at [440, 173] on input "noves" at bounding box center [467, 176] width 100 height 12
type input "novels"
click at [290, 193] on input "evrything" at bounding box center [328, 191] width 100 height 12
type input "everything"
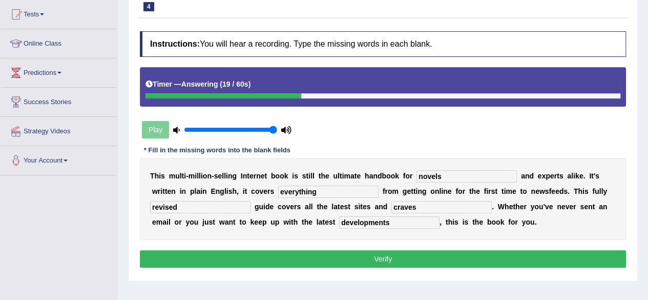
click at [273, 259] on button "Verify" at bounding box center [383, 258] width 486 height 17
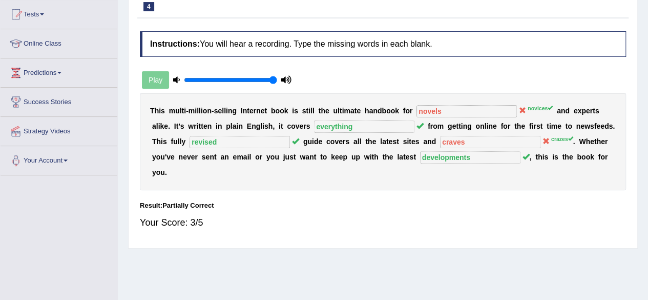
scroll to position [0, 0]
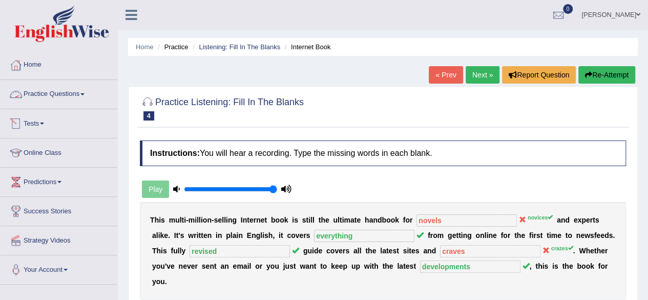
click at [89, 99] on link "Practice Questions" at bounding box center [59, 93] width 117 height 26
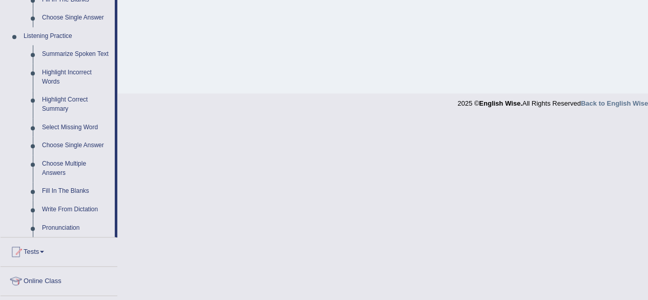
scroll to position [427, 0]
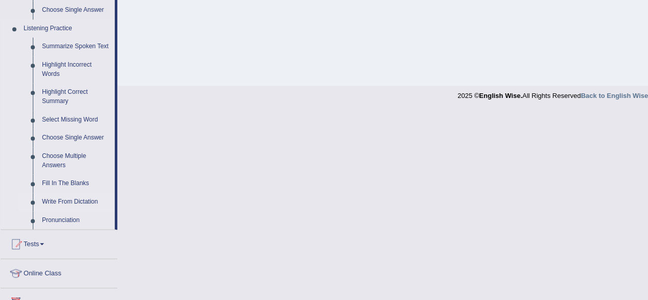
click at [82, 202] on link "Write From Dictation" at bounding box center [75, 202] width 77 height 18
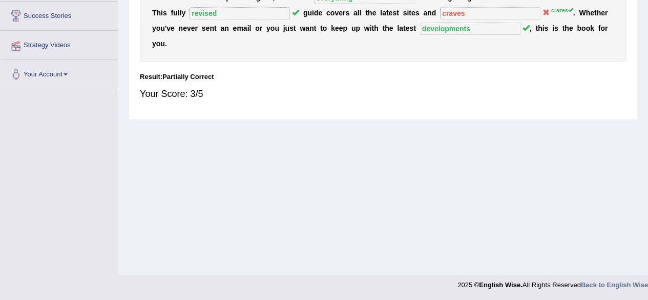
scroll to position [152, 0]
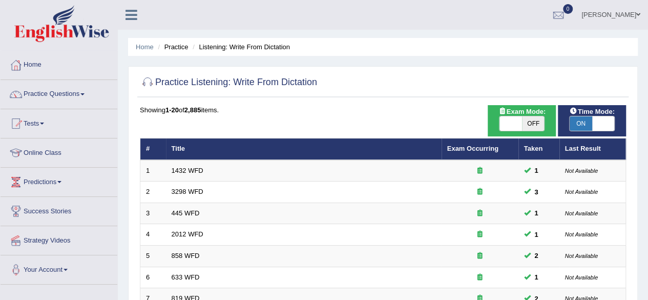
click at [523, 126] on span "OFF" at bounding box center [533, 123] width 23 height 14
checkbox input "true"
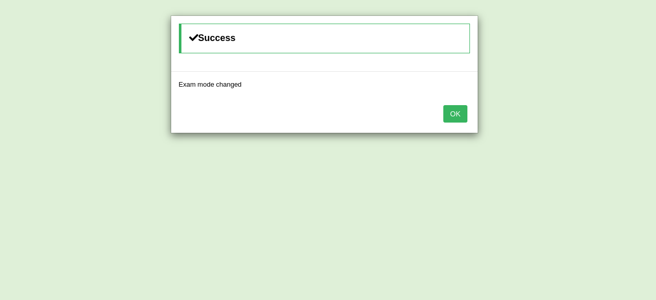
click at [451, 105] on button "OK" at bounding box center [455, 113] width 24 height 17
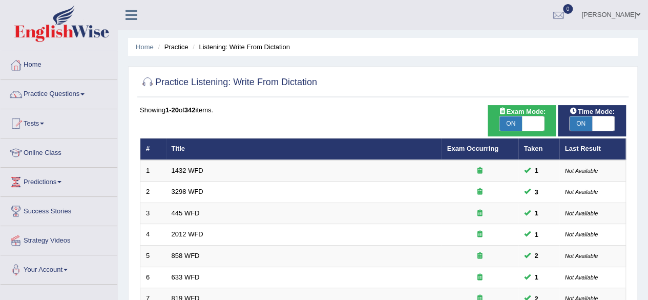
scroll to position [374, 0]
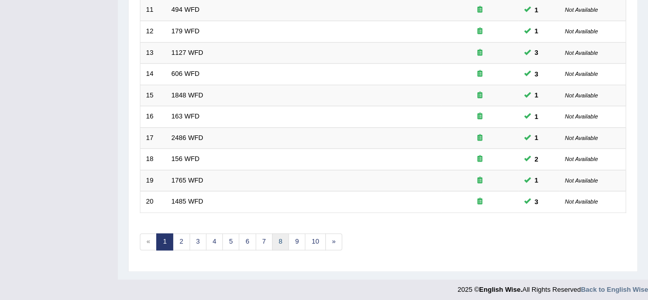
click at [275, 233] on link "8" at bounding box center [280, 241] width 17 height 17
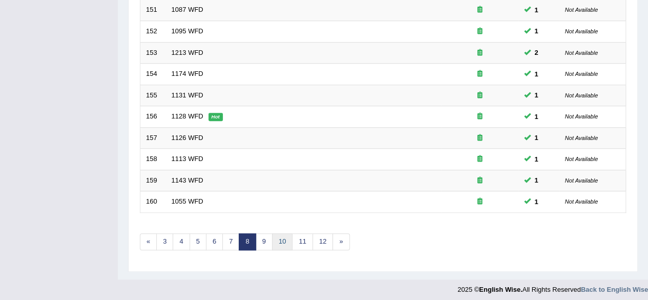
click at [275, 240] on link "10" at bounding box center [282, 241] width 20 height 17
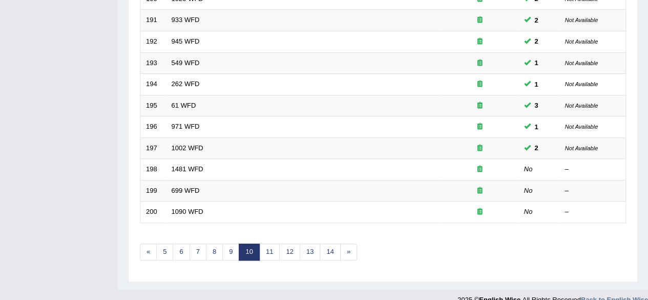
scroll to position [374, 0]
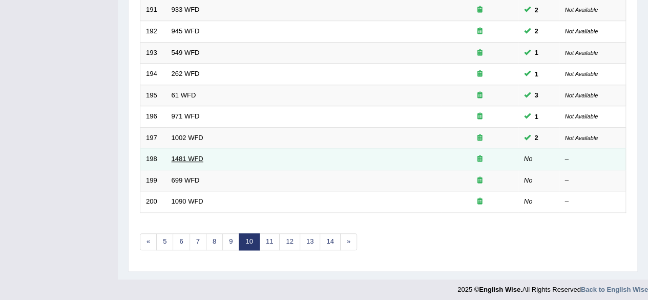
click at [193, 155] on link "1481 WFD" at bounding box center [188, 159] width 32 height 8
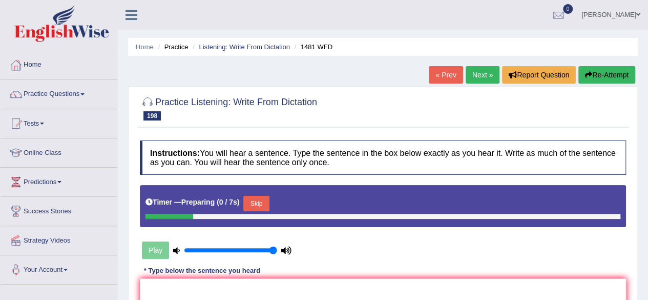
scroll to position [169, 0]
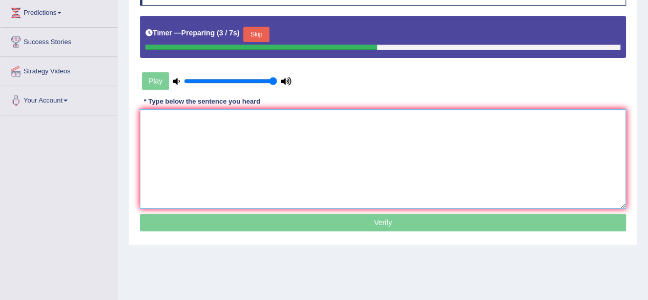
click at [211, 174] on textarea at bounding box center [383, 158] width 486 height 99
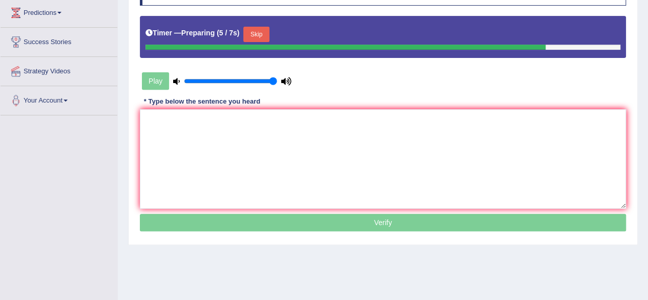
click at [264, 28] on button "Skip" at bounding box center [256, 34] width 26 height 15
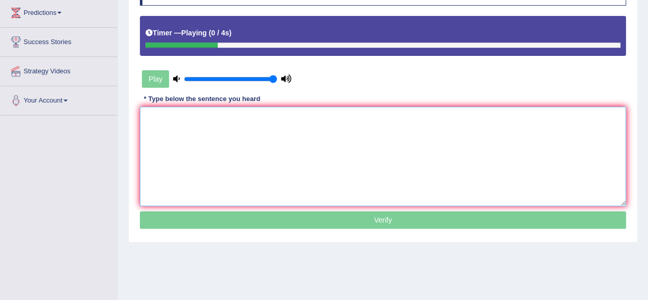
click at [194, 178] on textarea at bounding box center [383, 156] width 486 height 99
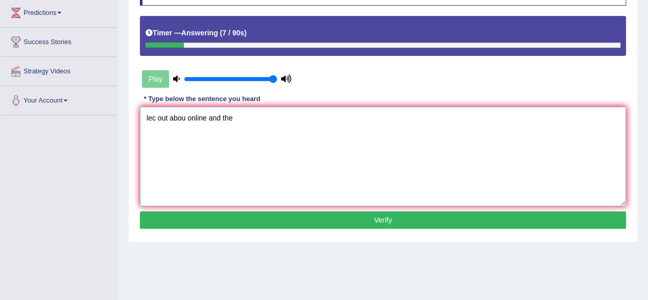
scroll to position [0, 0]
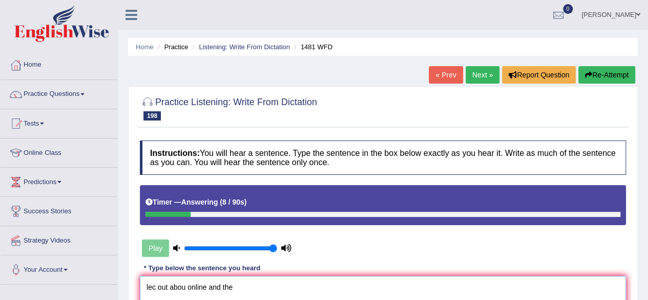
type textarea "lec out abou online and the"
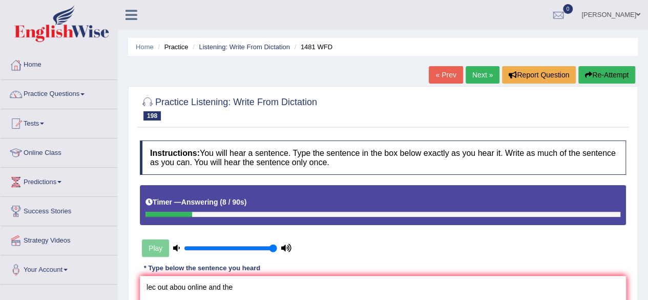
click at [626, 76] on button "Re-Attempt" at bounding box center [606, 74] width 57 height 17
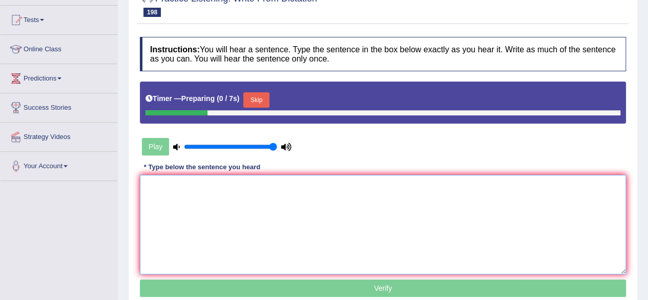
click at [216, 227] on textarea at bounding box center [383, 224] width 486 height 99
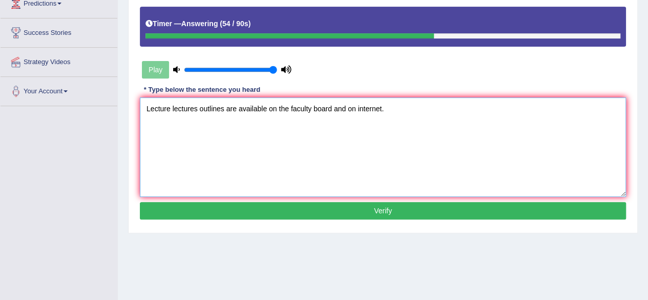
scroll to position [182, 0]
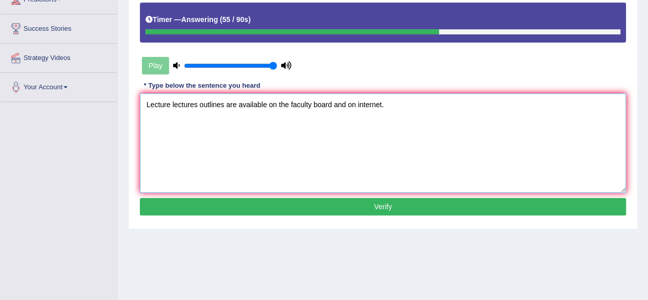
type textarea "Lecture lectures outlines are available on the faculty board and on internet."
click at [262, 203] on button "Verify" at bounding box center [383, 206] width 486 height 17
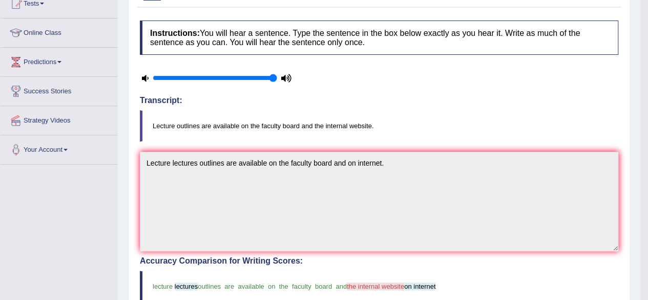
scroll to position [0, 0]
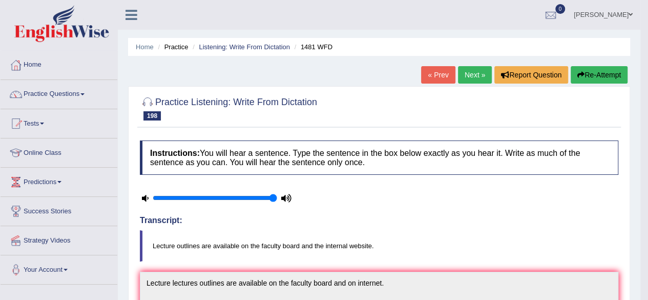
click at [465, 72] on link "Next »" at bounding box center [475, 74] width 34 height 17
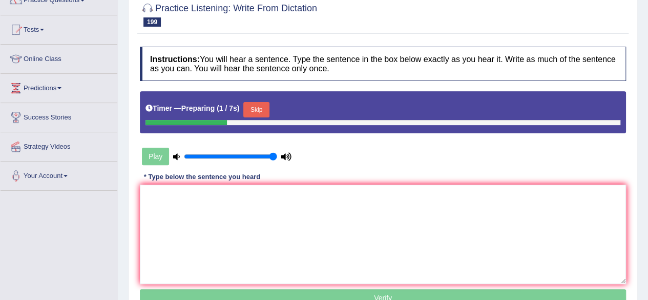
scroll to position [94, 0]
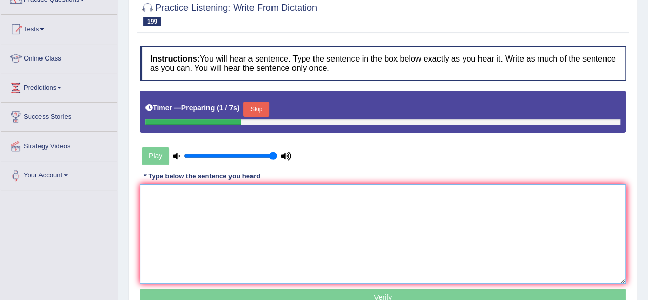
click at [359, 192] on textarea at bounding box center [383, 233] width 486 height 99
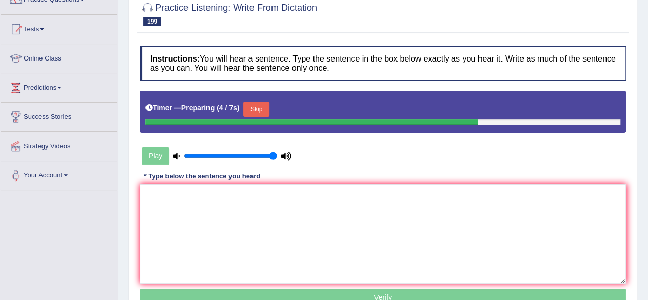
click at [266, 108] on button "Skip" at bounding box center [256, 108] width 26 height 15
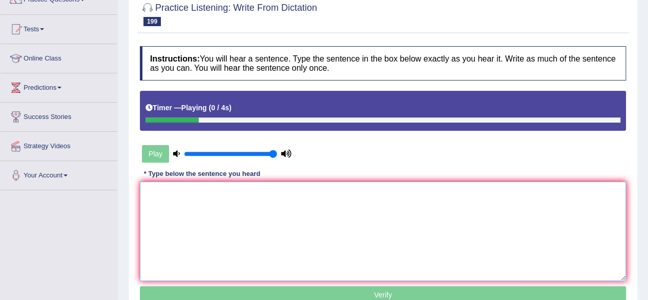
click at [253, 198] on textarea at bounding box center [383, 230] width 486 height 99
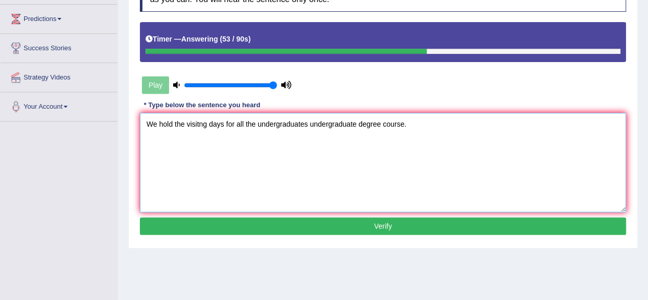
scroll to position [164, 0]
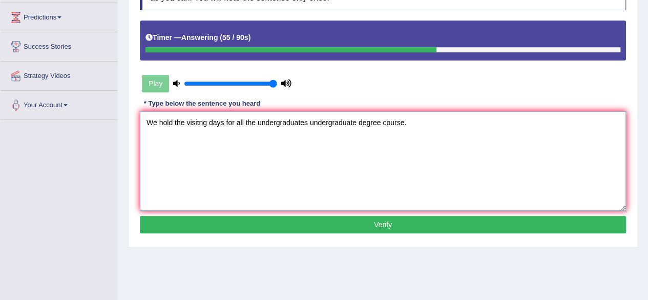
type textarea "We hold the visitng days for all the undergraduates undergraduate degree course."
click at [254, 218] on button "Verify" at bounding box center [383, 224] width 486 height 17
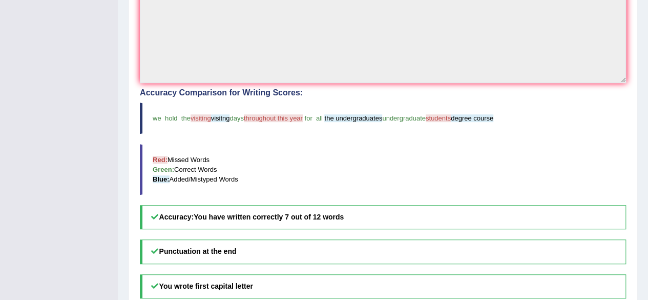
scroll to position [66, 0]
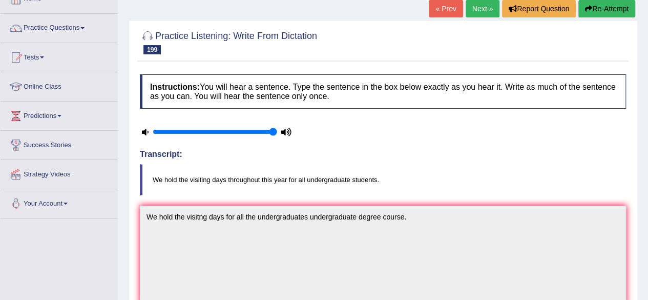
click at [591, 13] on button "Re-Attempt" at bounding box center [606, 8] width 57 height 17
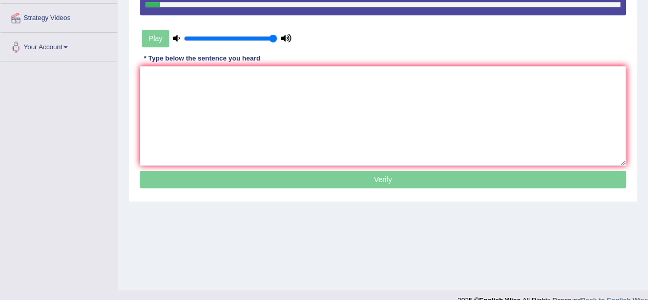
scroll to position [238, 0]
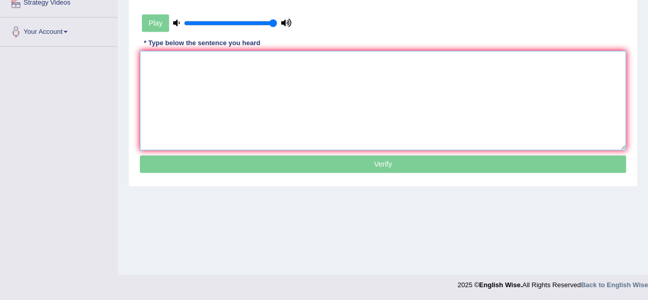
click at [500, 106] on textarea at bounding box center [383, 100] width 486 height 99
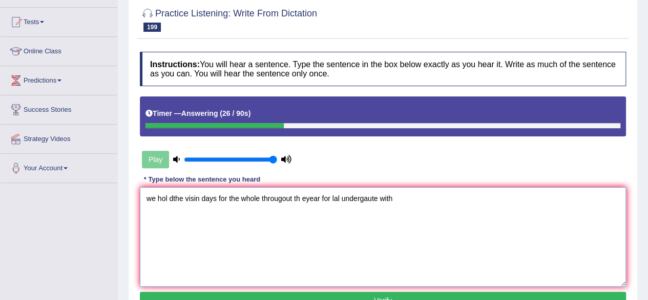
scroll to position [106, 0]
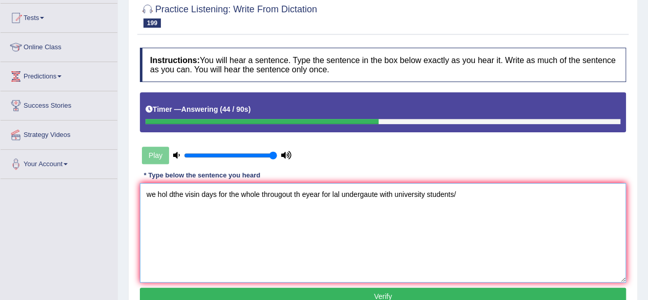
click at [500, 198] on textarea "we hol dthe visin days for the whole througout th eyear for lal undergaute with…" at bounding box center [383, 232] width 486 height 99
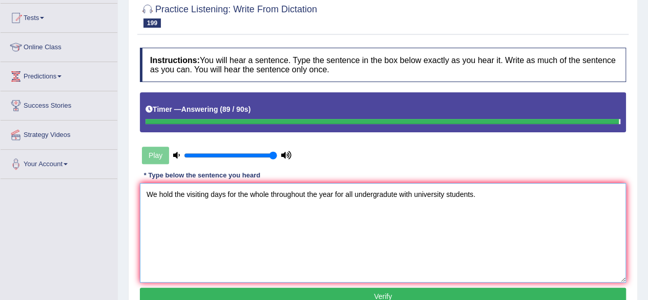
type textarea "We hold the visiting days for the whole throughout the year for all undergradut…"
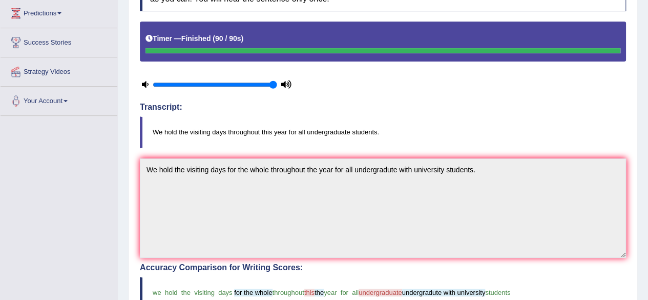
scroll to position [0, 0]
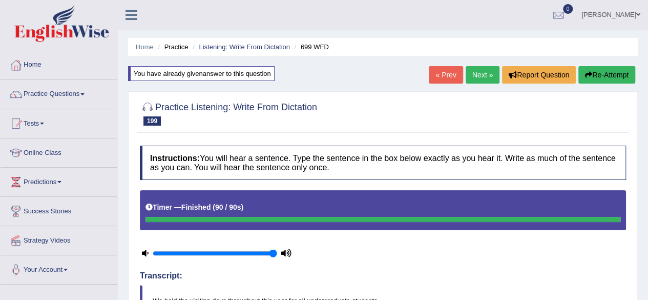
click at [479, 75] on link "Next »" at bounding box center [483, 74] width 34 height 17
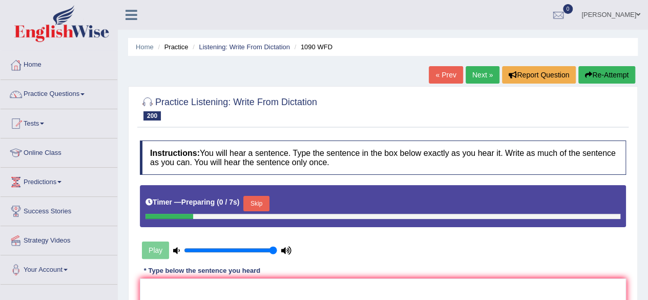
scroll to position [141, 0]
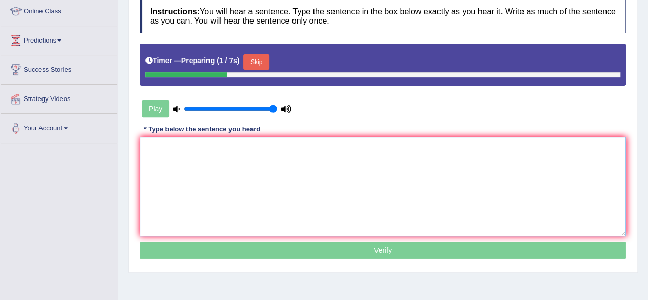
click at [377, 178] on textarea at bounding box center [383, 186] width 486 height 99
drag, startPoint x: 252, startPoint y: 53, endPoint x: 264, endPoint y: 62, distance: 15.4
click at [264, 62] on div "Timer — Preparing ( 3 / 7s ) Skip" at bounding box center [383, 62] width 475 height 20
click at [264, 62] on button "Skip" at bounding box center [256, 61] width 26 height 15
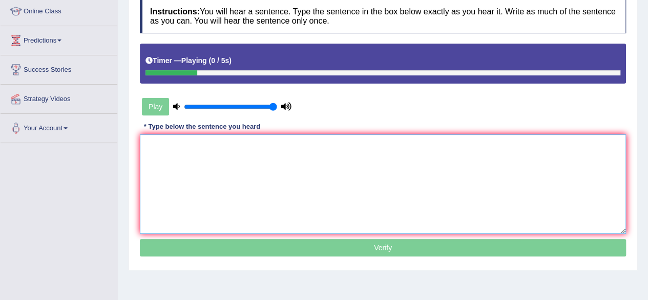
click at [242, 180] on textarea at bounding box center [383, 183] width 486 height 99
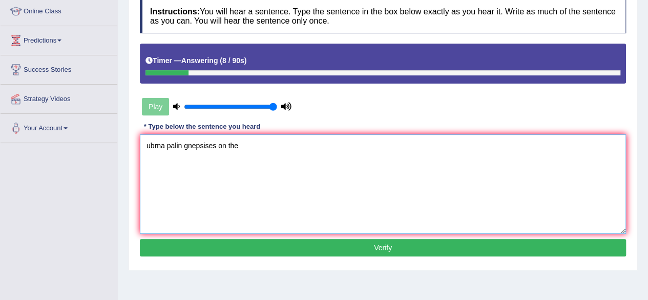
scroll to position [0, 0]
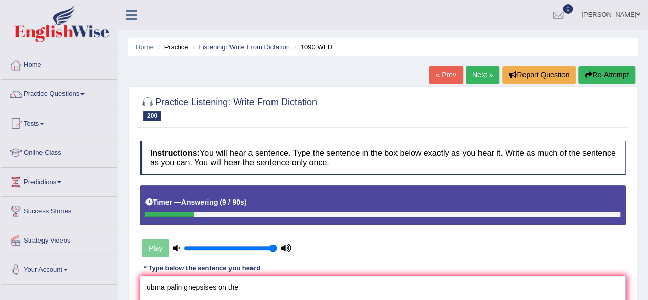
type textarea "ubrna palin gnepsises on the"
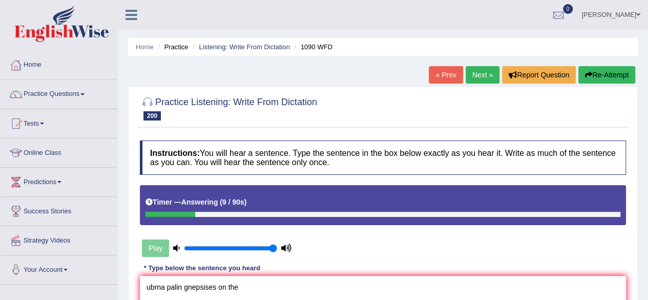
click at [610, 65] on div "Home Practice Listening: Write From Dictation 1090 WFD « Prev Next » Report Que…" at bounding box center [383, 256] width 530 height 512
click at [605, 71] on button "Re-Attempt" at bounding box center [606, 74] width 57 height 17
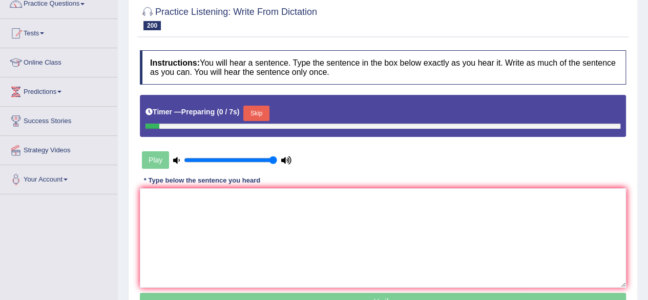
scroll to position [94, 0]
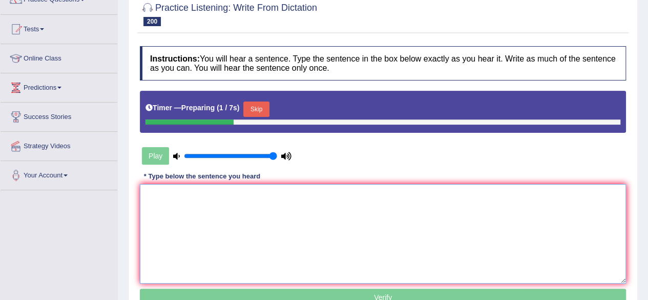
click at [356, 215] on textarea at bounding box center [383, 233] width 486 height 99
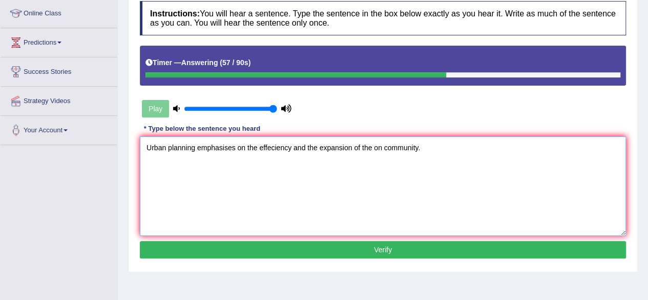
scroll to position [143, 0]
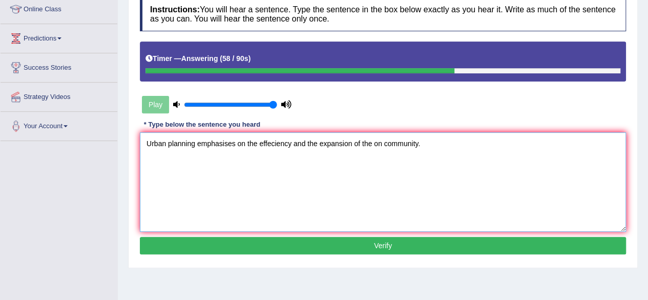
type textarea "Urban planning emphasises on the effeciency and the expansion of the on communi…"
click at [339, 253] on div "Instructions: You will hear a sentence. Type the sentence in the box below exac…" at bounding box center [382, 127] width 491 height 271
click at [351, 244] on button "Verify" at bounding box center [383, 245] width 486 height 17
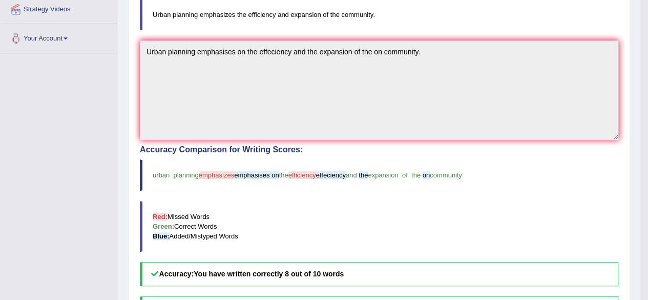
scroll to position [233, 0]
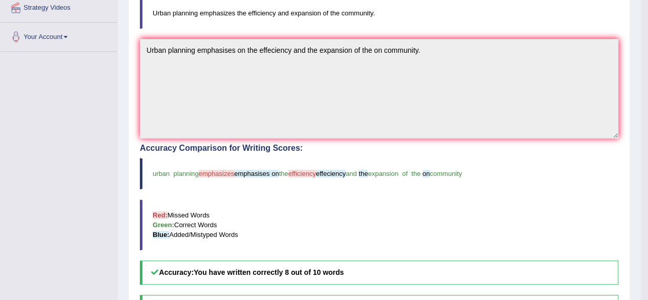
drag, startPoint x: 374, startPoint y: 184, endPoint x: 374, endPoint y: 324, distance: 139.9
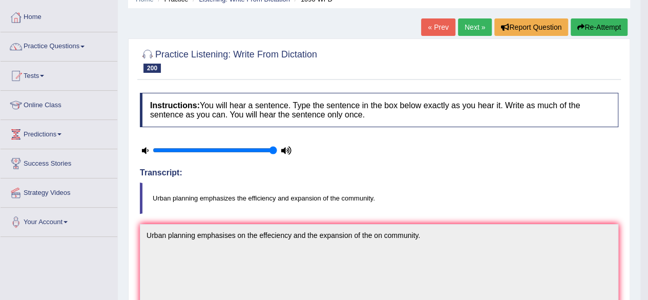
scroll to position [41, 0]
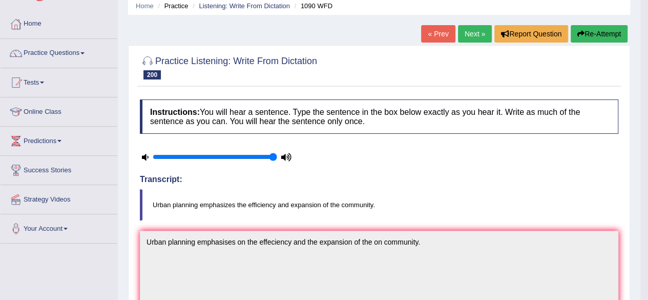
click at [470, 40] on link "Next »" at bounding box center [475, 33] width 34 height 17
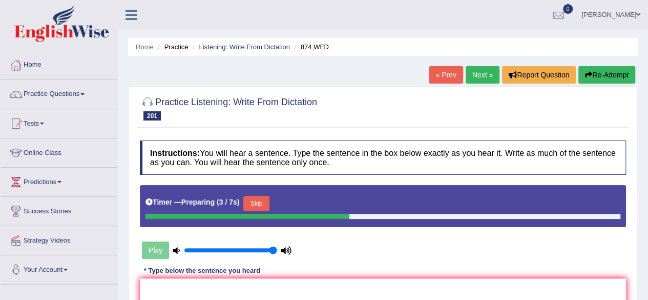
scroll to position [120, 0]
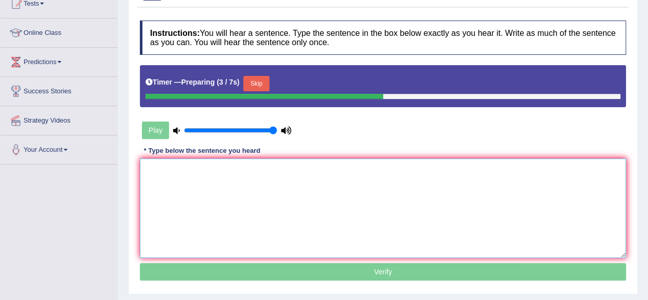
click at [347, 226] on textarea at bounding box center [383, 207] width 486 height 99
click at [257, 81] on button "Skip" at bounding box center [256, 83] width 26 height 15
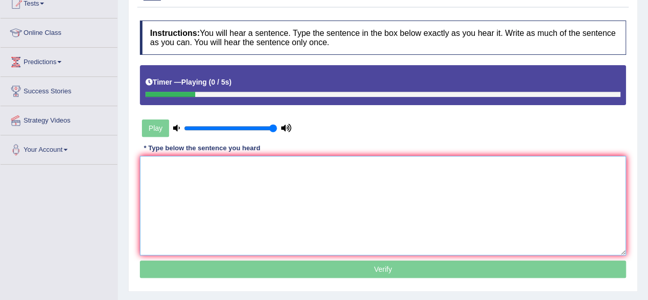
click at [317, 219] on textarea at bounding box center [383, 205] width 486 height 99
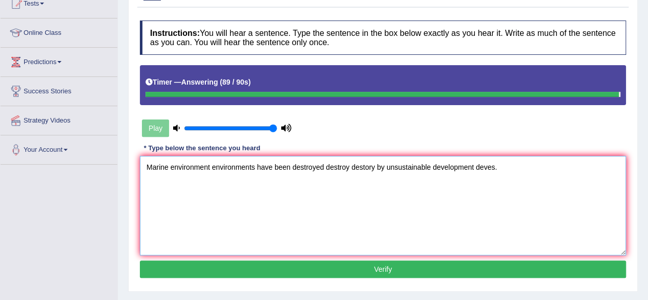
type textarea "Marine environment environments have been destroyed destroy destory by unsustai…"
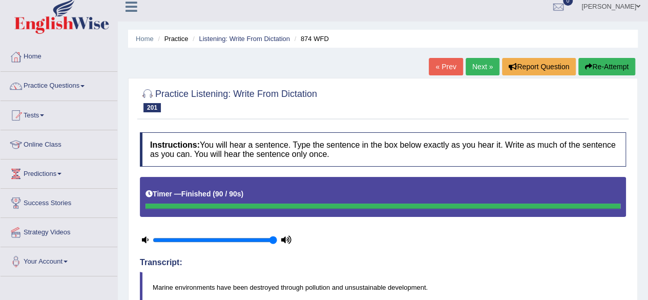
scroll to position [8, 0]
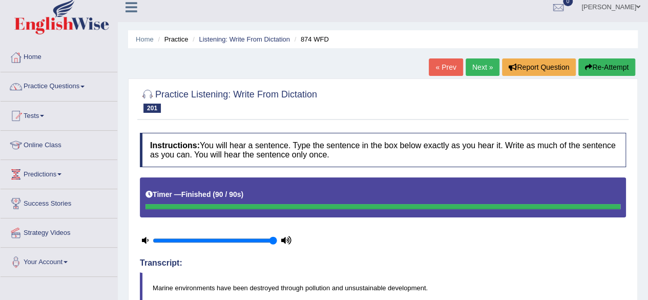
click at [607, 60] on button "Re-Attempt" at bounding box center [606, 66] width 57 height 17
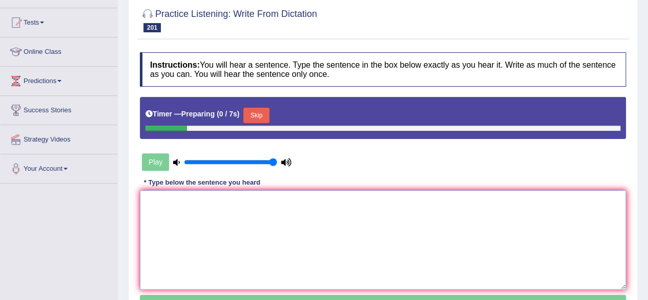
click at [281, 208] on textarea at bounding box center [383, 239] width 486 height 99
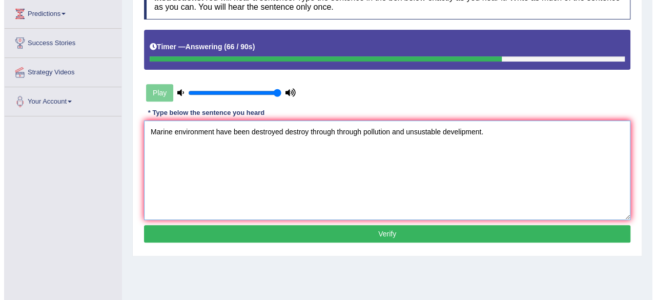
scroll to position [167, 0]
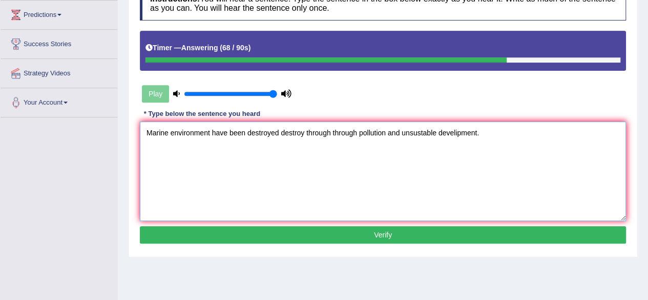
click at [422, 130] on textarea "Marine environment have been destroyed destroy through through pollution and un…" at bounding box center [383, 170] width 486 height 99
click at [463, 133] on textarea "Marine environment have been destroyed destroy through through pollution and un…" at bounding box center [383, 170] width 486 height 99
click at [465, 134] on textarea "Marine environment have been destroyed destroy through through pollution and un…" at bounding box center [383, 170] width 486 height 99
type textarea "Marine environment have been destroyed destroy through through pollution and un…"
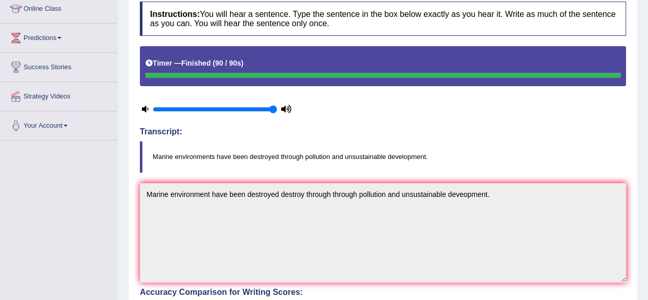
scroll to position [0, 0]
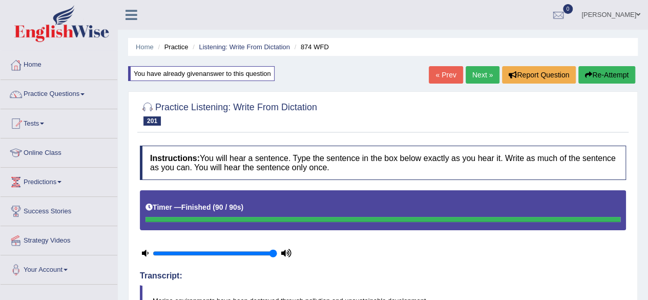
click at [588, 76] on icon "button" at bounding box center [588, 74] width 7 height 7
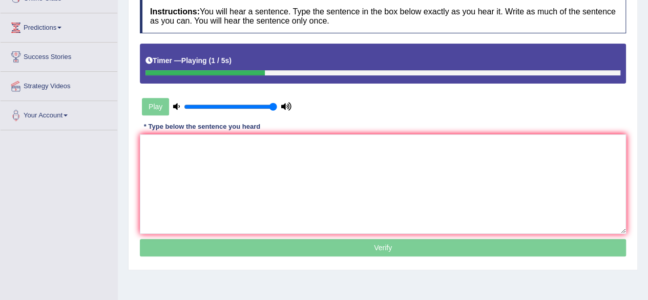
scroll to position [159, 0]
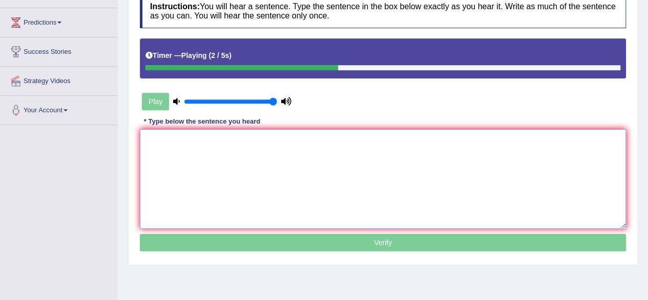
click at [474, 160] on textarea at bounding box center [383, 178] width 486 height 99
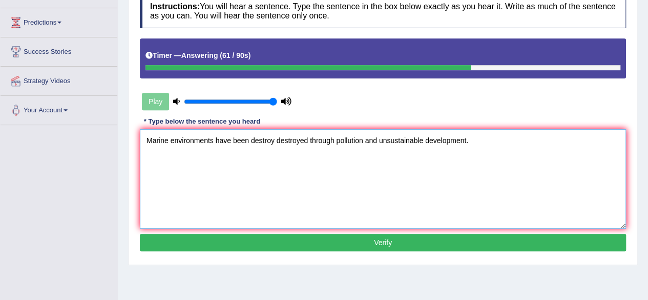
scroll to position [194, 0]
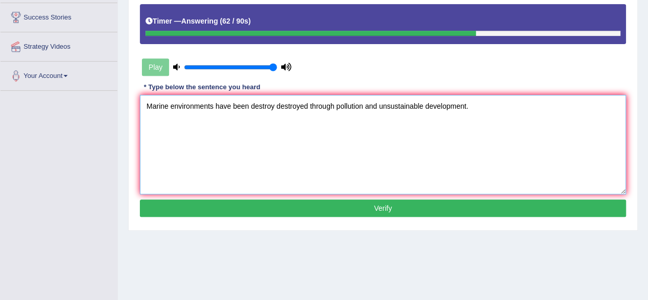
type textarea "Marine environments have been destroy destroyed through pollution and unsustain…"
click at [382, 196] on div "Instructions: You will hear a sentence. Type the sentence in the box below exac…" at bounding box center [382, 89] width 491 height 271
click at [374, 202] on button "Verify" at bounding box center [383, 207] width 486 height 17
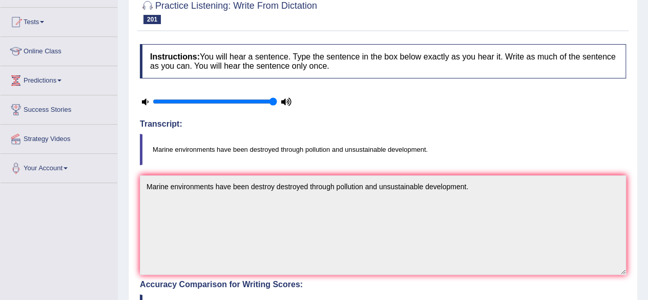
scroll to position [0, 0]
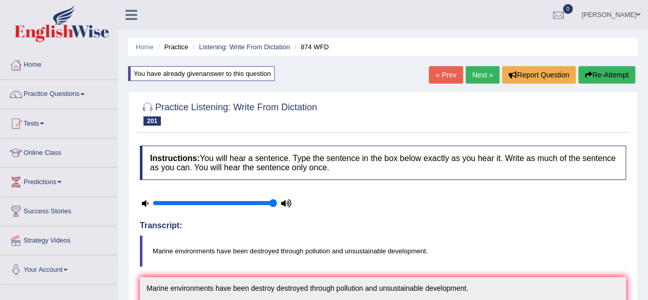
click at [474, 76] on link "Next »" at bounding box center [483, 74] width 34 height 17
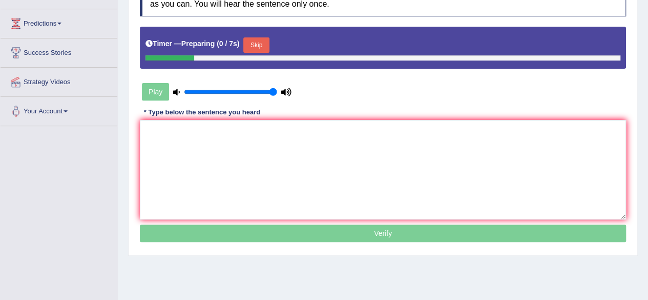
scroll to position [159, 0]
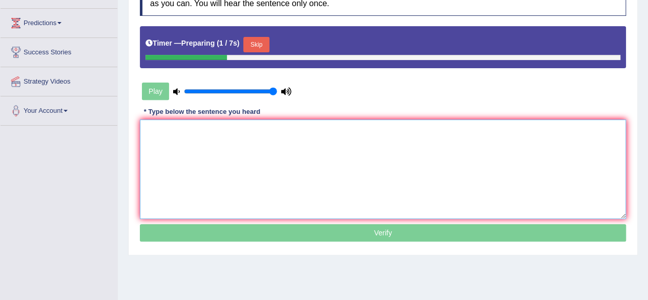
click at [376, 150] on textarea at bounding box center [383, 168] width 486 height 99
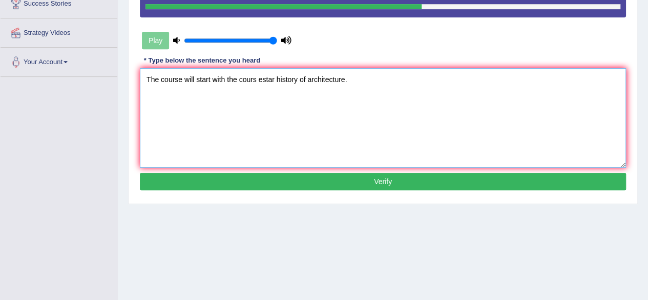
scroll to position [209, 0]
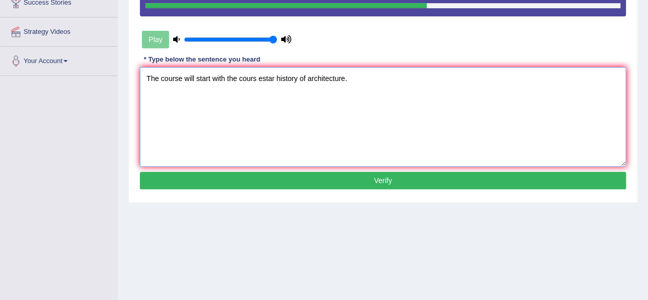
type textarea "The course will start with the cours estar history of architecture."
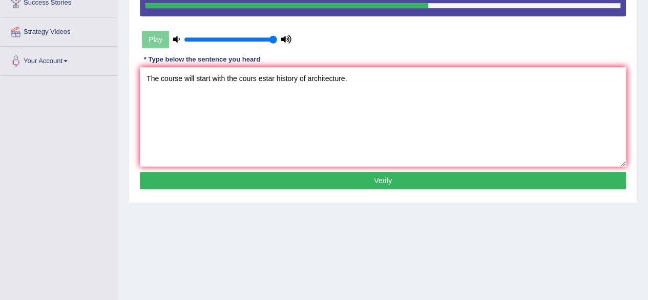
click at [287, 174] on button "Verify" at bounding box center [383, 180] width 486 height 17
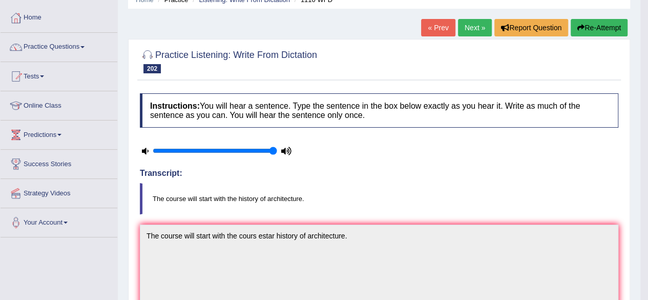
scroll to position [29, 0]
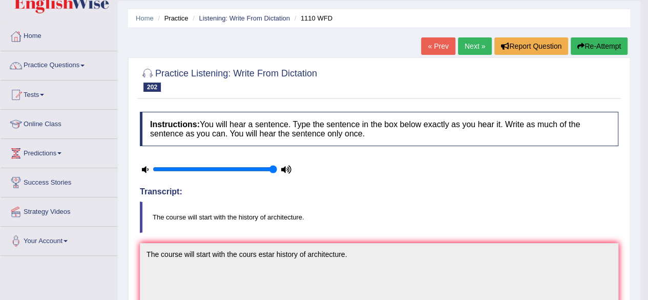
click at [475, 49] on link "Next »" at bounding box center [475, 45] width 34 height 17
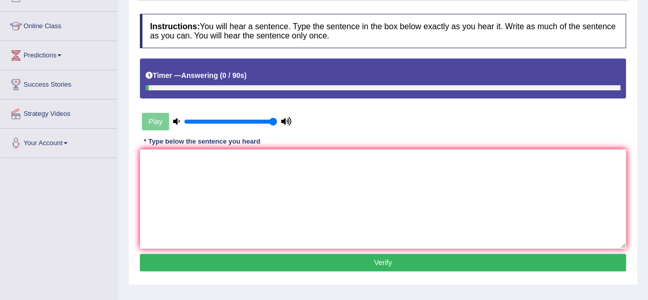
scroll to position [143, 0]
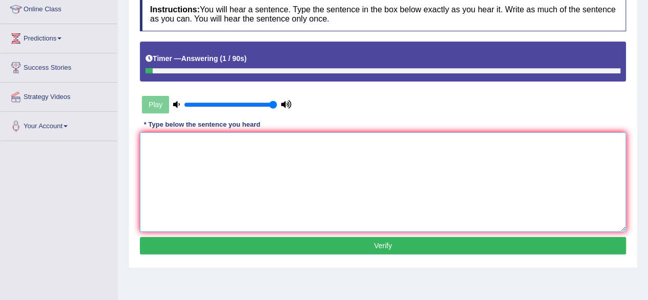
click at [371, 176] on textarea at bounding box center [383, 181] width 486 height 99
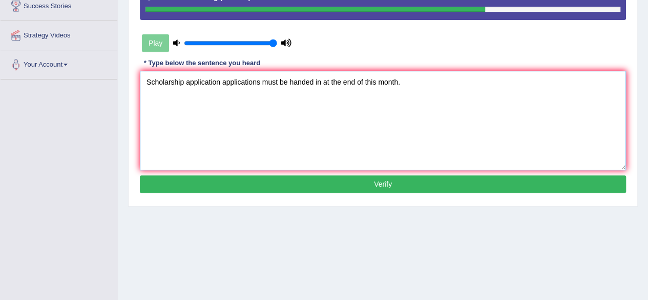
scroll to position [206, 0]
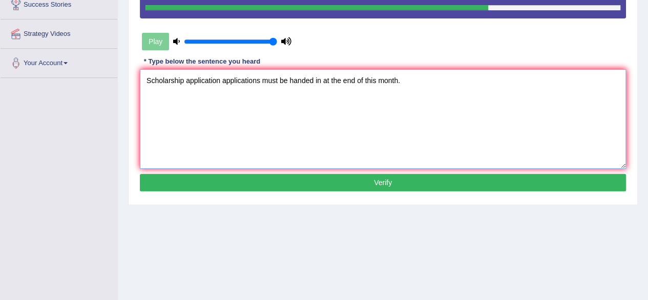
type textarea "Scholarship application applications must be handed in at the end of this month."
click at [371, 176] on button "Verify" at bounding box center [383, 182] width 486 height 17
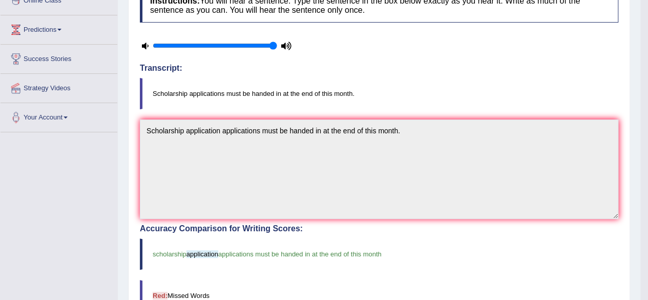
scroll to position [0, 0]
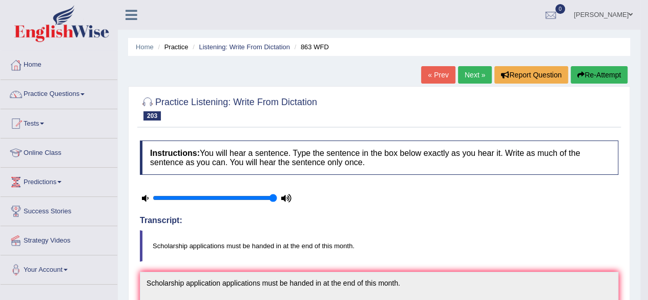
click at [461, 67] on link "Next »" at bounding box center [475, 74] width 34 height 17
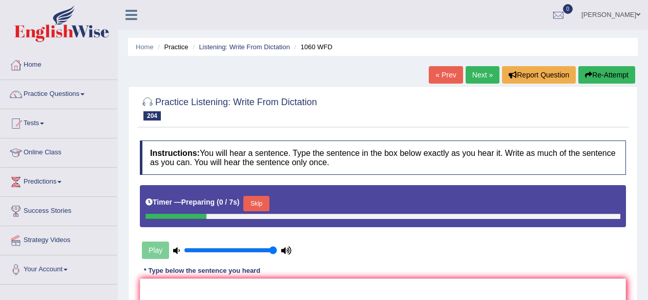
scroll to position [148, 0]
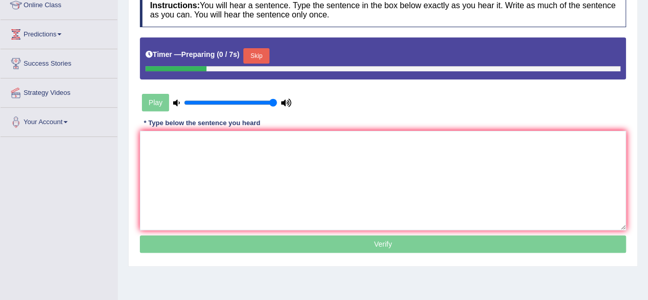
click at [346, 189] on textarea at bounding box center [383, 180] width 486 height 99
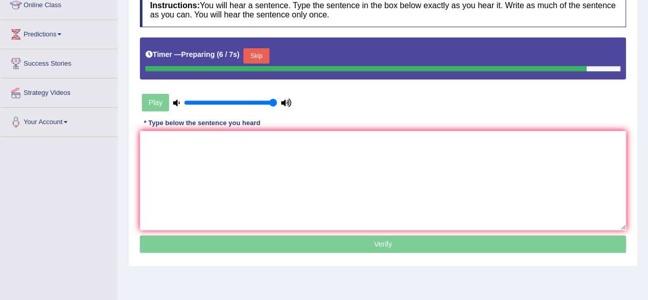
click at [346, 189] on textarea at bounding box center [383, 180] width 486 height 99
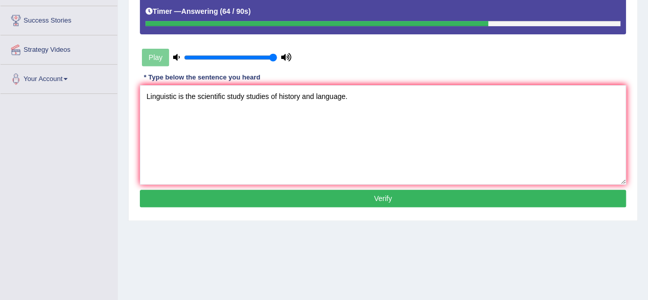
scroll to position [198, 0]
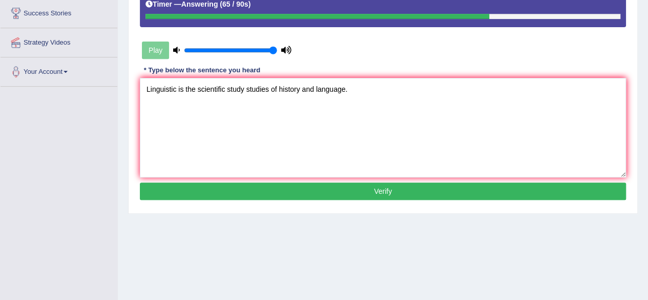
type textarea "Linguistic is the scientific study studies of history and language."
click at [346, 189] on button "Verify" at bounding box center [383, 190] width 486 height 17
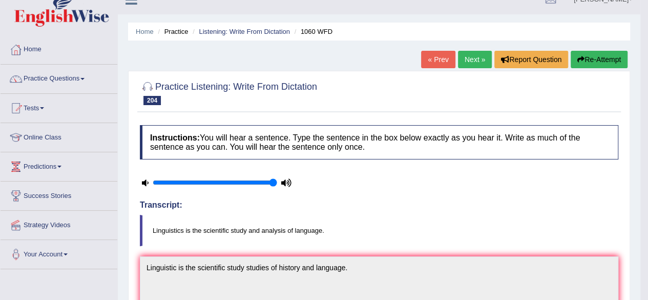
scroll to position [0, 0]
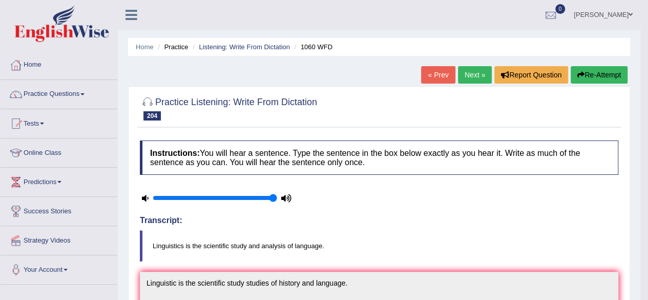
click at [605, 71] on button "Re-Attempt" at bounding box center [599, 74] width 57 height 17
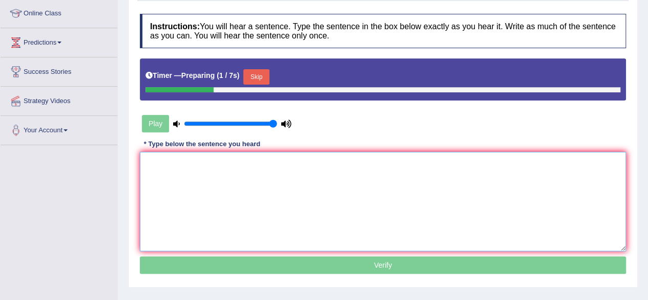
click at [289, 214] on textarea at bounding box center [383, 201] width 486 height 99
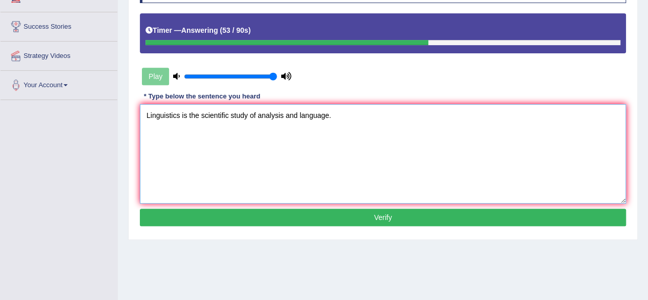
scroll to position [185, 0]
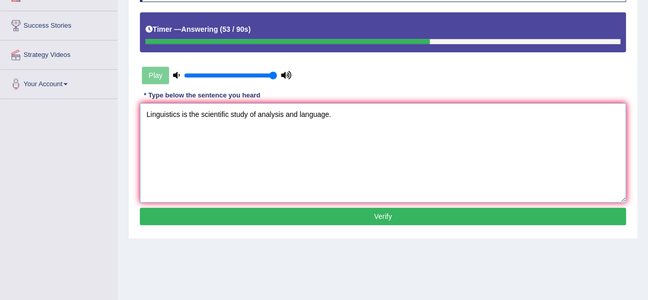
type textarea "Linguistics is the scientific study of analysis and language."
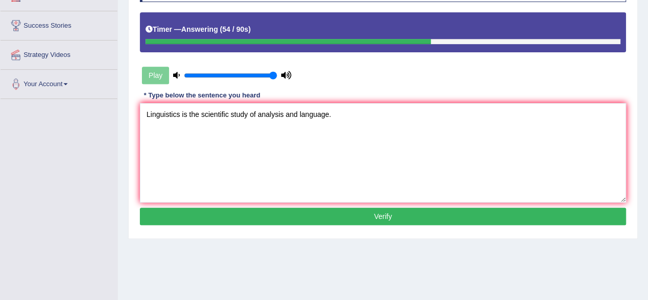
click at [289, 214] on button "Verify" at bounding box center [383, 216] width 486 height 17
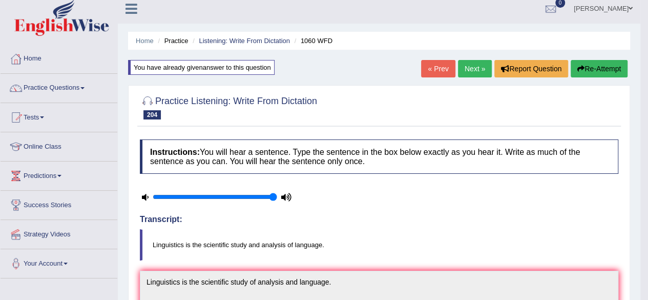
scroll to position [0, 0]
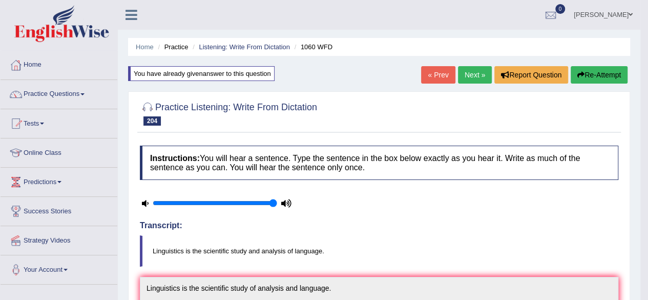
click at [482, 67] on link "Next »" at bounding box center [475, 74] width 34 height 17
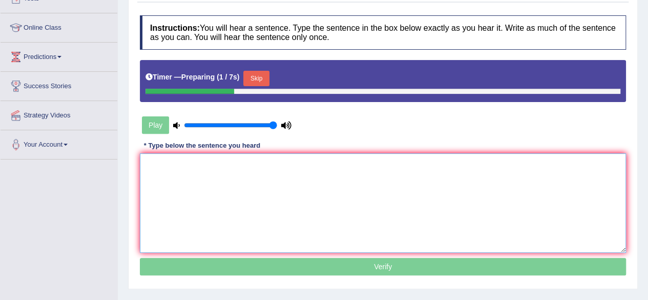
click at [218, 210] on textarea at bounding box center [383, 202] width 486 height 99
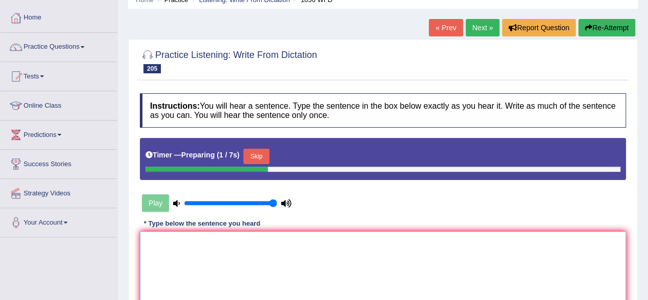
scroll to position [45, 0]
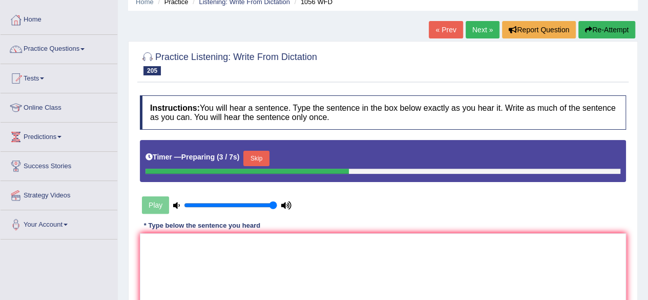
click at [263, 159] on button "Skip" at bounding box center [256, 158] width 26 height 15
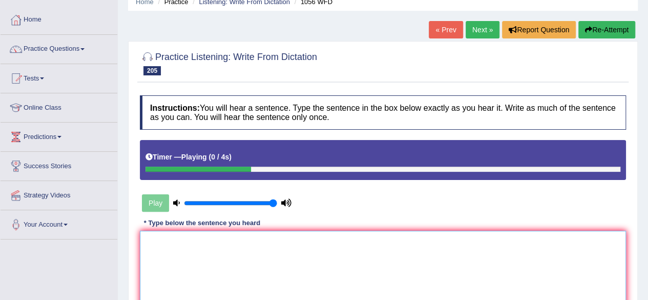
click at [246, 265] on textarea at bounding box center [383, 280] width 486 height 99
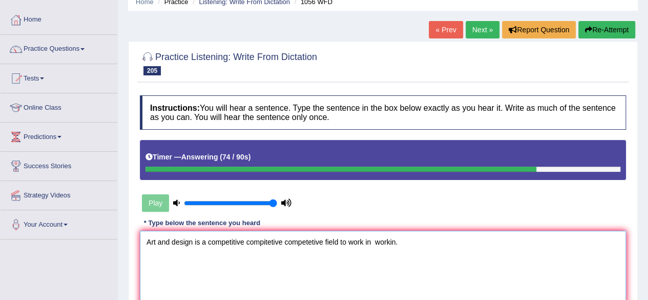
scroll to position [126, 0]
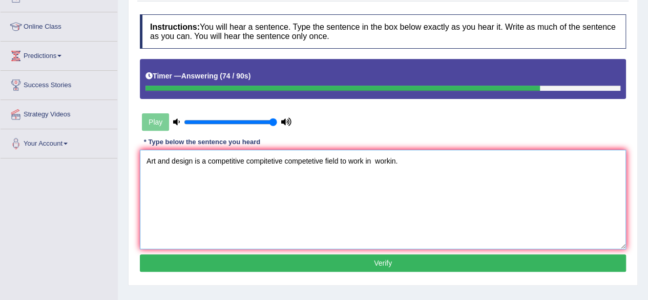
type textarea "Art and design is a competitive compitetive competetive field to work in workin."
click at [276, 254] on button "Verify" at bounding box center [383, 262] width 486 height 17
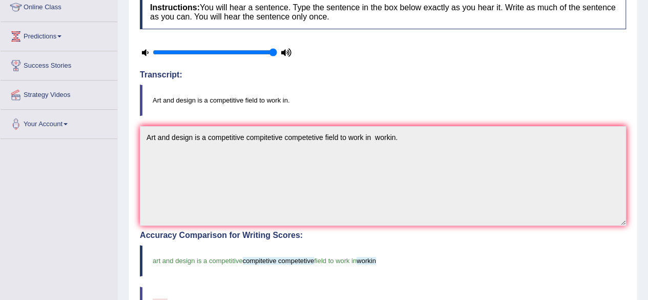
scroll to position [0, 0]
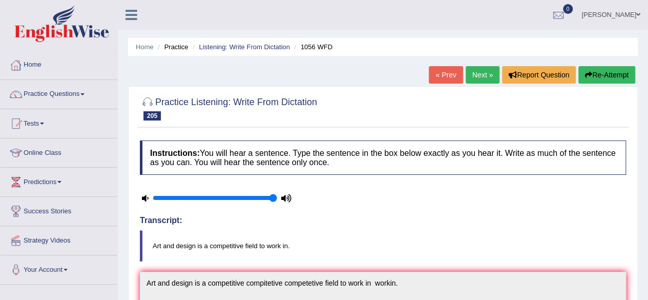
click at [483, 72] on link "Next »" at bounding box center [483, 74] width 34 height 17
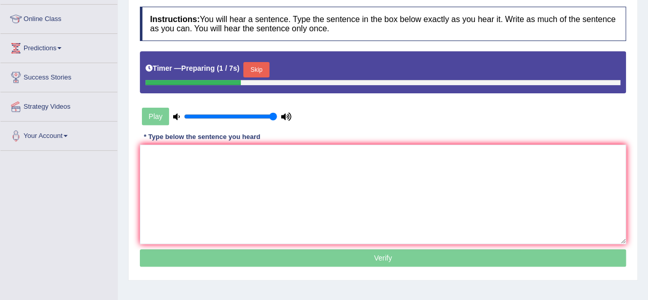
scroll to position [134, 0]
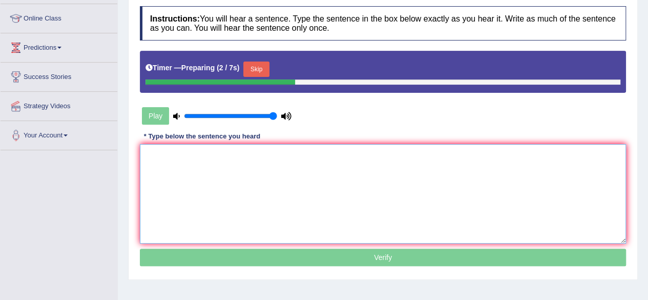
click at [292, 175] on textarea at bounding box center [383, 193] width 486 height 99
click at [256, 70] on button "Skip" at bounding box center [256, 68] width 26 height 15
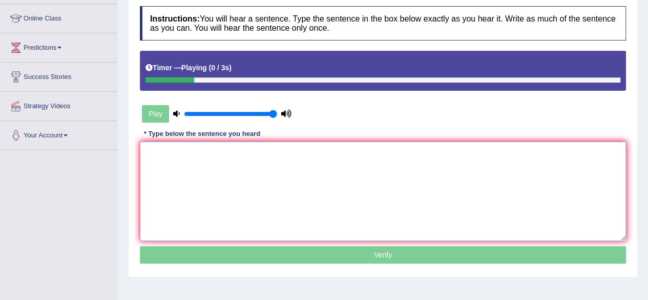
click at [297, 202] on textarea at bounding box center [383, 190] width 486 height 99
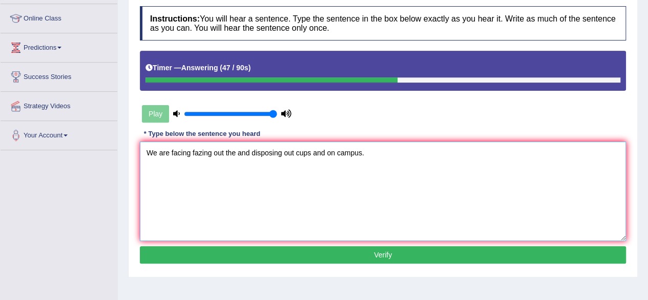
scroll to position [207, 0]
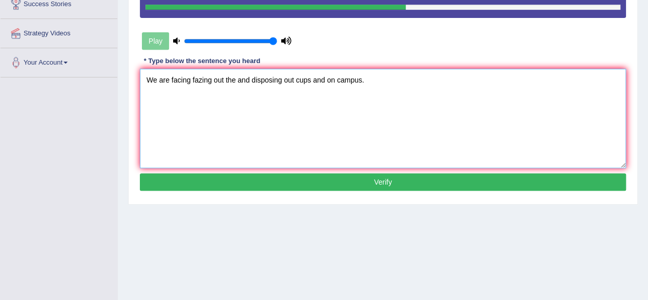
type textarea "We are facing fazing out the and disposing out cups and on campus."
click at [319, 186] on button "Verify" at bounding box center [383, 181] width 486 height 17
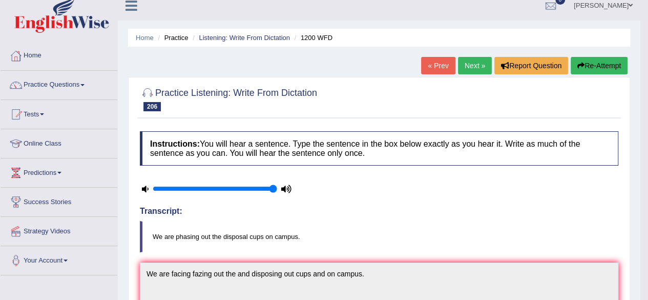
scroll to position [0, 0]
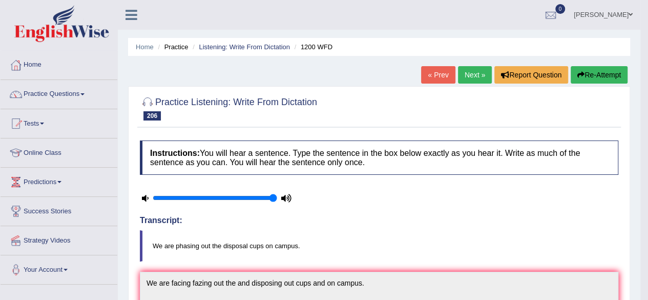
click at [607, 75] on button "Re-Attempt" at bounding box center [599, 74] width 57 height 17
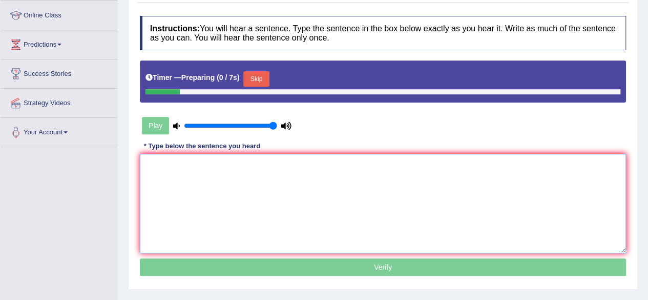
click at [304, 223] on textarea at bounding box center [383, 203] width 486 height 99
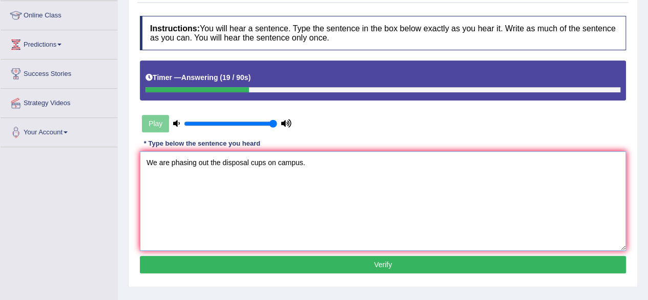
type textarea "We are phasing out the disposal cups on campus."
click at [330, 260] on button "Verify" at bounding box center [383, 264] width 486 height 17
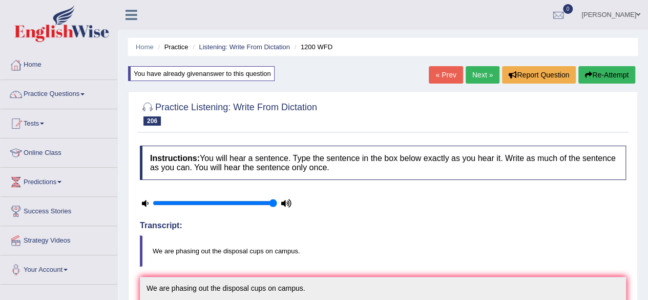
click at [486, 75] on link "Next »" at bounding box center [483, 74] width 34 height 17
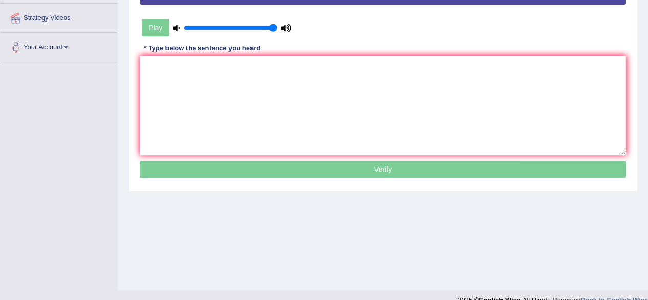
scroll to position [225, 0]
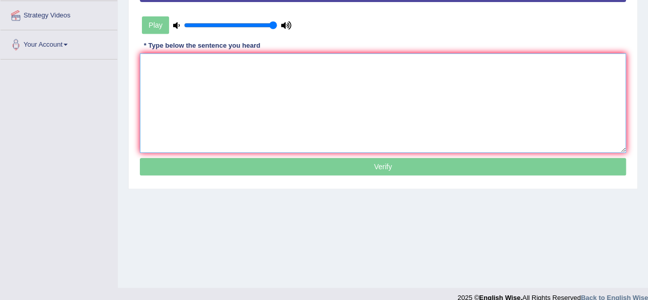
click at [445, 92] on textarea at bounding box center [383, 102] width 486 height 99
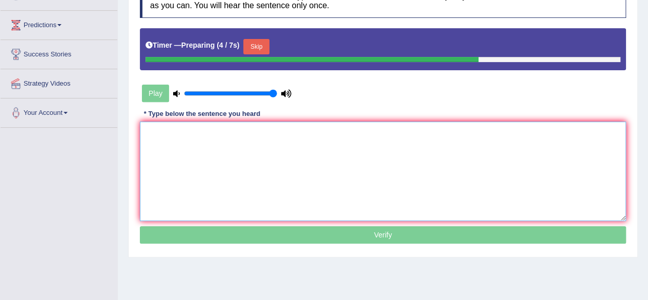
click at [404, 150] on textarea at bounding box center [383, 170] width 486 height 99
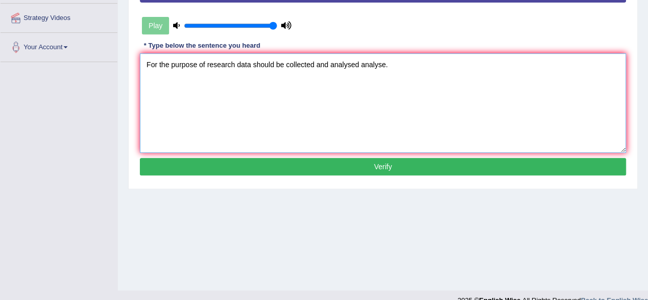
scroll to position [230, 0]
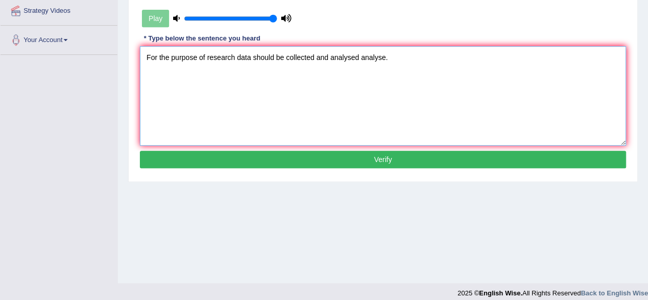
type textarea "For the purpose of research data should be collected and analysed analyse."
click at [385, 158] on button "Verify" at bounding box center [383, 159] width 486 height 17
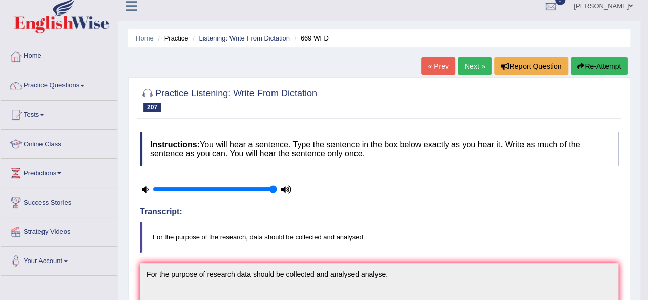
scroll to position [5, 0]
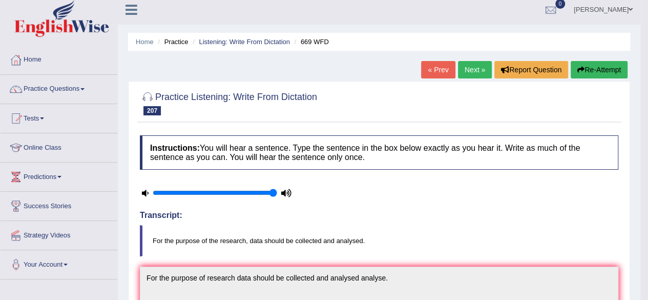
click at [466, 73] on link "Next »" at bounding box center [475, 69] width 34 height 17
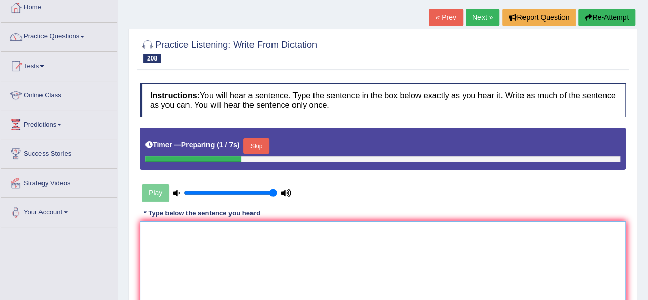
click at [253, 244] on textarea at bounding box center [383, 270] width 486 height 99
click at [260, 149] on button "Skip" at bounding box center [256, 145] width 26 height 15
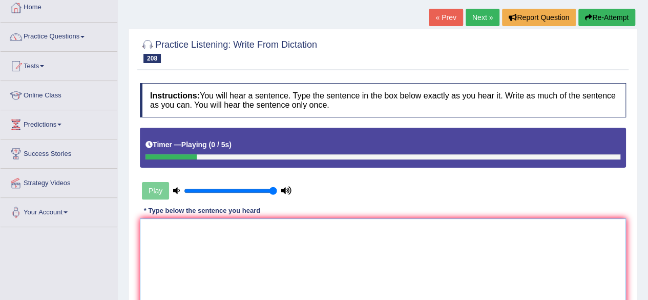
click at [257, 231] on textarea at bounding box center [383, 267] width 486 height 99
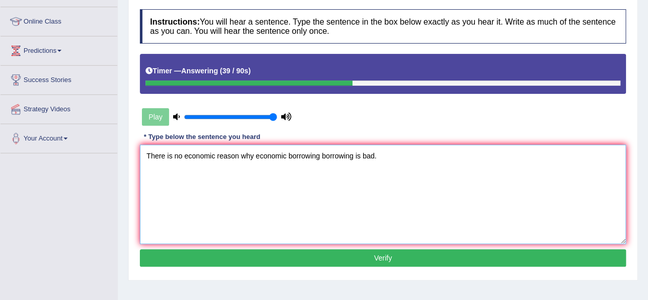
scroll to position [133, 0]
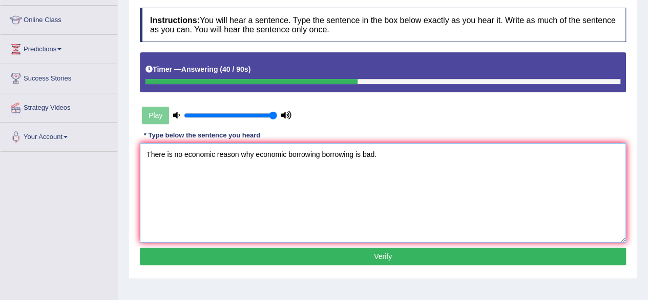
type textarea "There is no economic reason why economic borrowing borrowing is bad."
click at [320, 251] on button "Verify" at bounding box center [383, 255] width 486 height 17
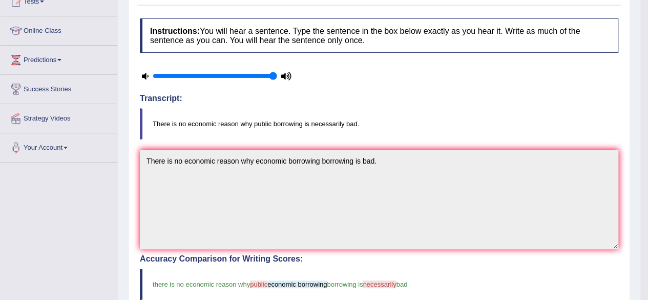
scroll to position [0, 0]
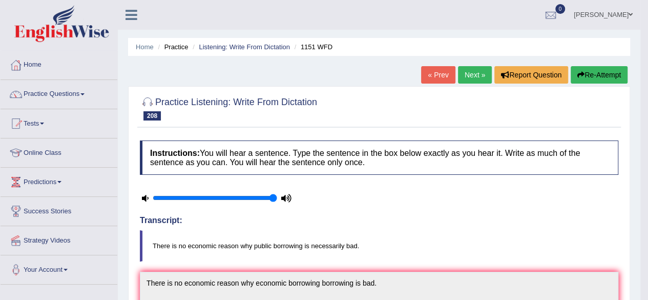
click at [55, 106] on li "Practice Questions Speaking Practice Read Aloud Repeat Sentence Describe Image …" at bounding box center [59, 94] width 117 height 29
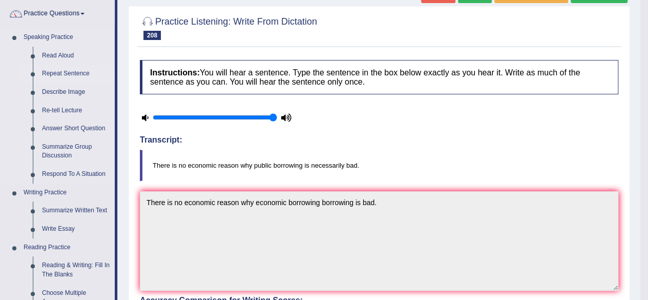
scroll to position [80, 0]
